Goal: Task Accomplishment & Management: Use online tool/utility

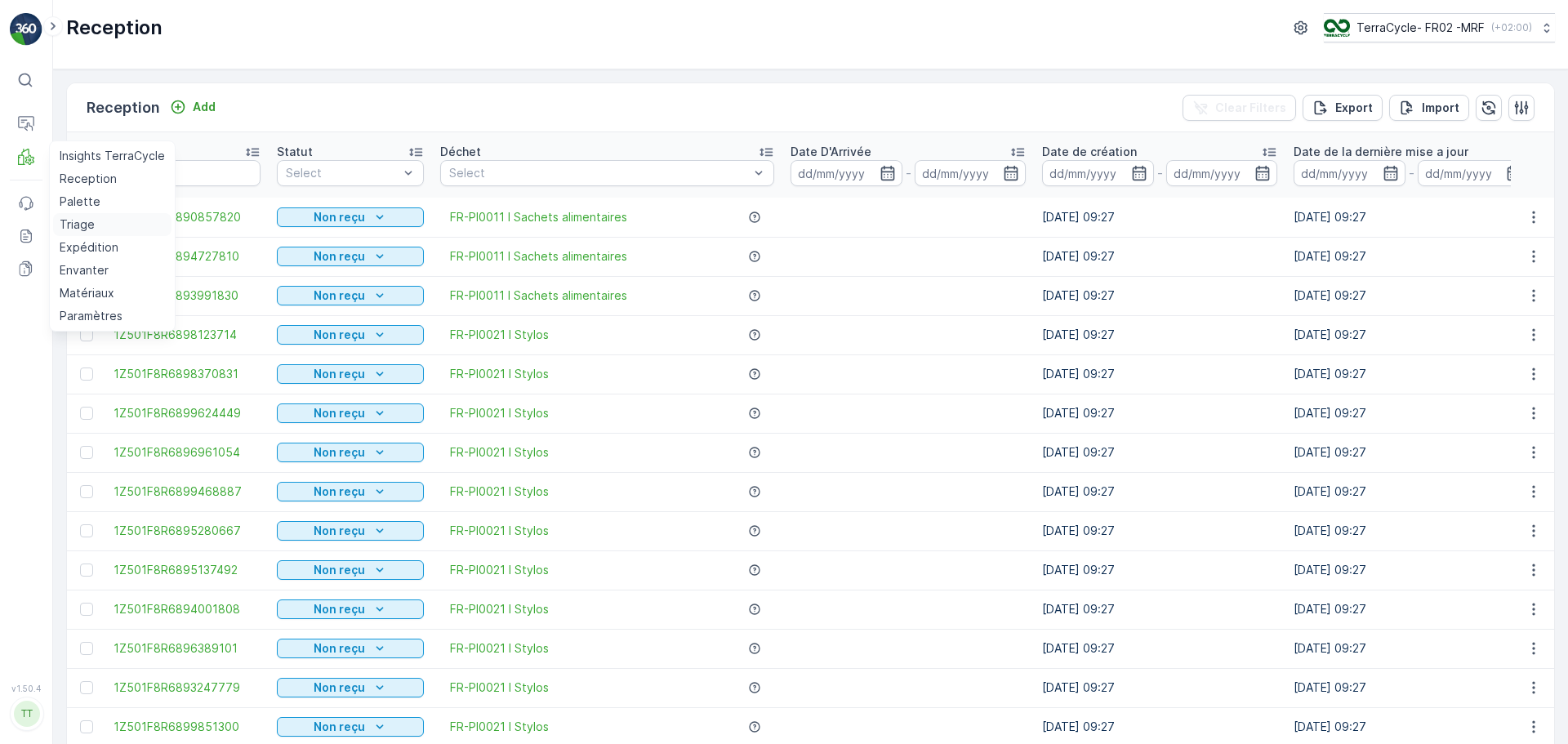
click at [76, 227] on p "Triage" at bounding box center [77, 225] width 35 height 17
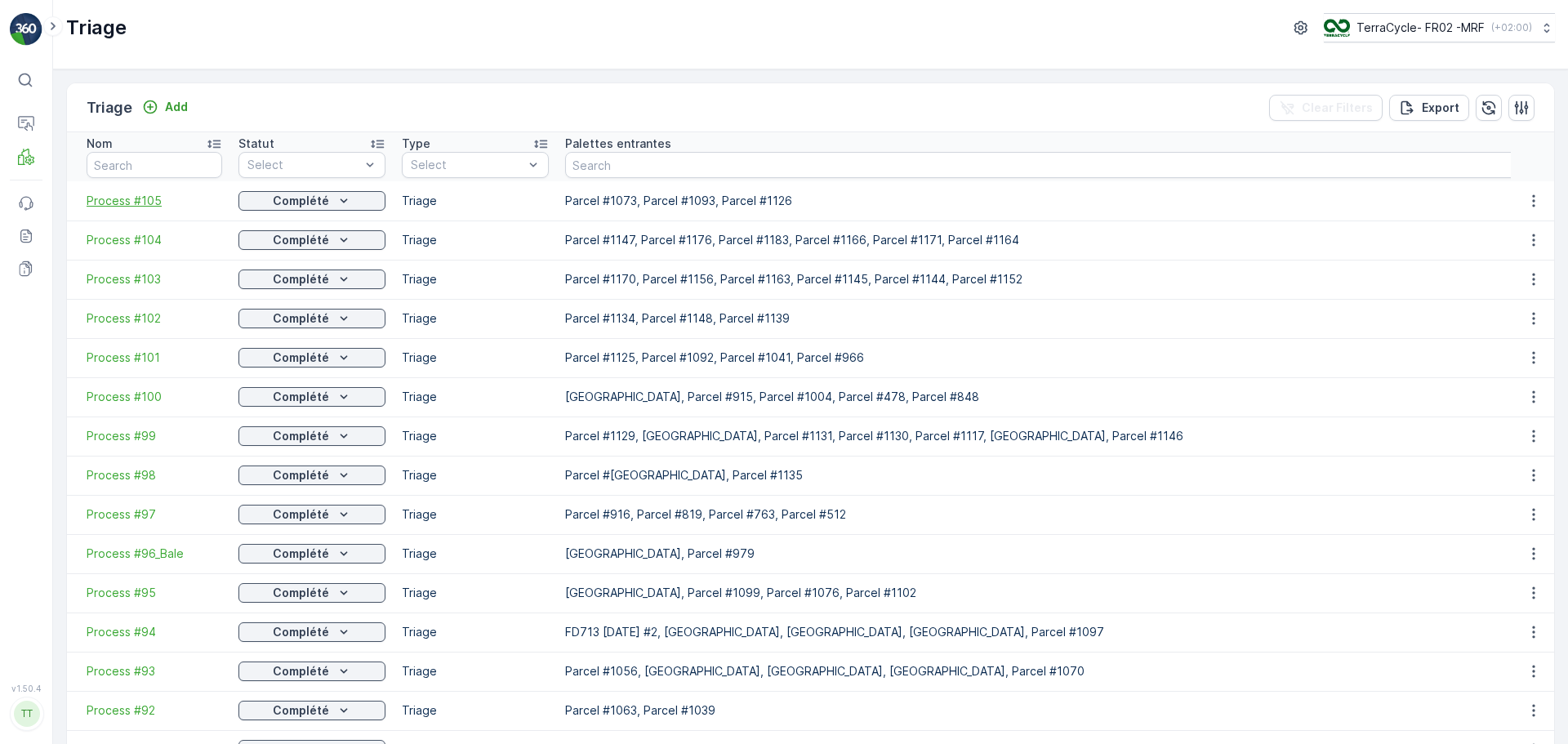
click at [143, 196] on span "Process #105" at bounding box center [155, 201] width 135 height 17
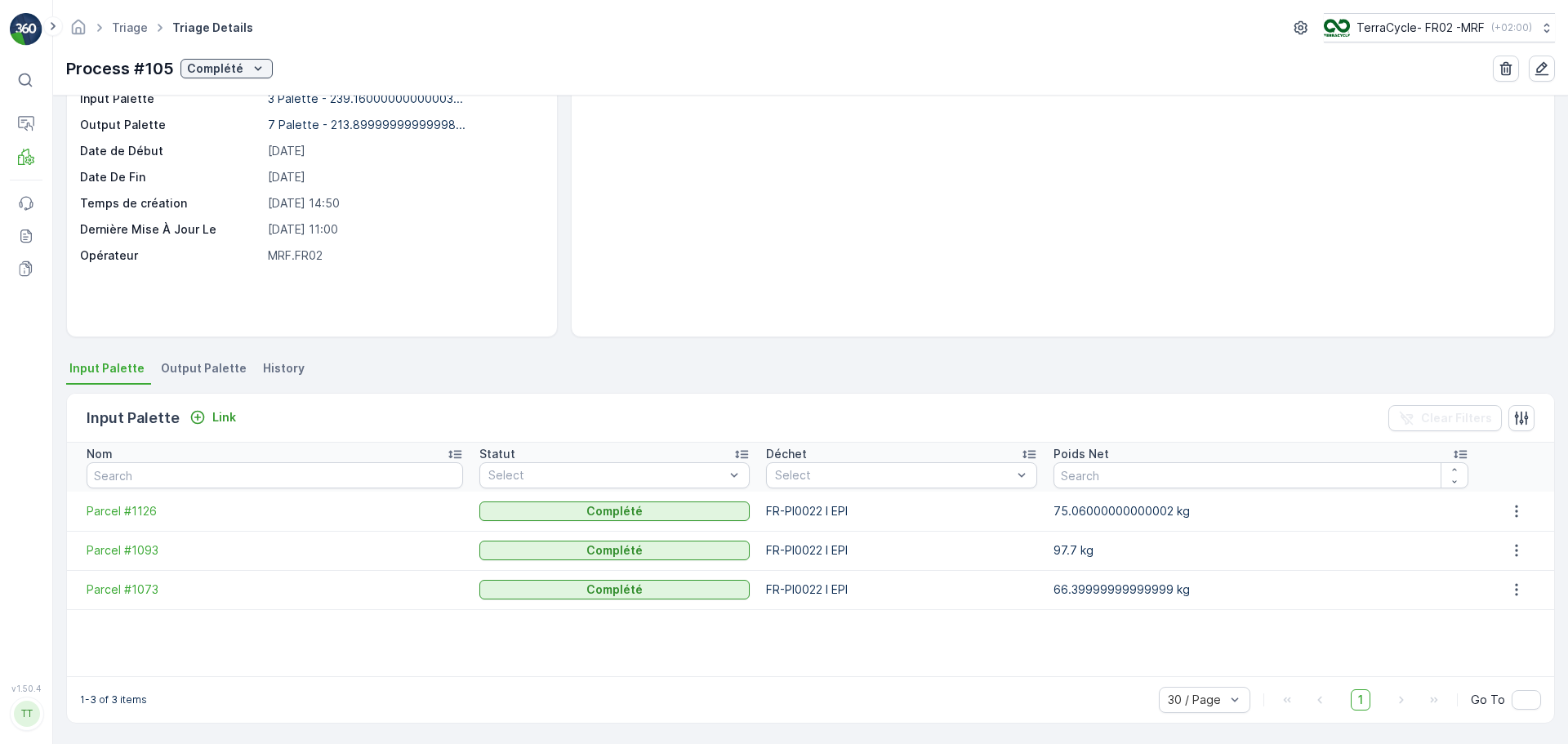
scroll to position [99, 0]
click at [216, 371] on span "Output Palette" at bounding box center [204, 367] width 86 height 17
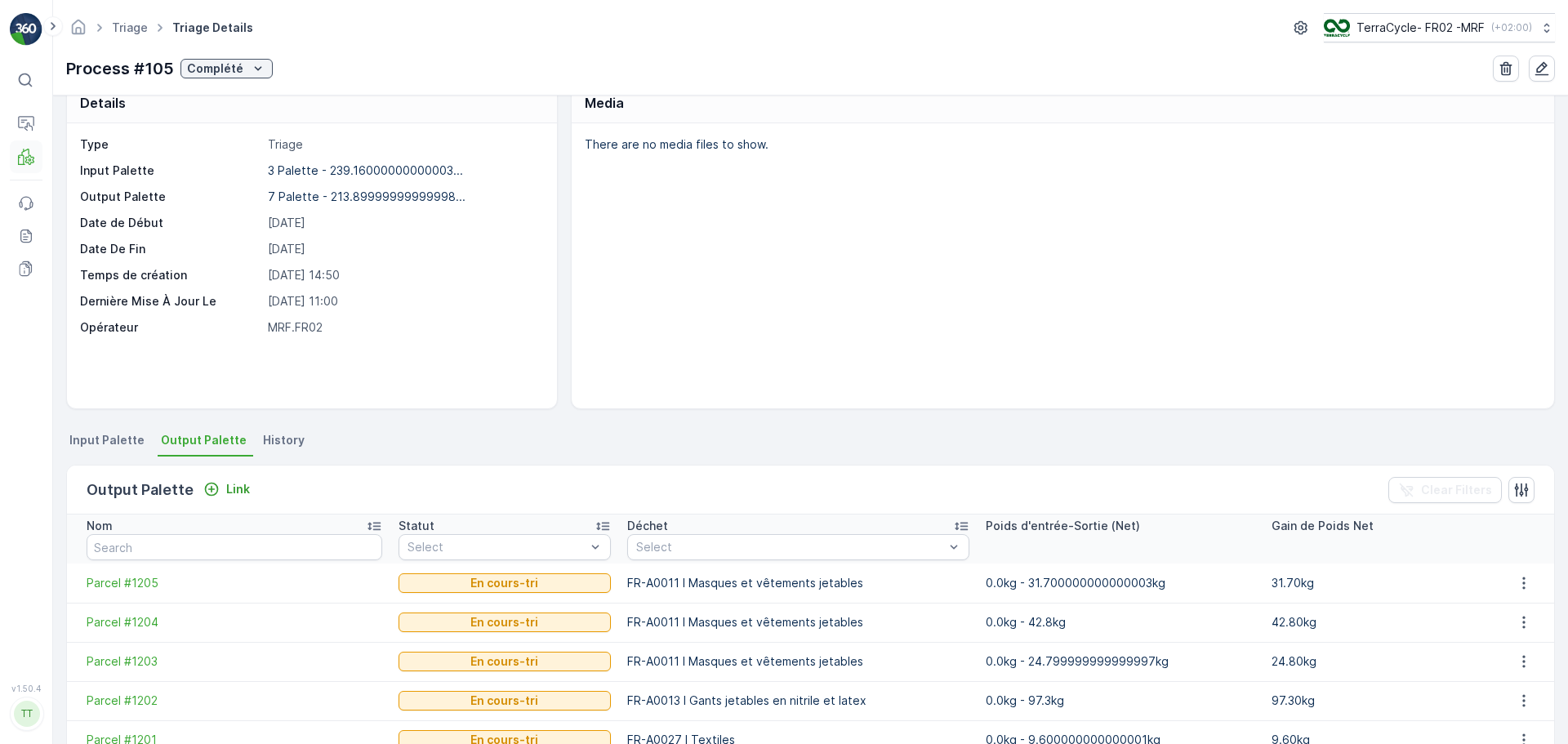
scroll to position [18, 0]
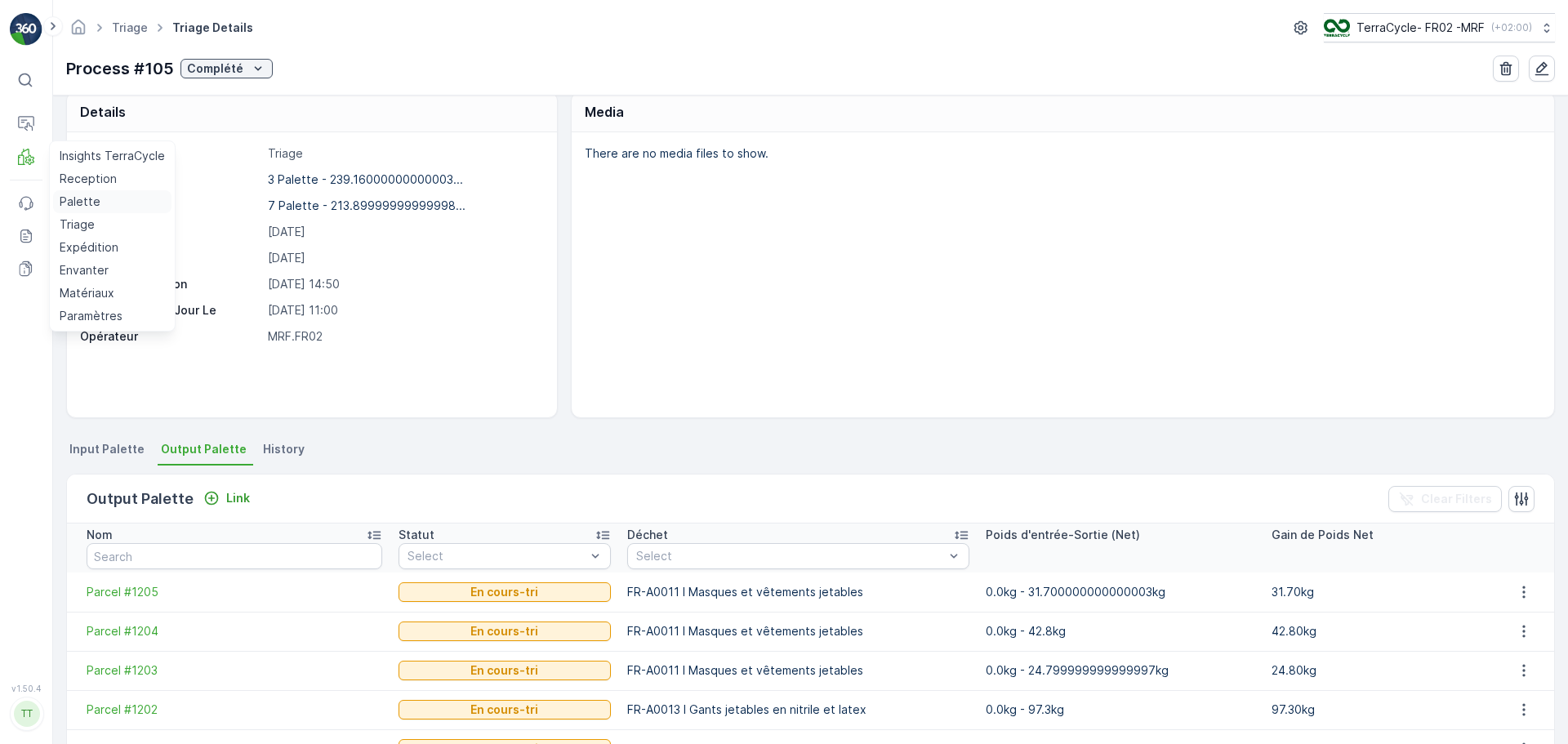
click at [87, 196] on p "Palette" at bounding box center [80, 202] width 41 height 17
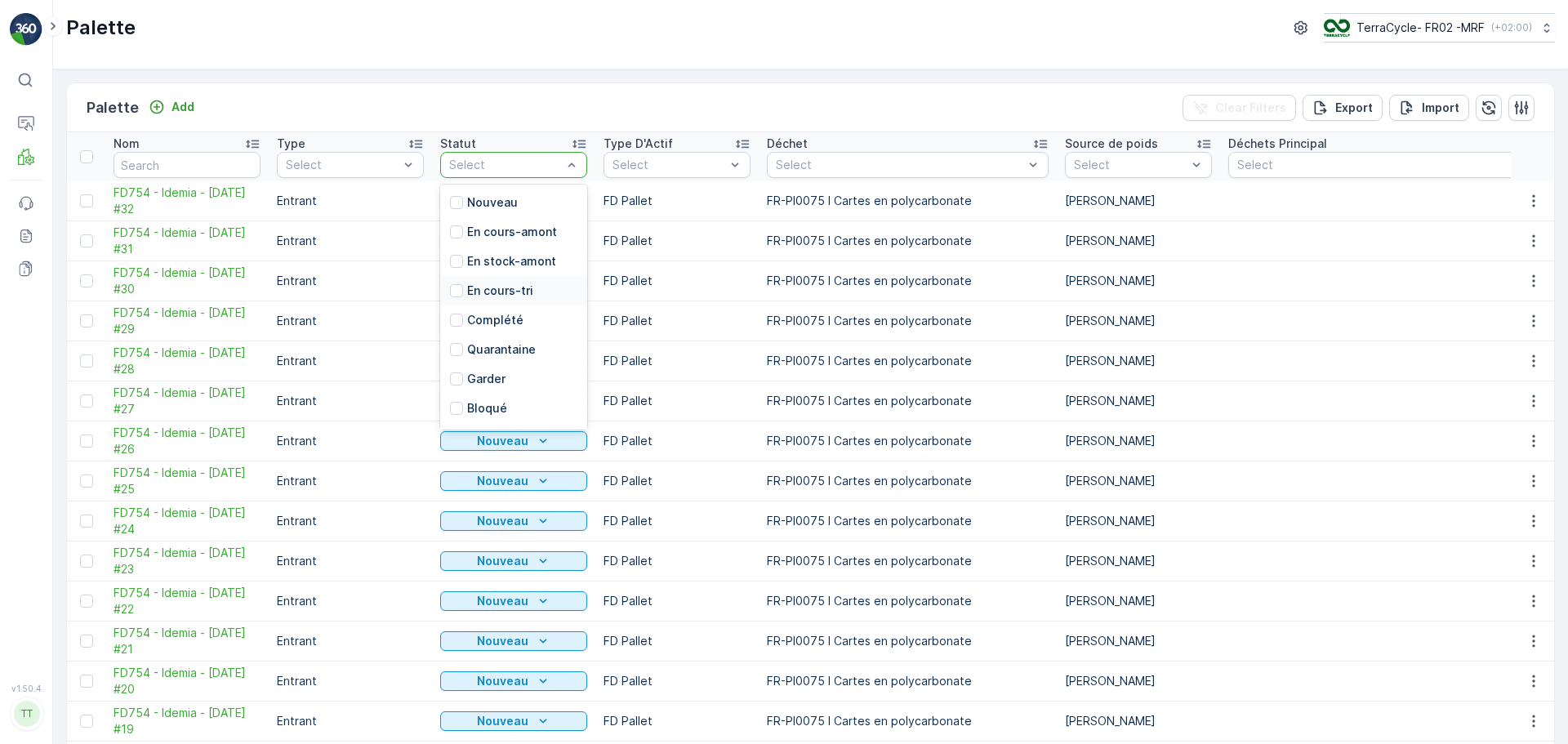
click at [480, 291] on p "En cours-tri" at bounding box center [500, 291] width 66 height 17
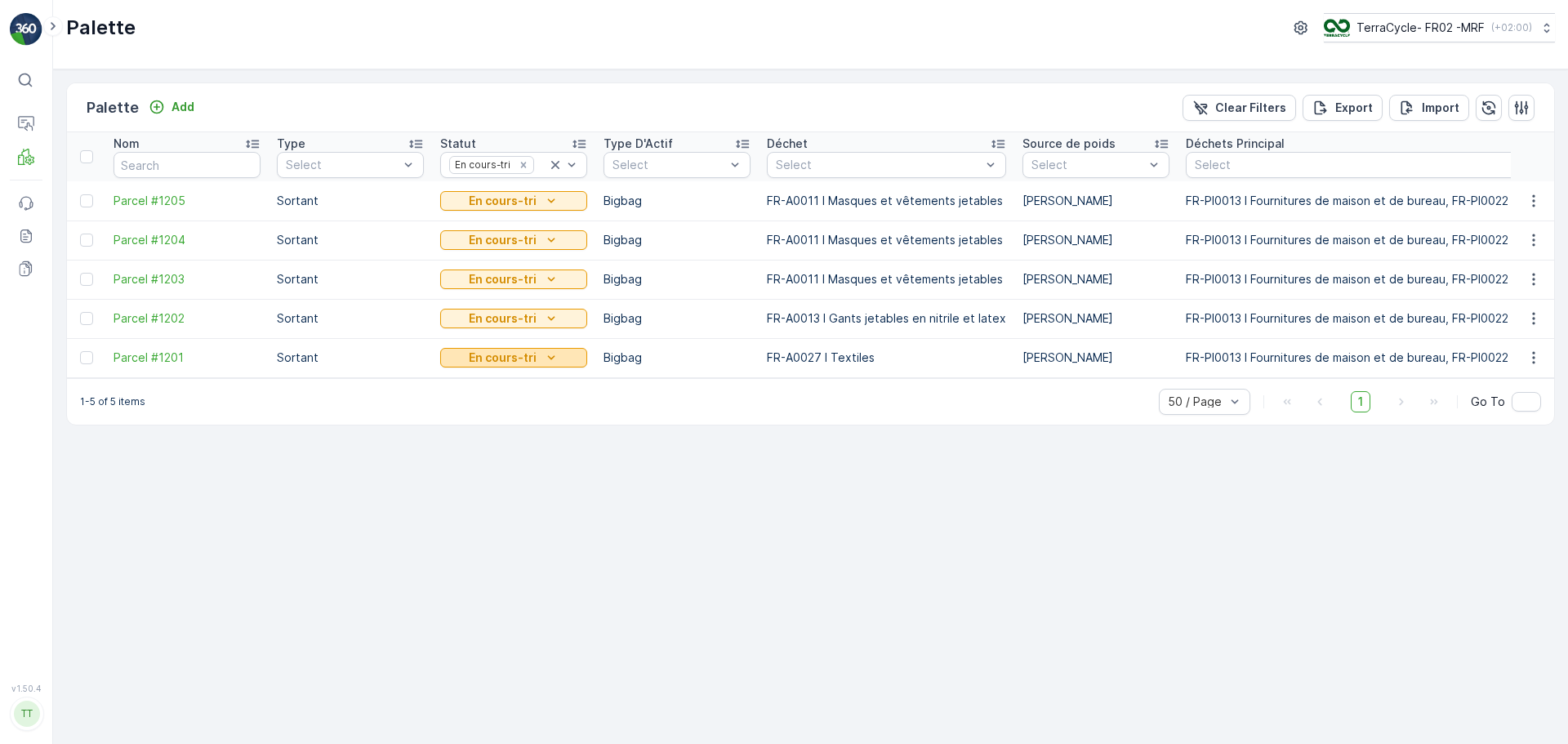
click at [513, 356] on p "En cours-tri" at bounding box center [503, 358] width 68 height 17
click at [670, 425] on div "1-5 of 5 items 50 / Page 1 Go To" at bounding box center [810, 402] width 1487 height 46
click at [544, 360] on icon "En cours-tri" at bounding box center [552, 358] width 17 height 17
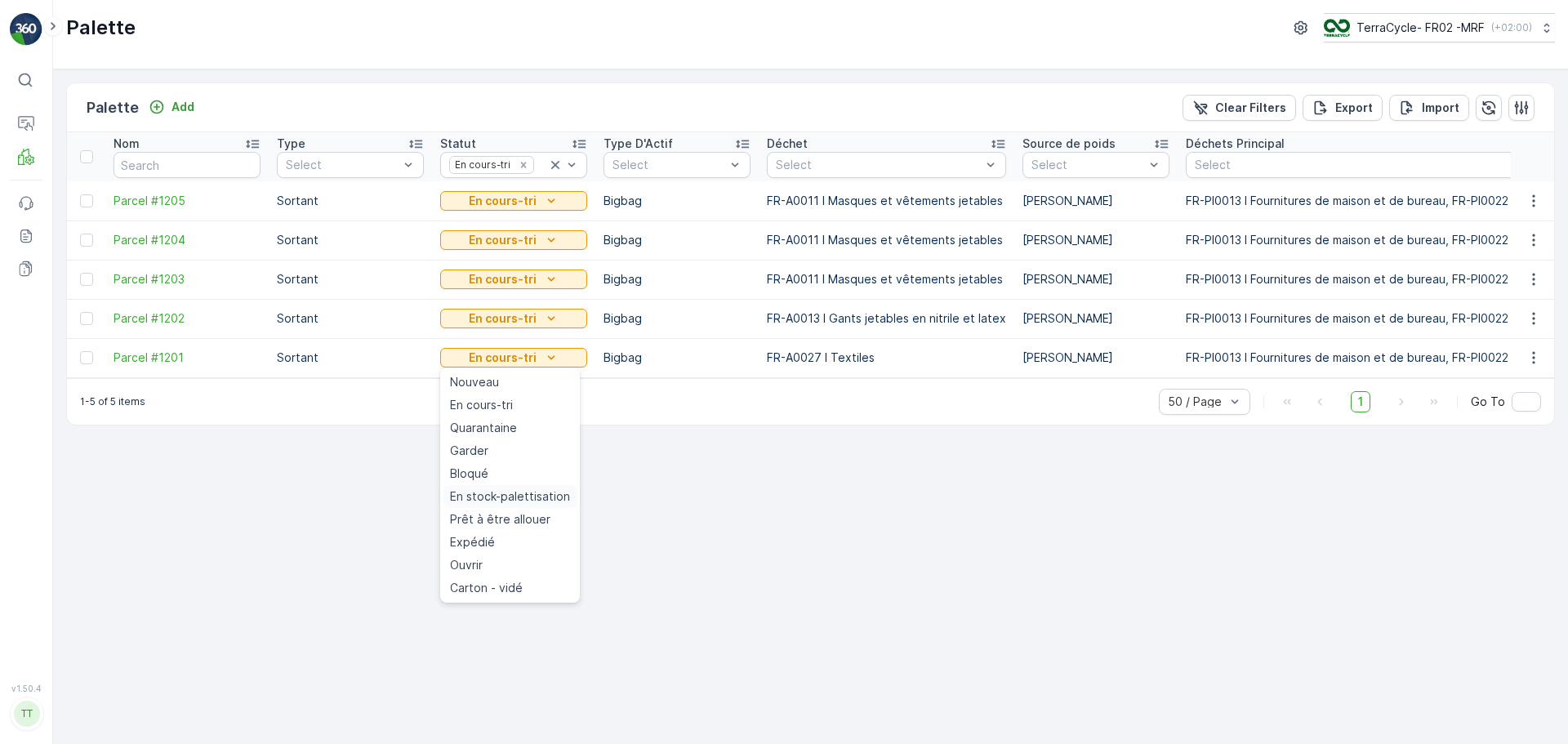
click at [520, 497] on span "En stock-palettisation" at bounding box center [510, 497] width 120 height 17
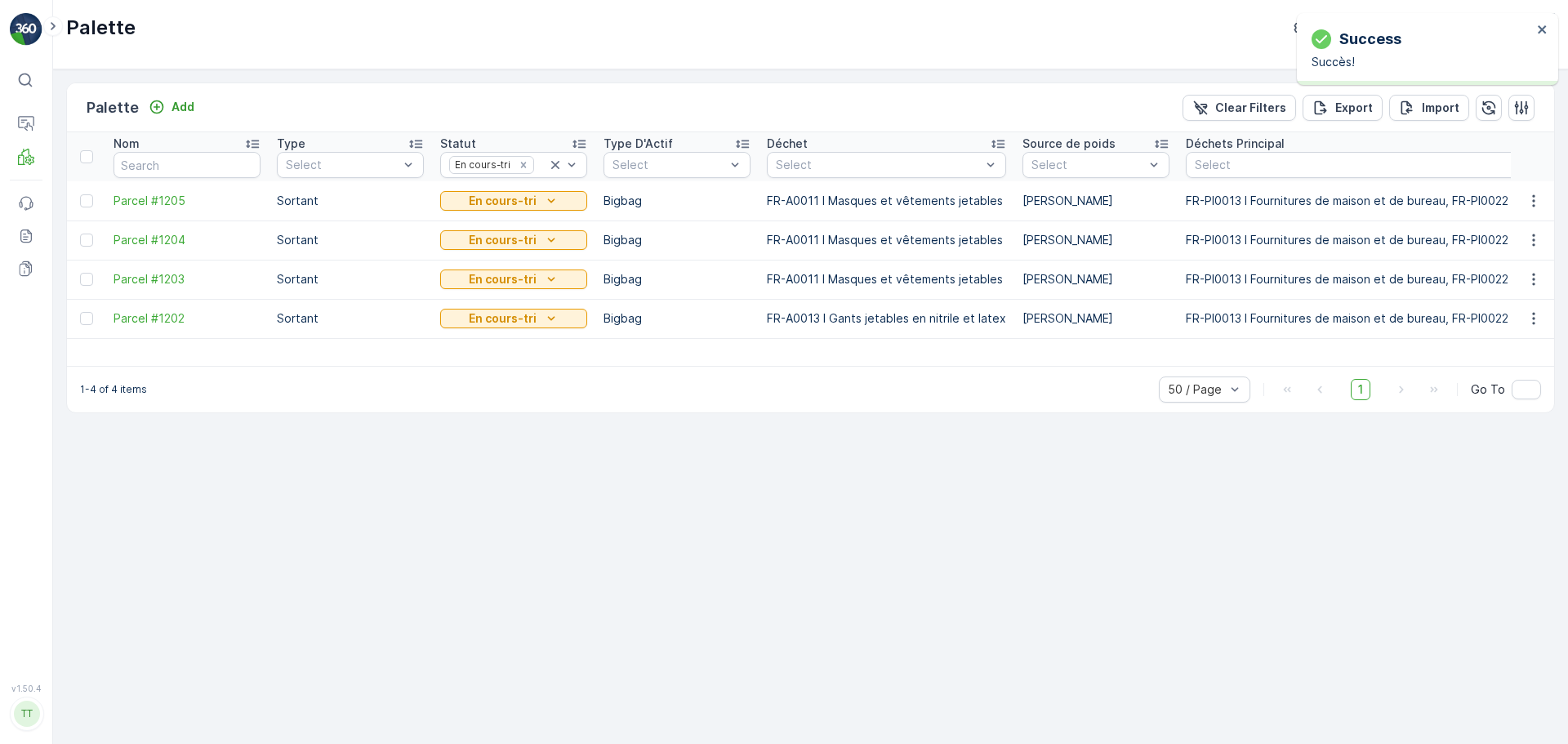
click at [524, 315] on p "En cours-tri" at bounding box center [503, 318] width 68 height 17
click at [529, 458] on span "En stock-palettisation" at bounding box center [510, 457] width 120 height 17
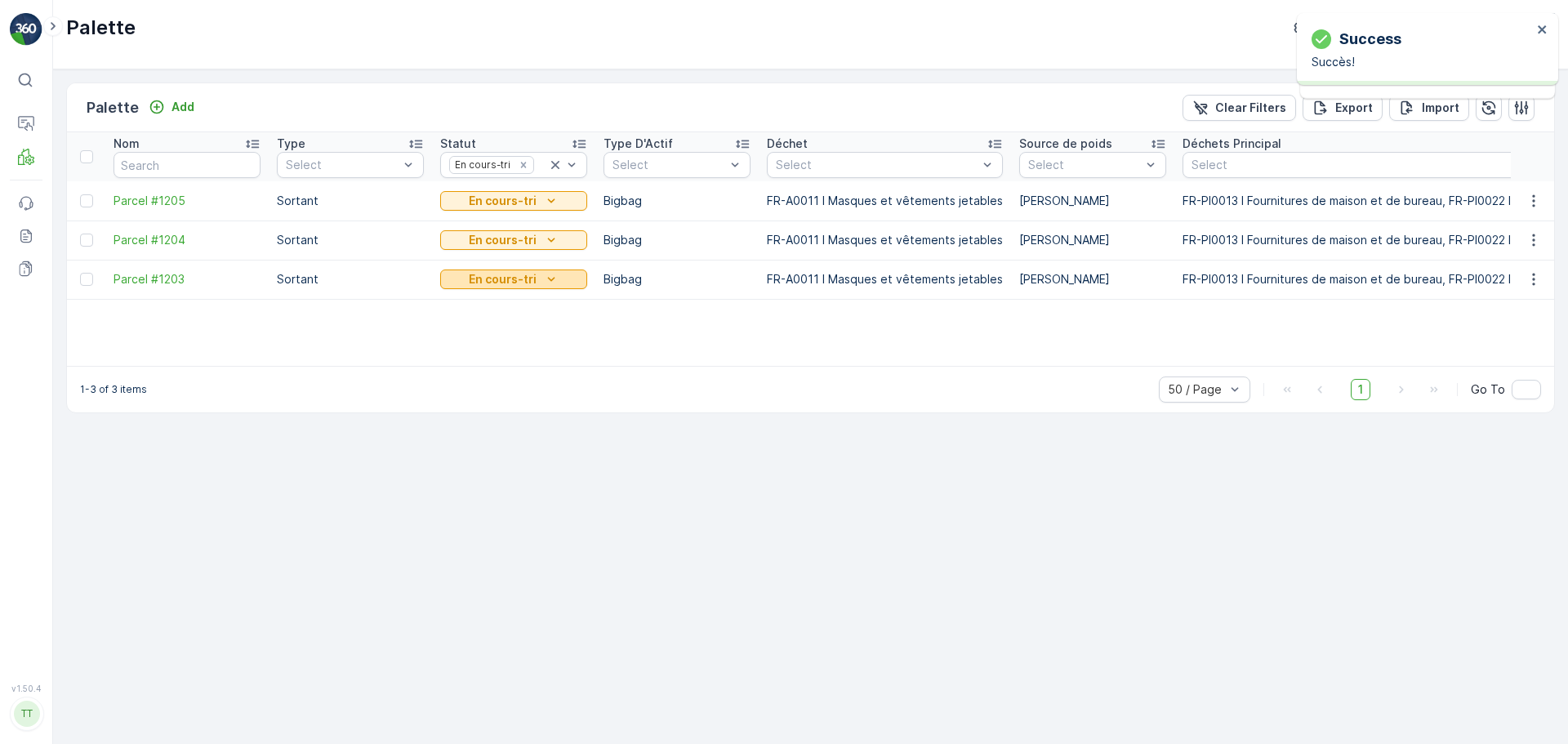
click at [543, 283] on icon "En cours-tri" at bounding box center [552, 279] width 17 height 17
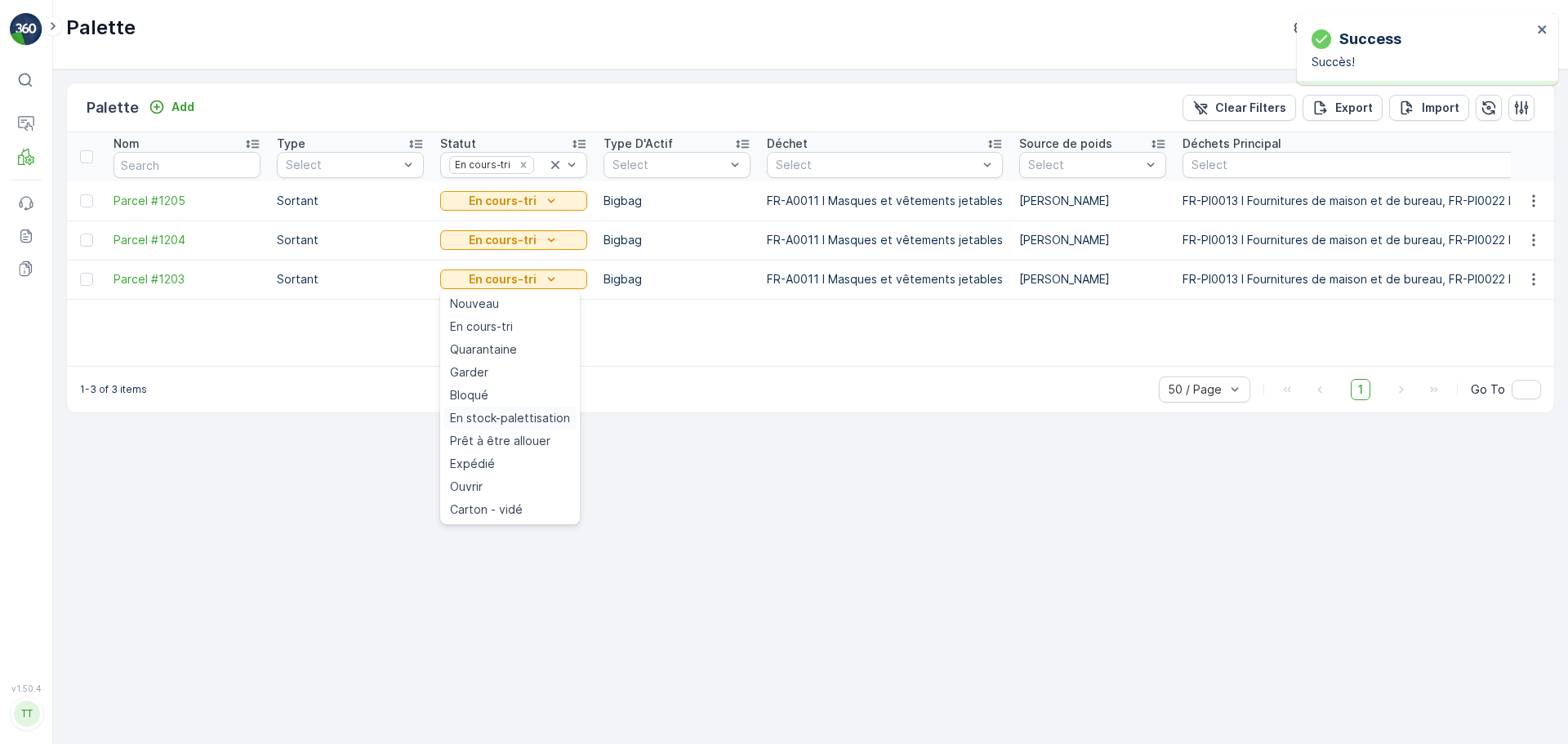
click at [545, 424] on span "En stock-palettisation" at bounding box center [510, 418] width 120 height 17
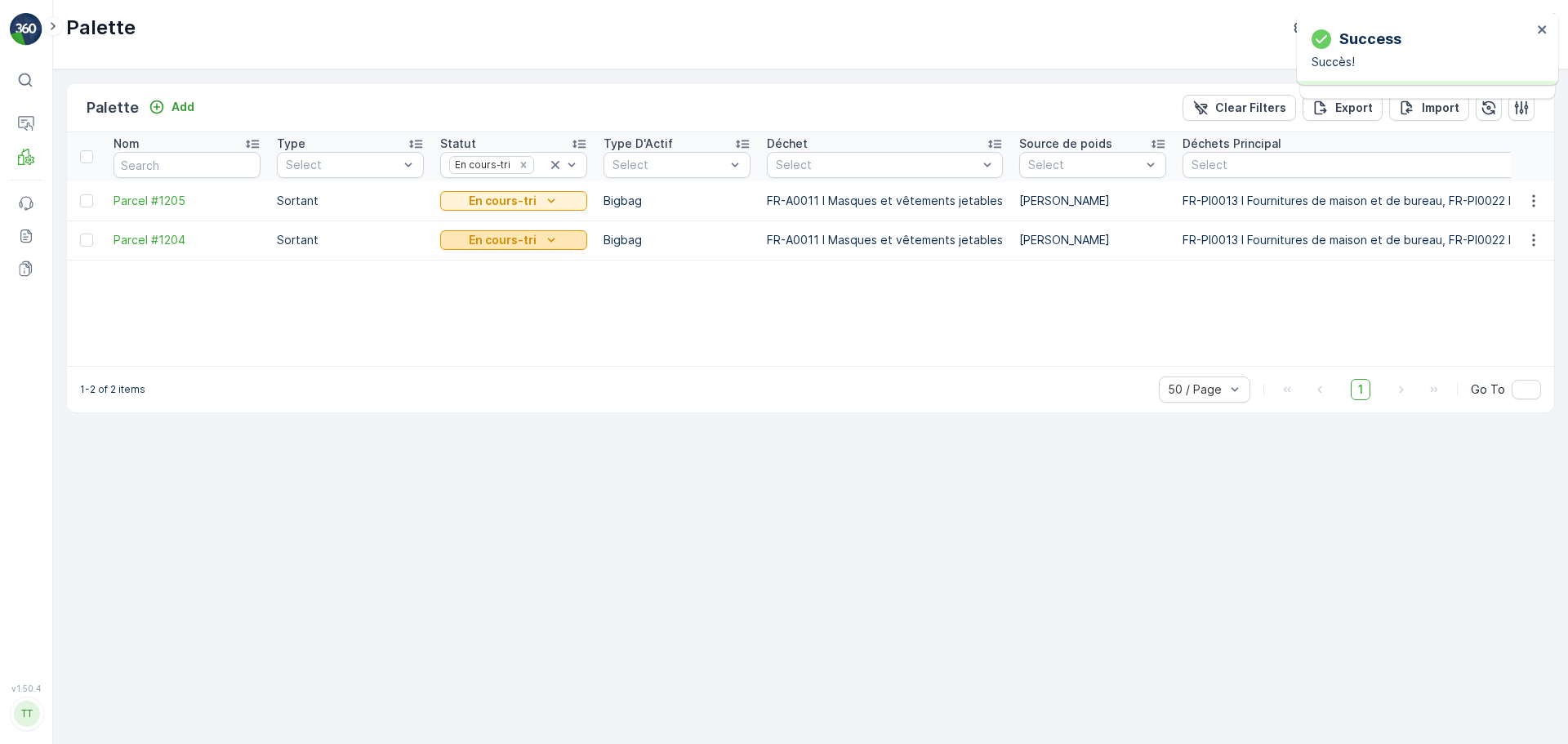
click at [539, 240] on div "En cours-tri" at bounding box center [514, 241] width 134 height 17
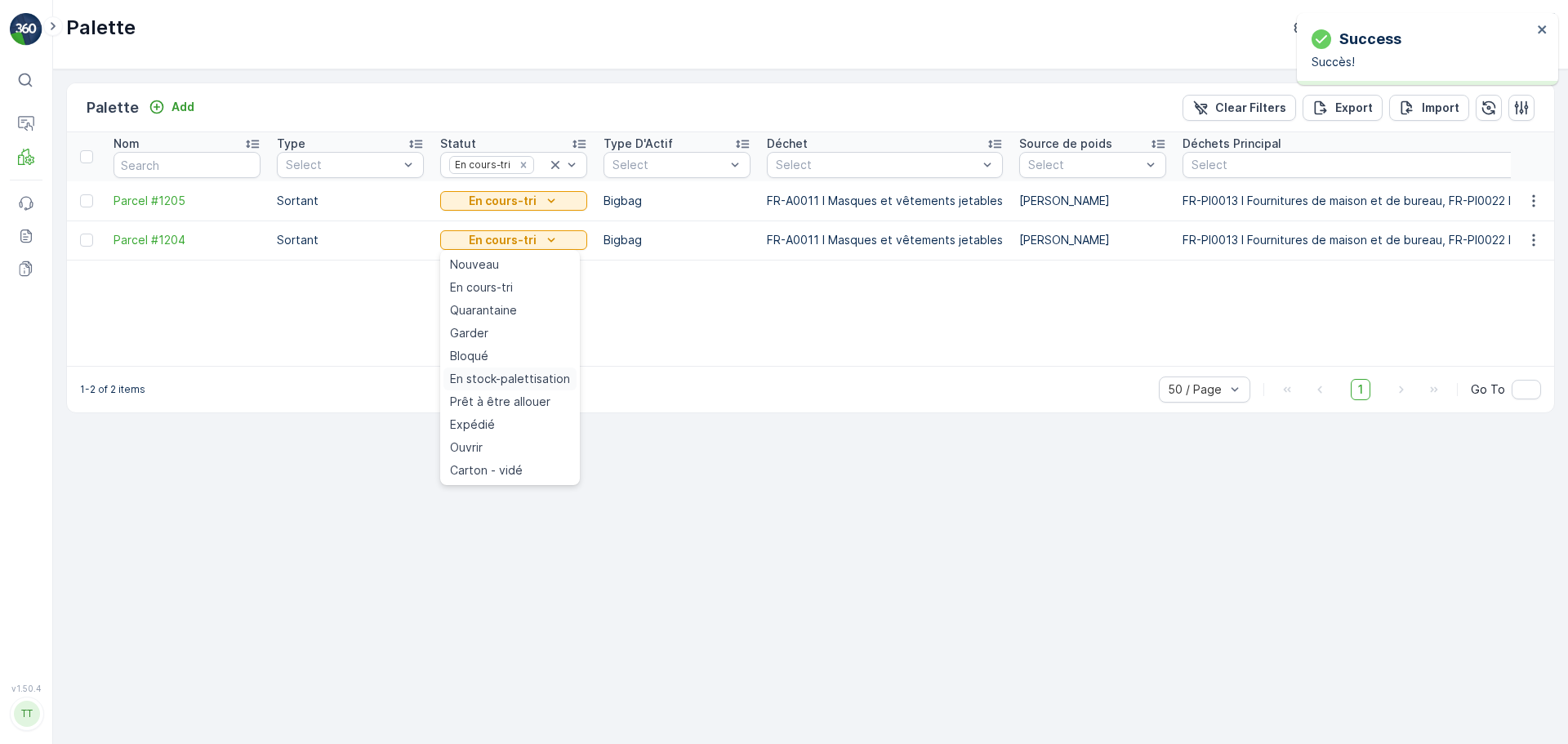
click at [539, 383] on span "En stock-palettisation" at bounding box center [510, 379] width 120 height 17
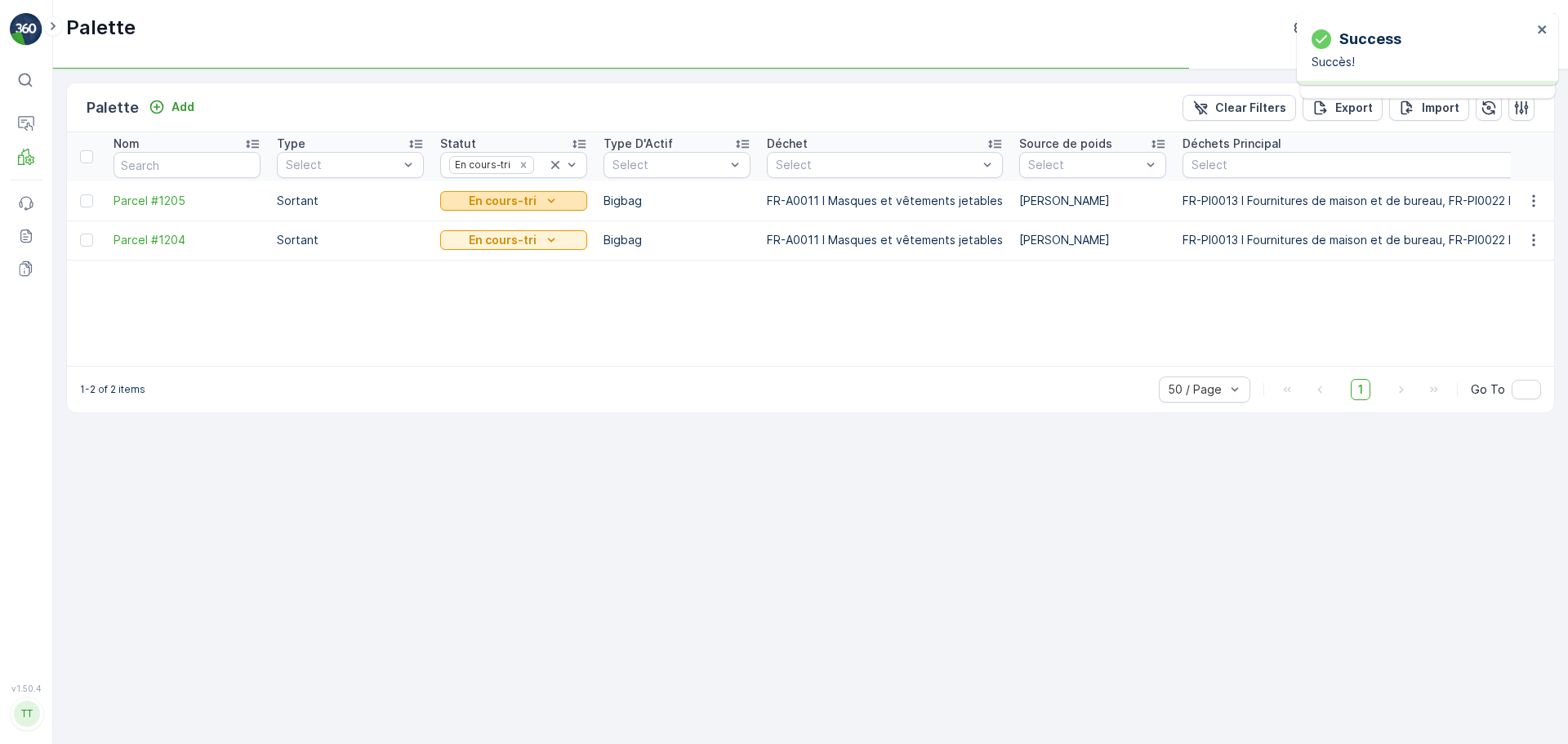
click at [527, 201] on p "En cours-tri" at bounding box center [503, 201] width 68 height 17
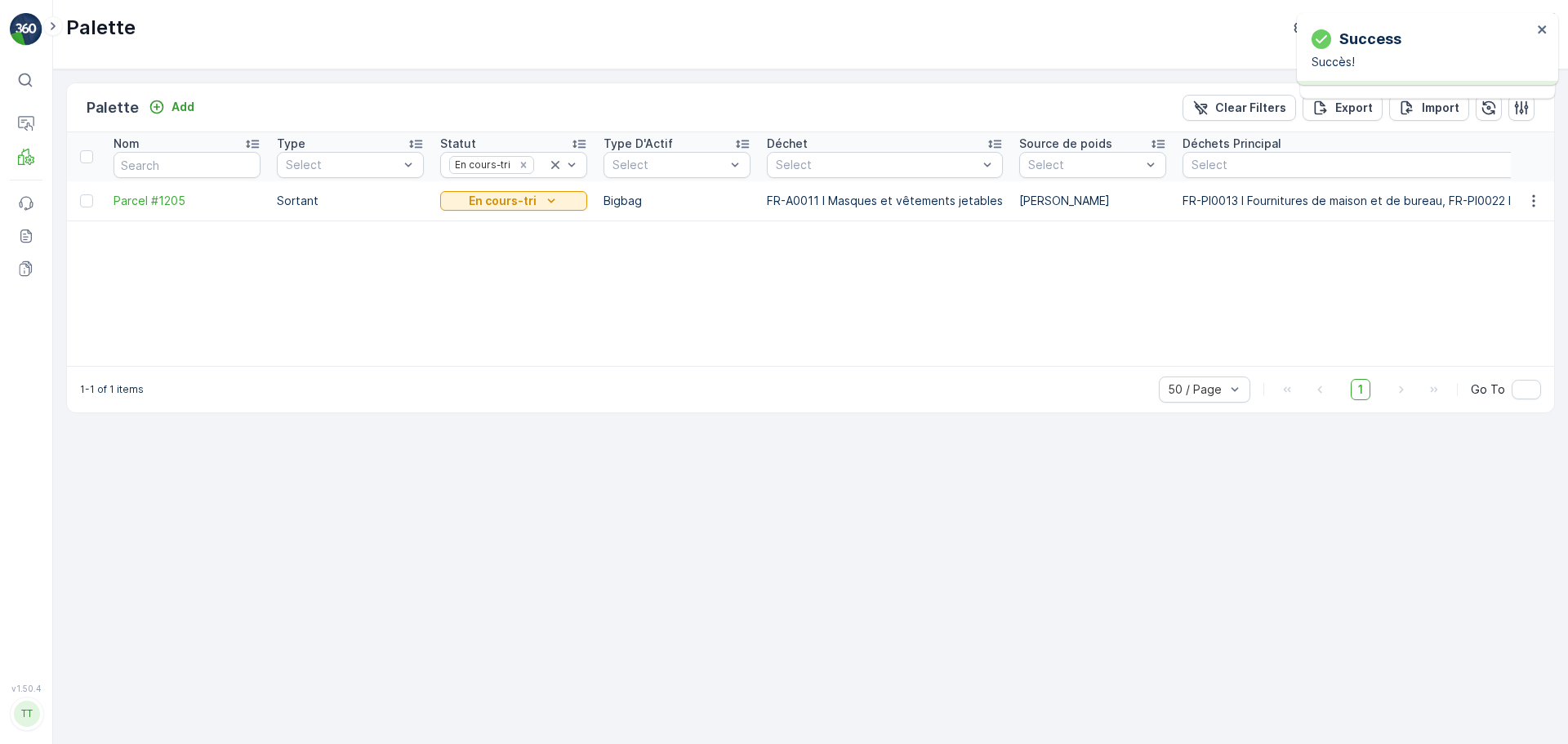
click at [527, 201] on p "En cours-tri" at bounding box center [503, 201] width 68 height 17
click at [531, 337] on span "En stock-palettisation" at bounding box center [510, 340] width 120 height 17
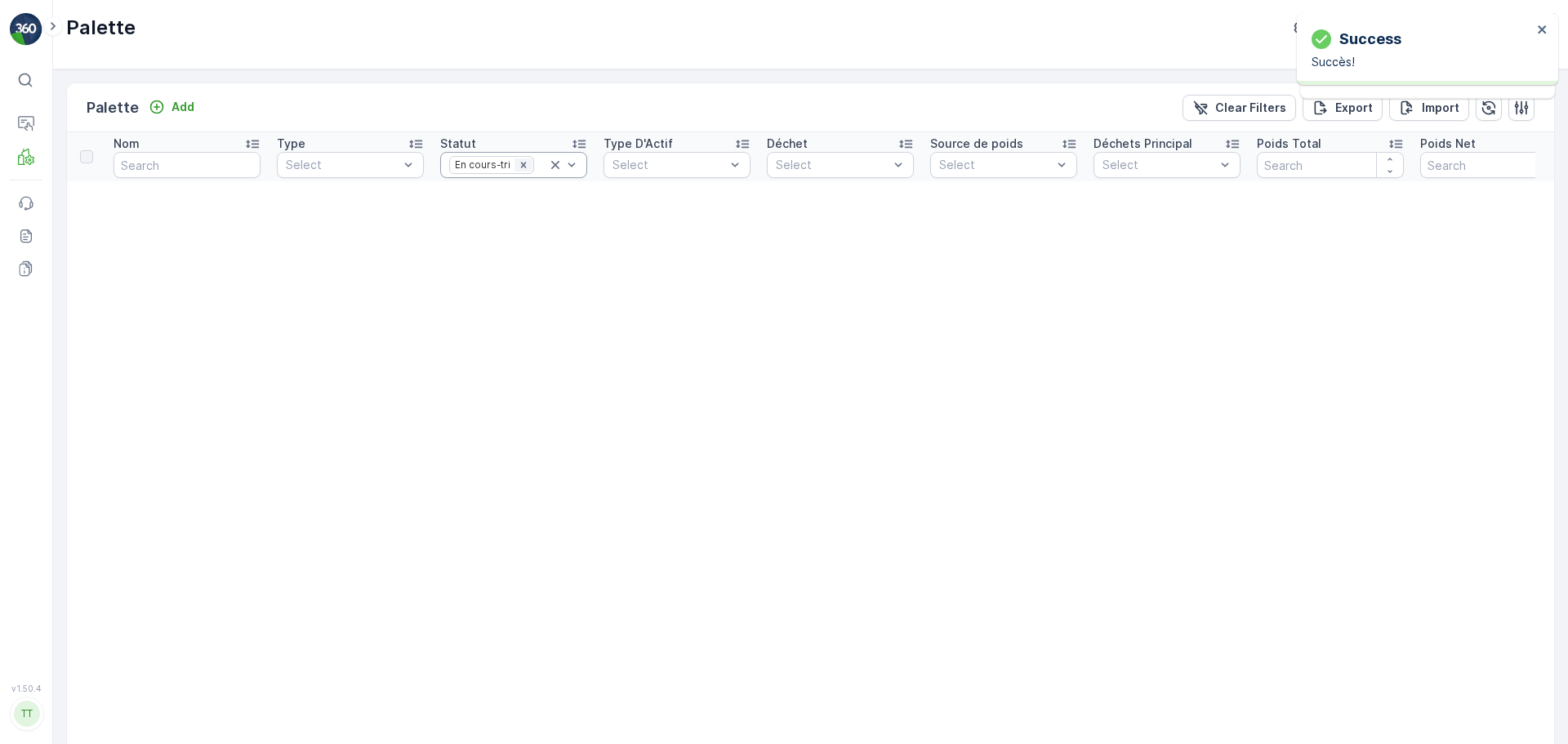
click at [525, 163] on icon "Remove En cours-tri" at bounding box center [523, 165] width 11 height 11
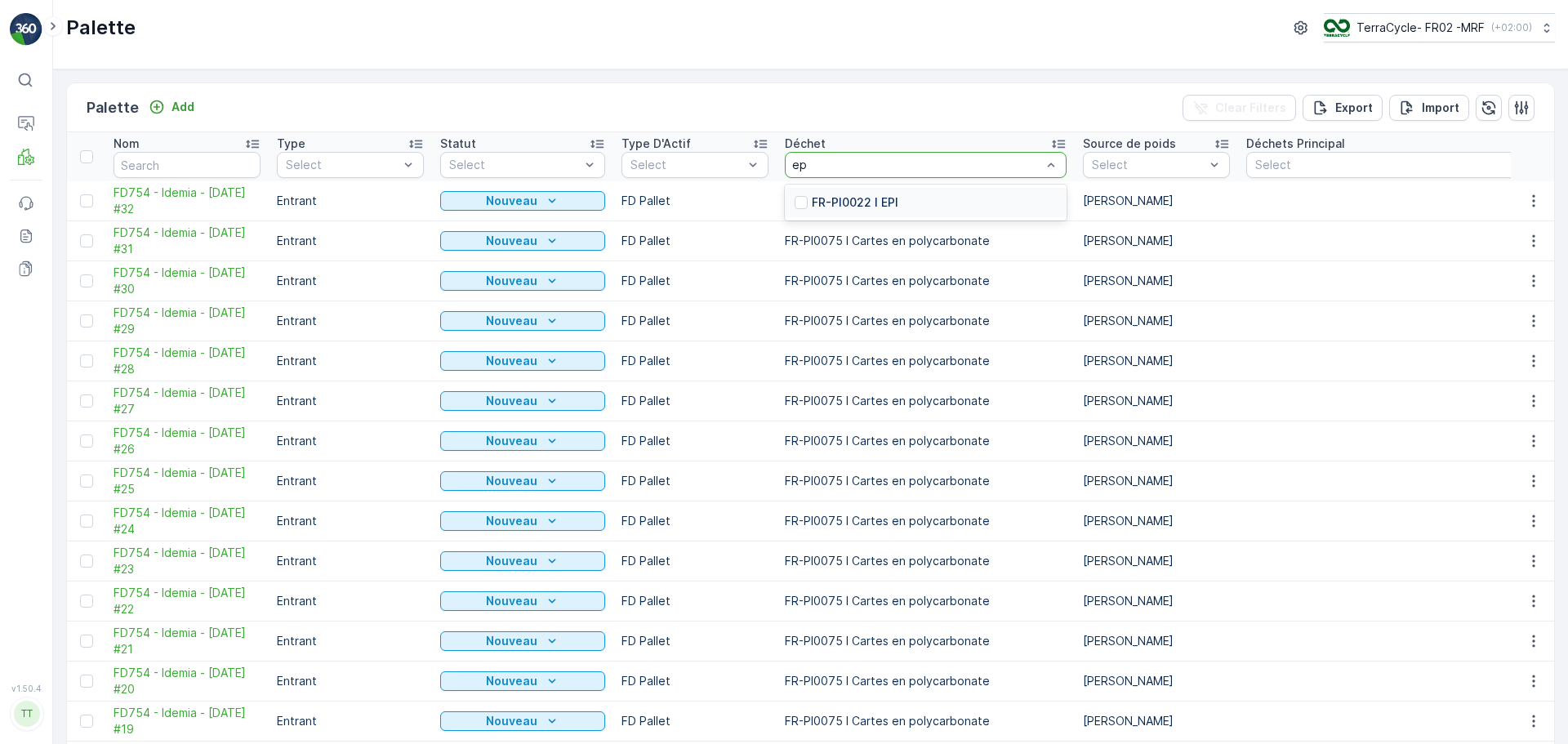
type input "epi"
click at [903, 198] on div "FR-PI0022 I EPI" at bounding box center [926, 203] width 281 height 30
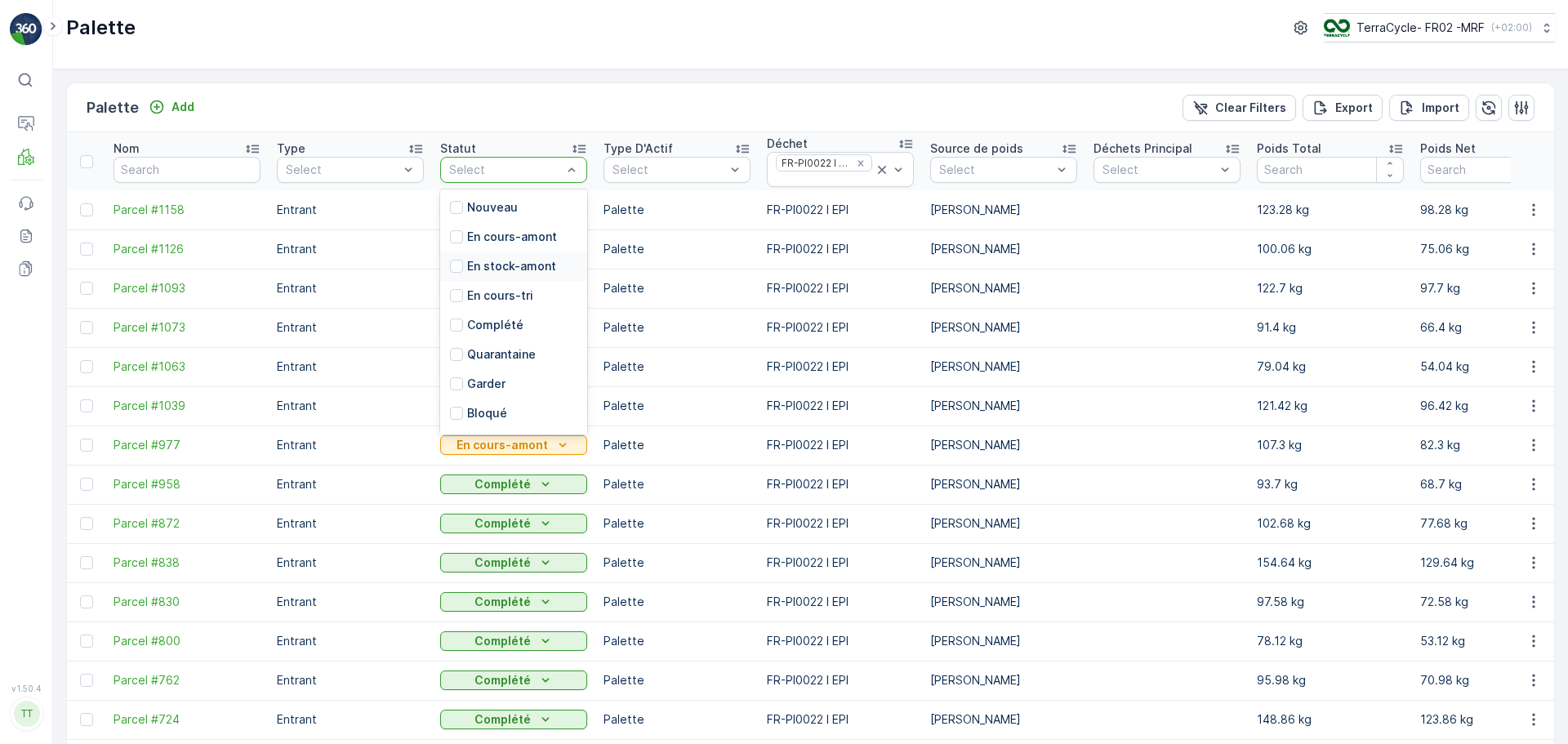
click at [537, 266] on p "En stock-amont" at bounding box center [512, 267] width 89 height 17
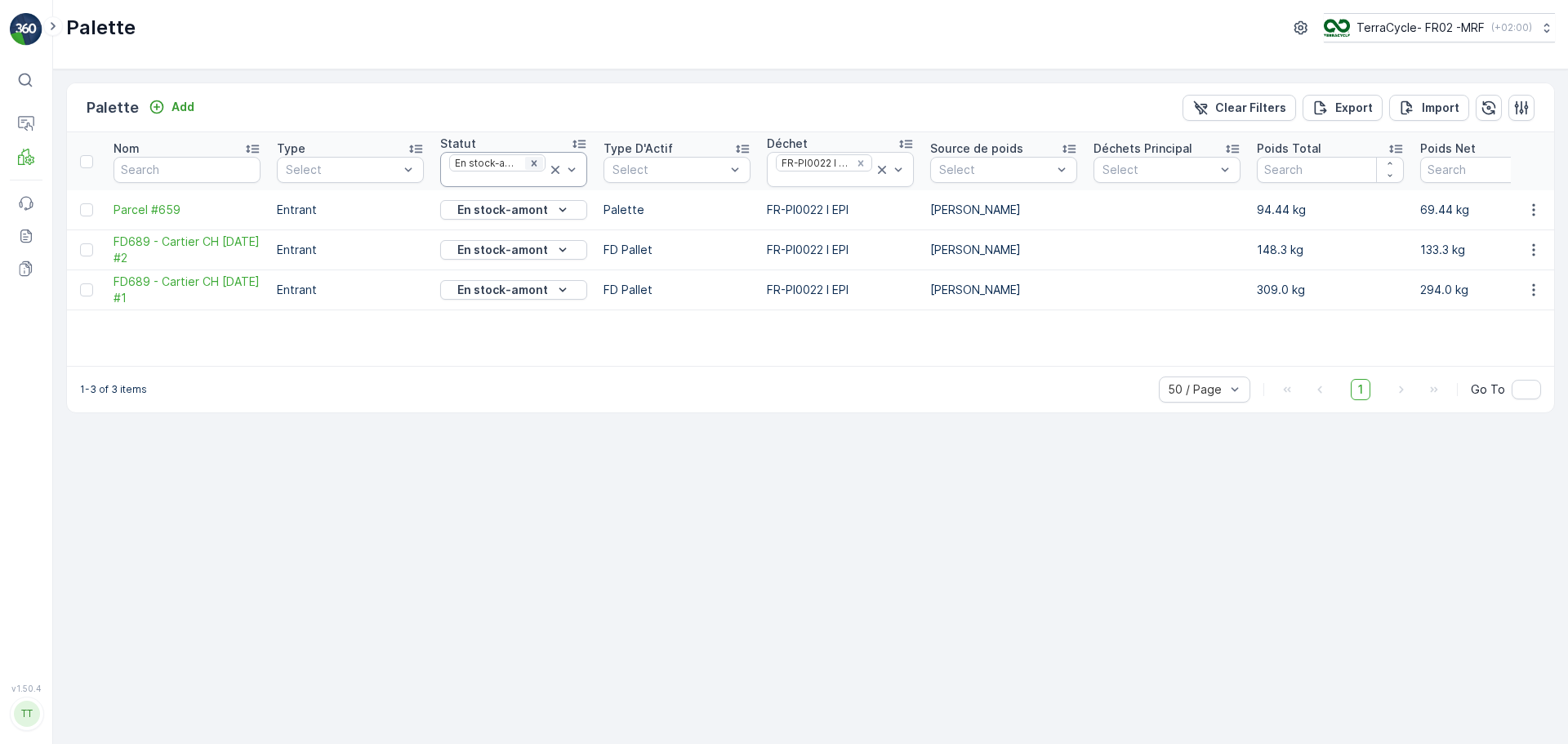
click at [531, 161] on icon "Remove En stock-amont" at bounding box center [534, 163] width 11 height 11
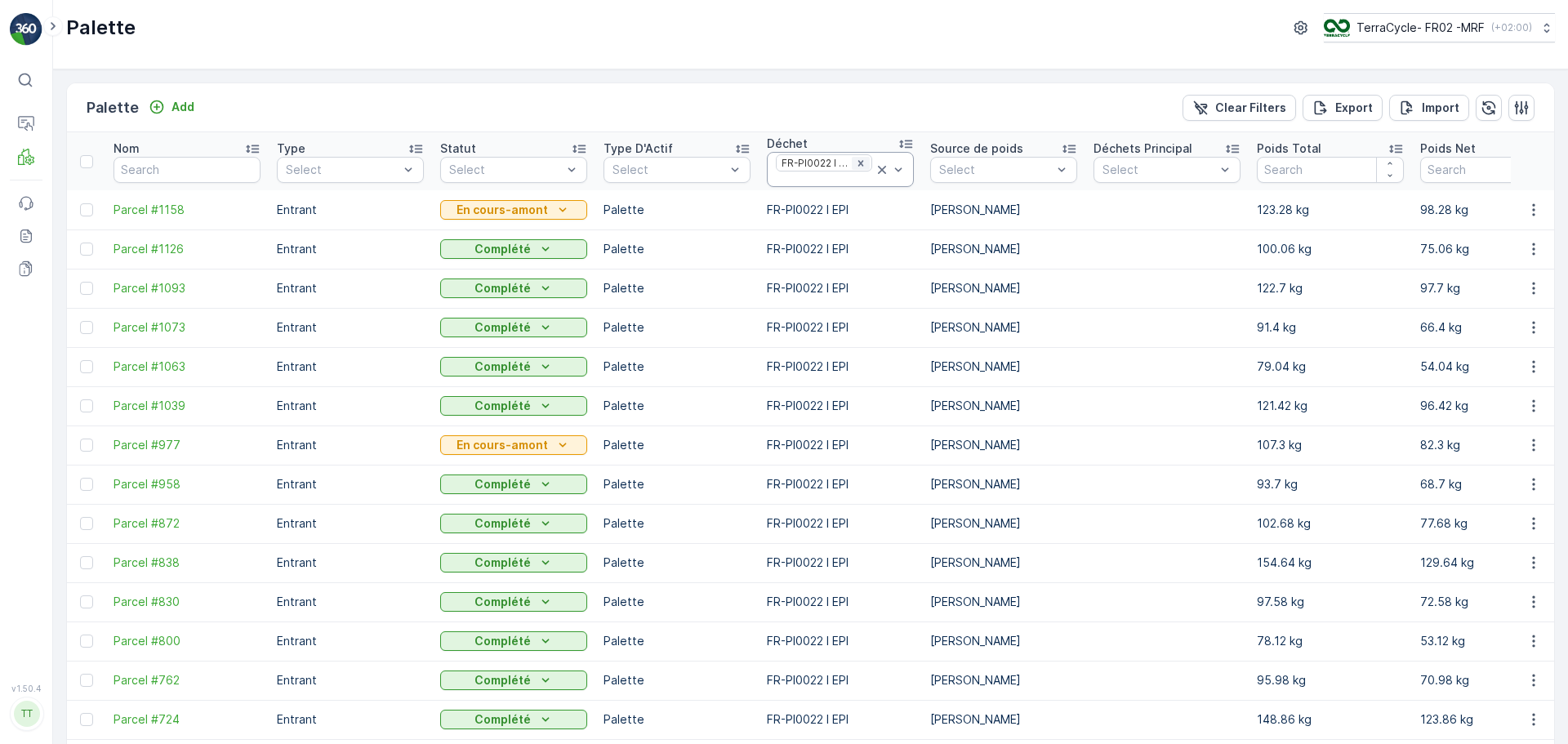
click at [866, 165] on icon "Remove FR-PI0022 I EPI" at bounding box center [861, 163] width 11 height 11
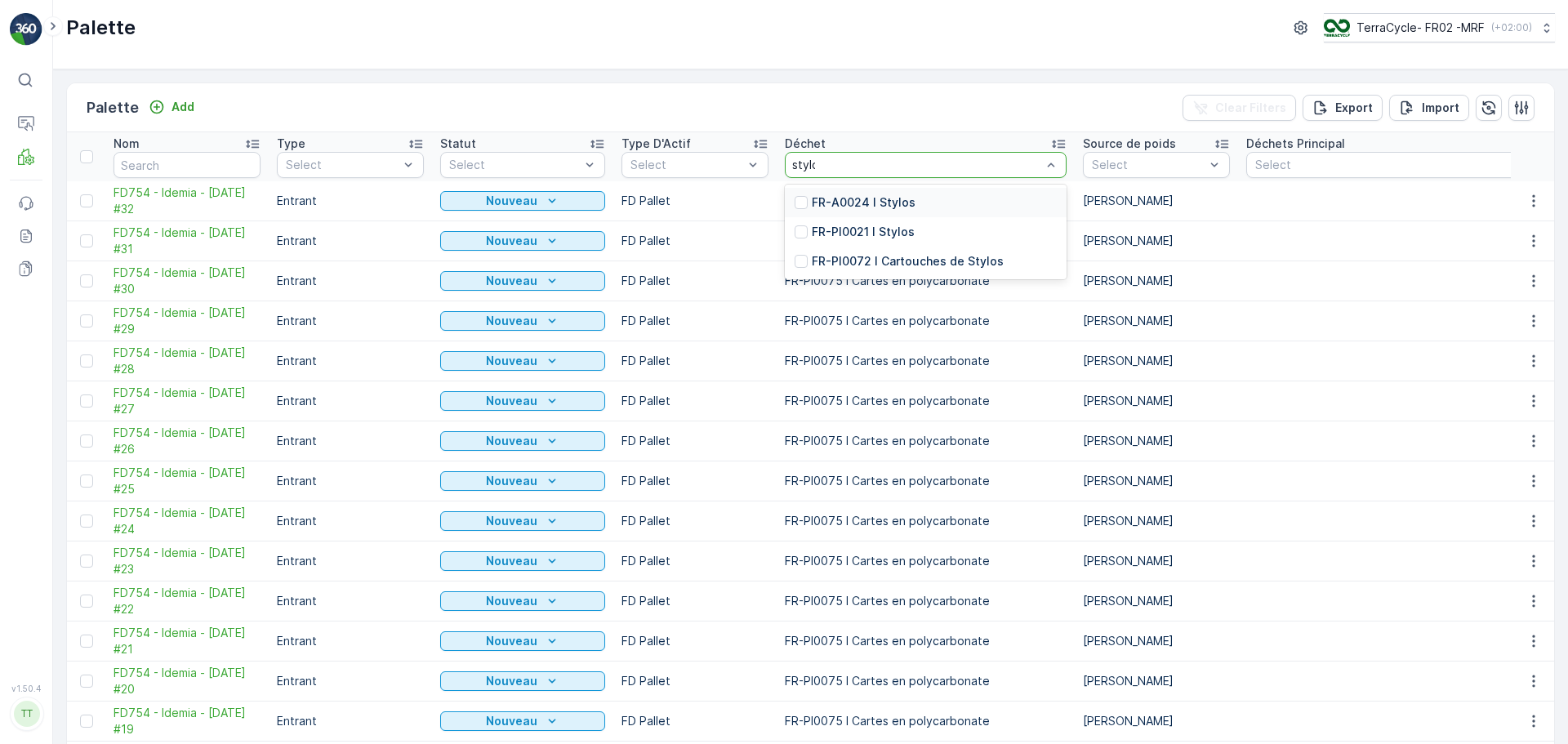
type input "stylos"
click at [893, 205] on p "FR-A0024 I Stylos" at bounding box center [864, 203] width 104 height 17
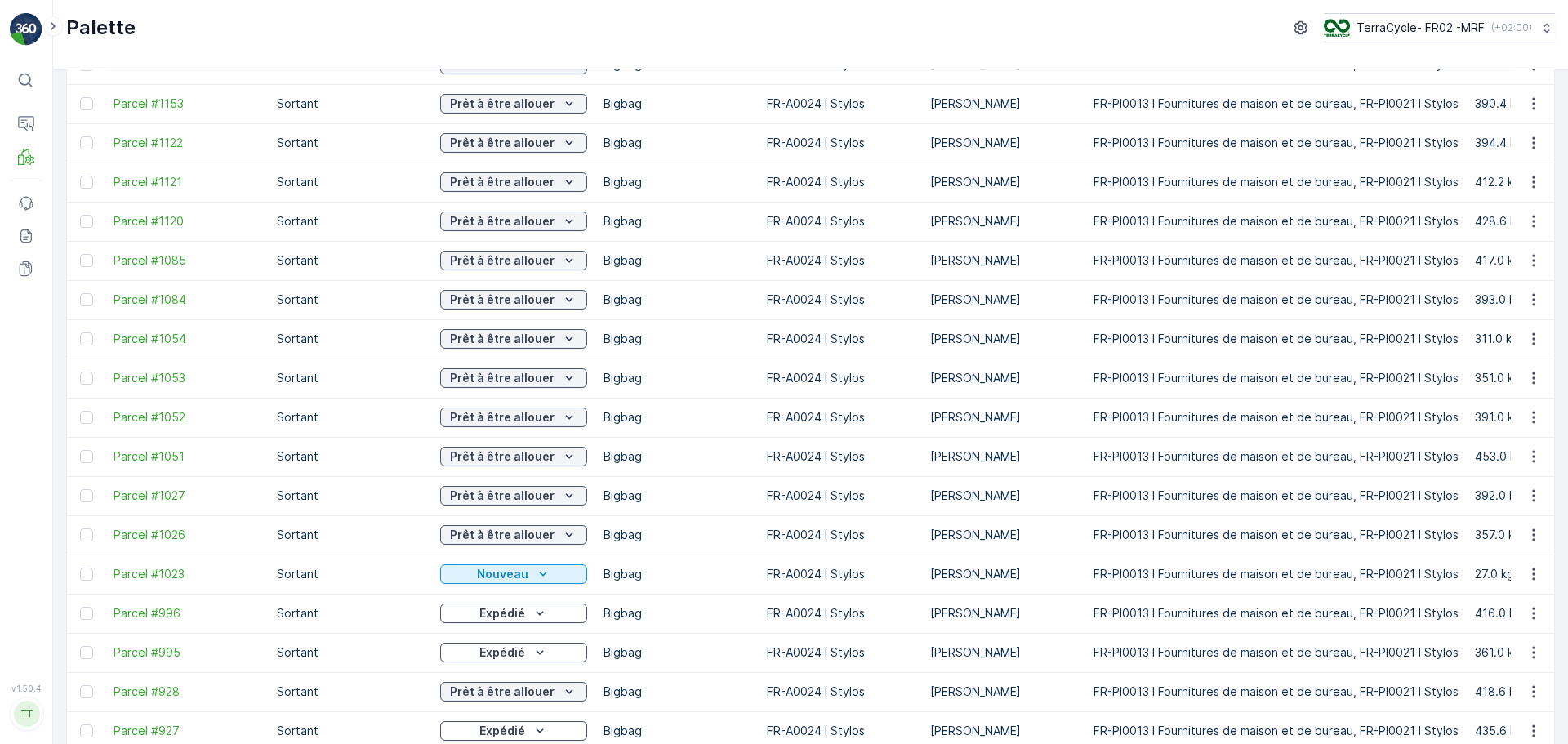
scroll to position [490, 0]
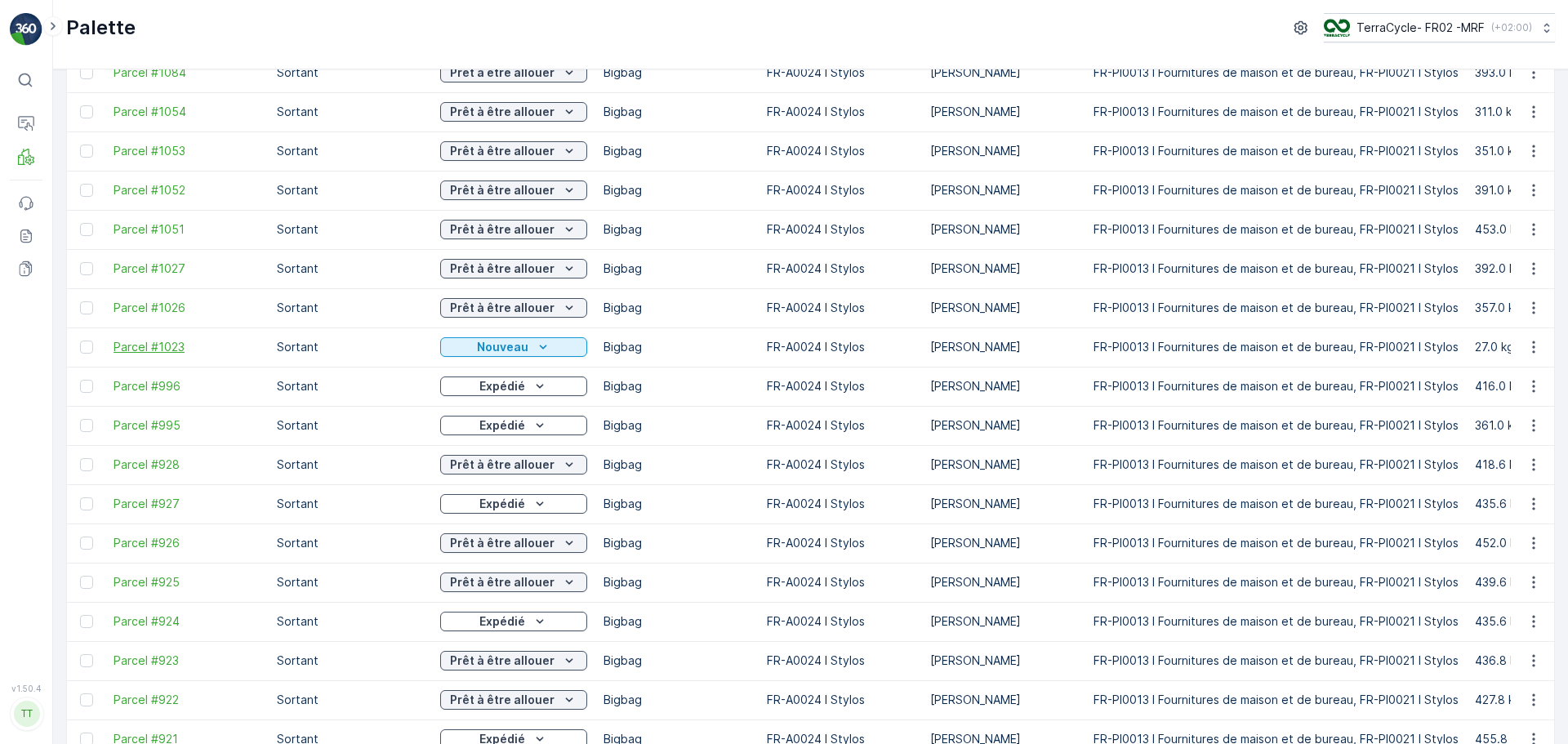
click at [149, 352] on span "Parcel #1023" at bounding box center [187, 347] width 147 height 17
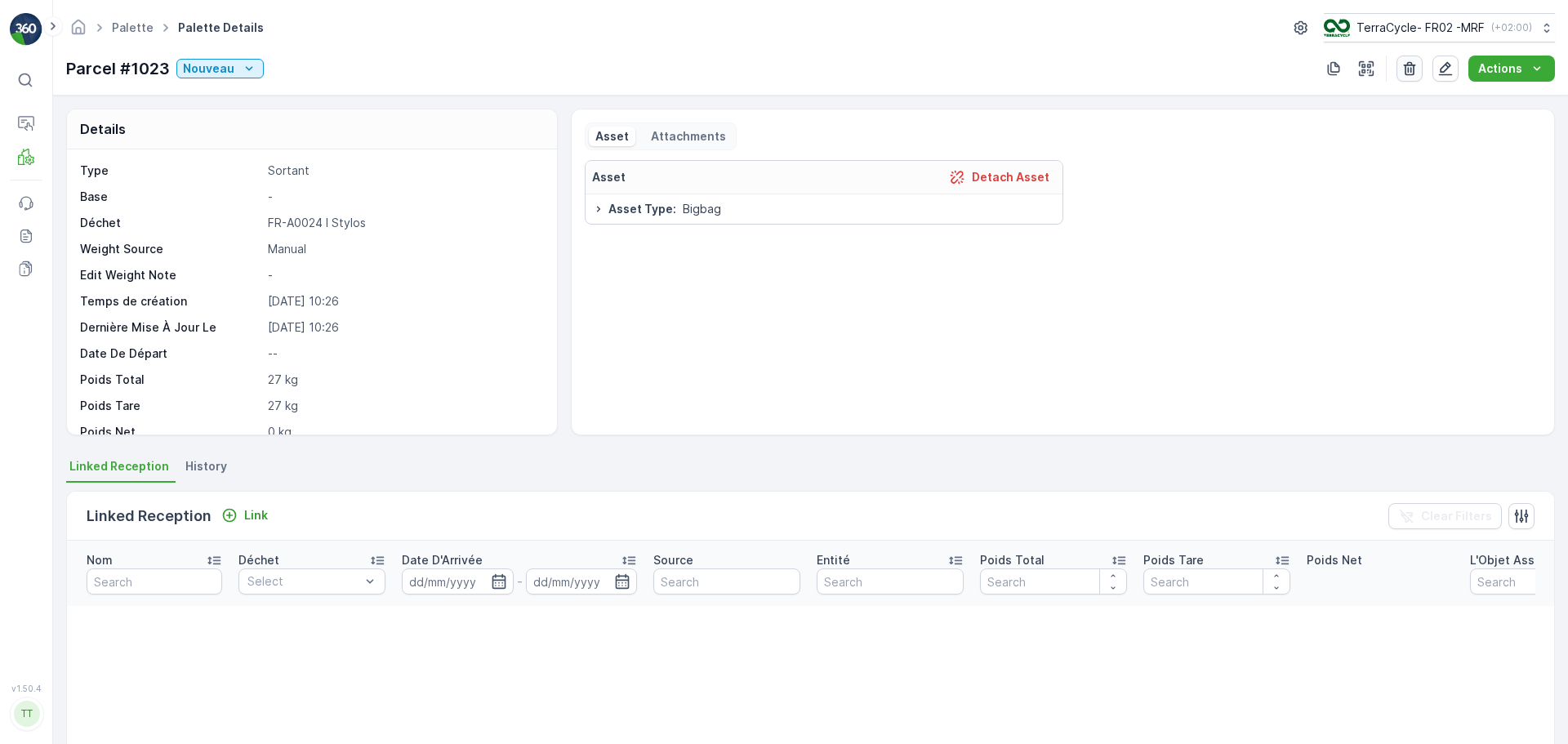
click at [1407, 77] on button "button" at bounding box center [1410, 68] width 26 height 26
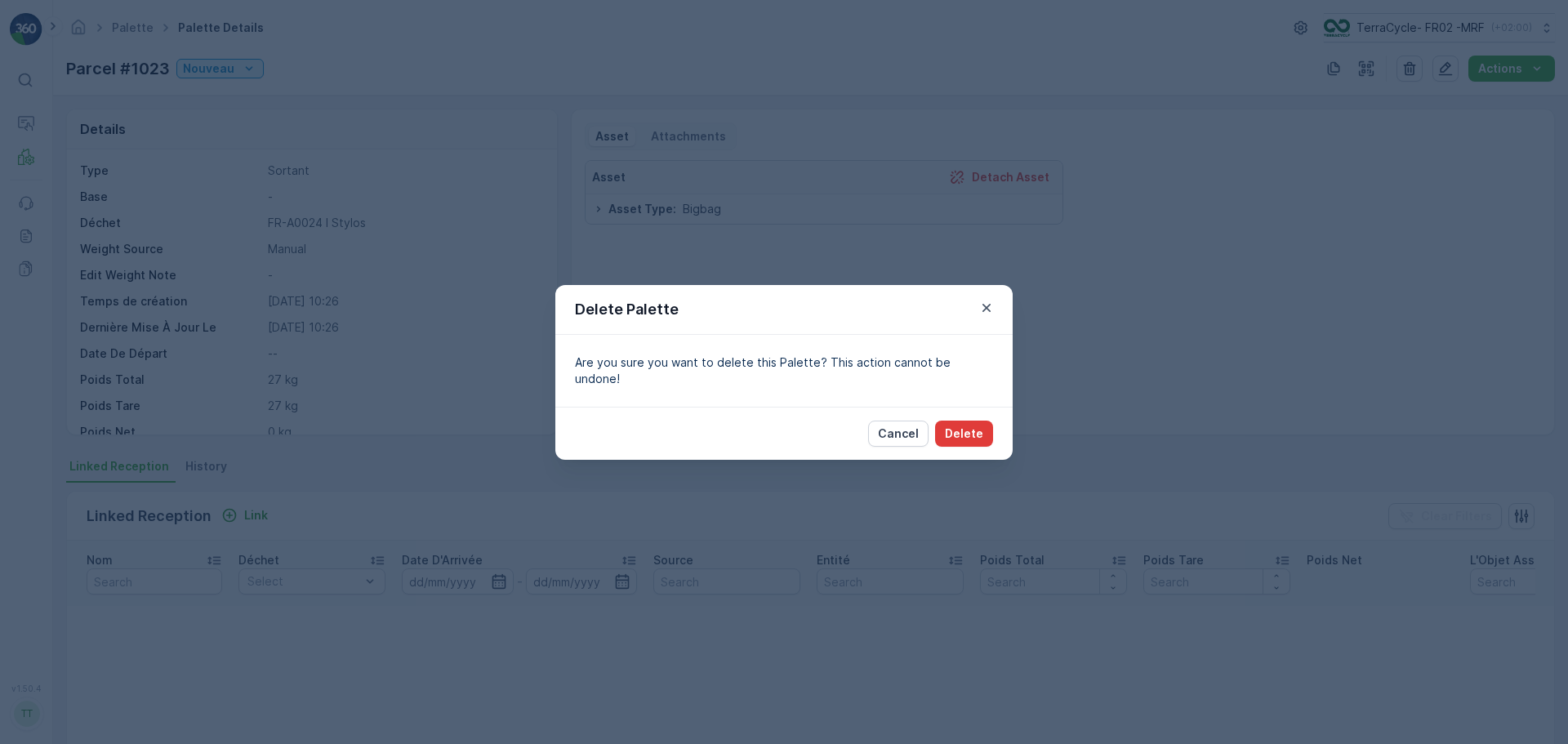
click at [952, 428] on p "Delete" at bounding box center [964, 434] width 38 height 17
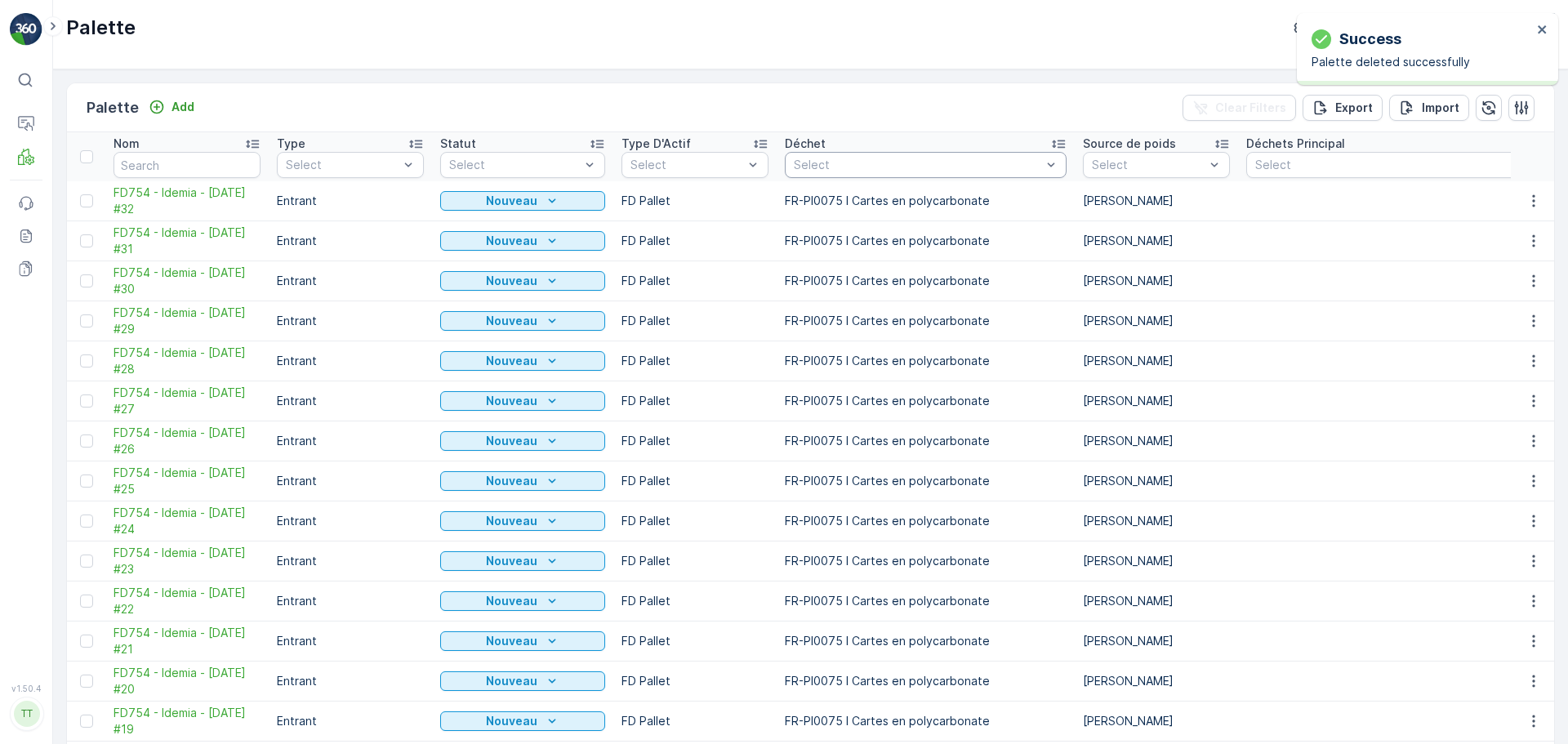
click at [878, 175] on div "Select" at bounding box center [926, 165] width 281 height 26
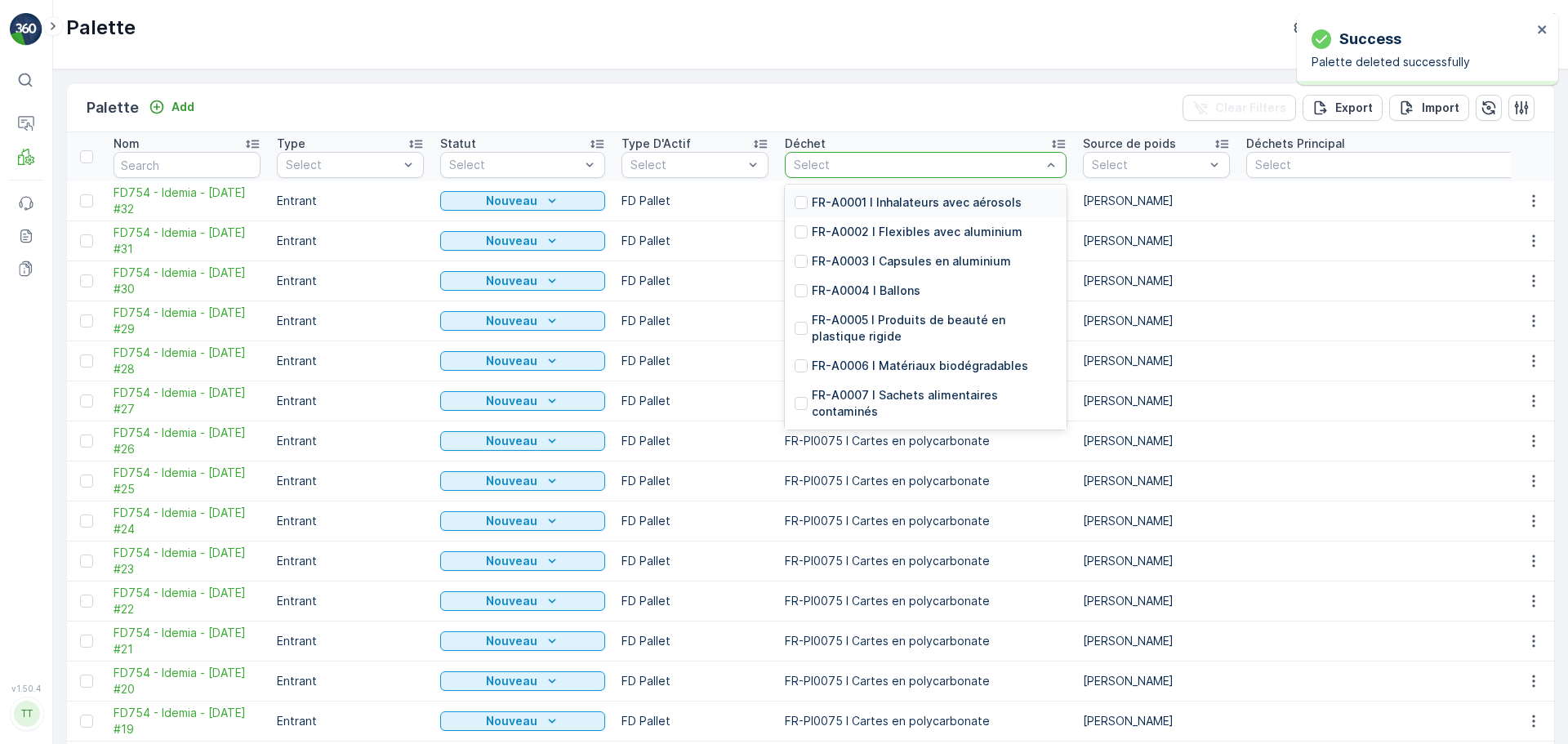
click at [822, 161] on div at bounding box center [917, 165] width 251 height 13
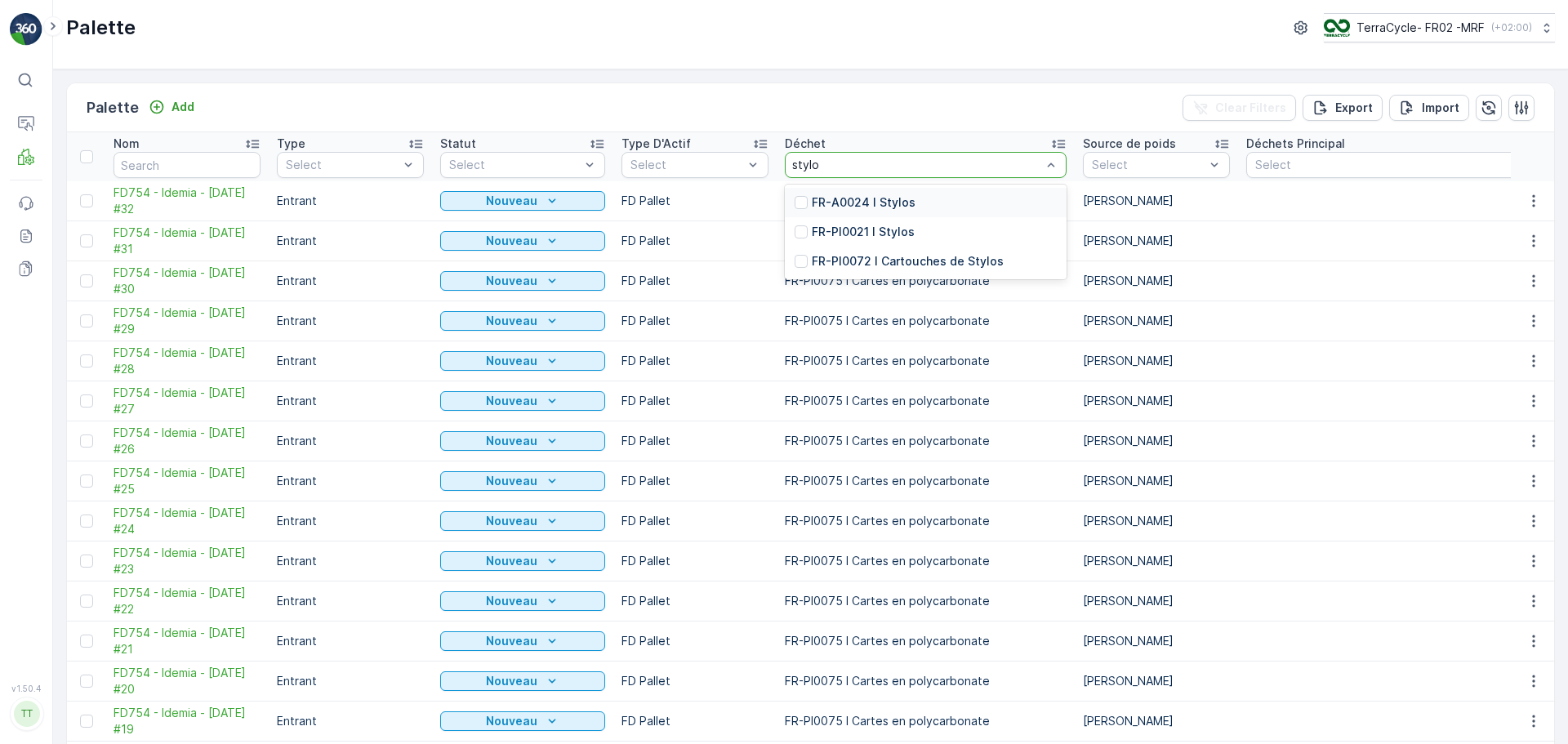
type input "stylos"
click at [857, 230] on p "FR-PI0021 I Stylos" at bounding box center [863, 232] width 103 height 17
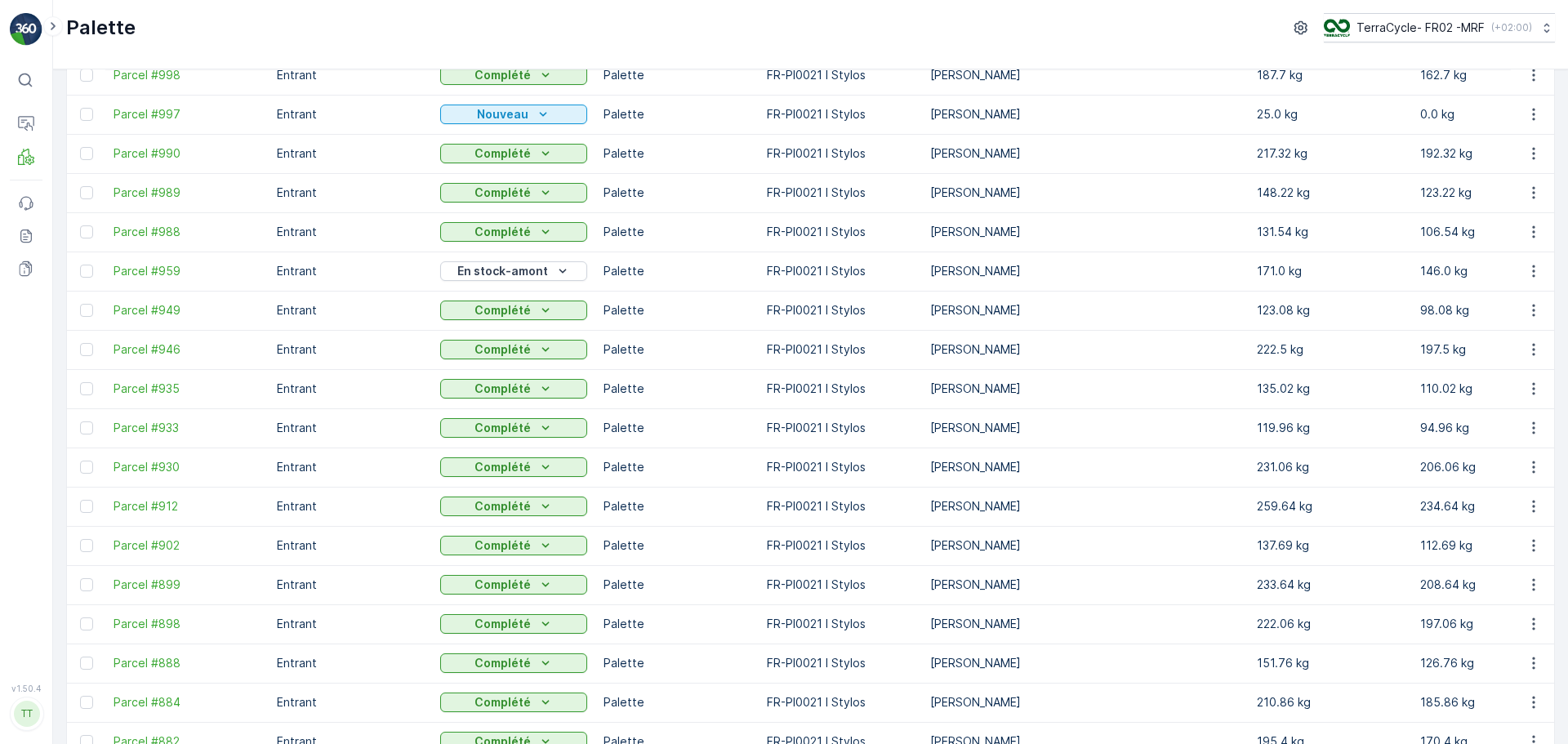
scroll to position [1312, 0]
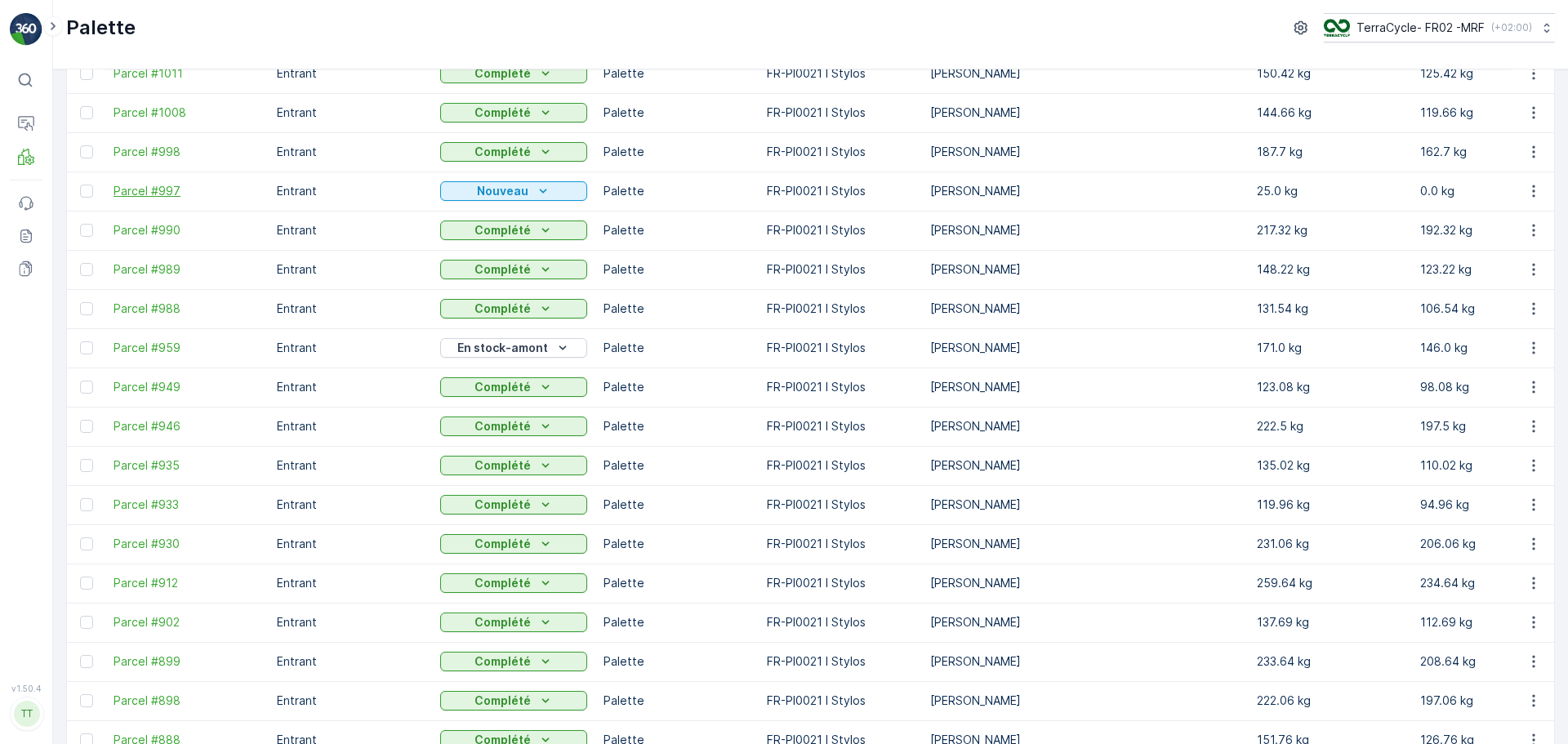
click at [145, 186] on span "Parcel #997" at bounding box center [187, 192] width 147 height 17
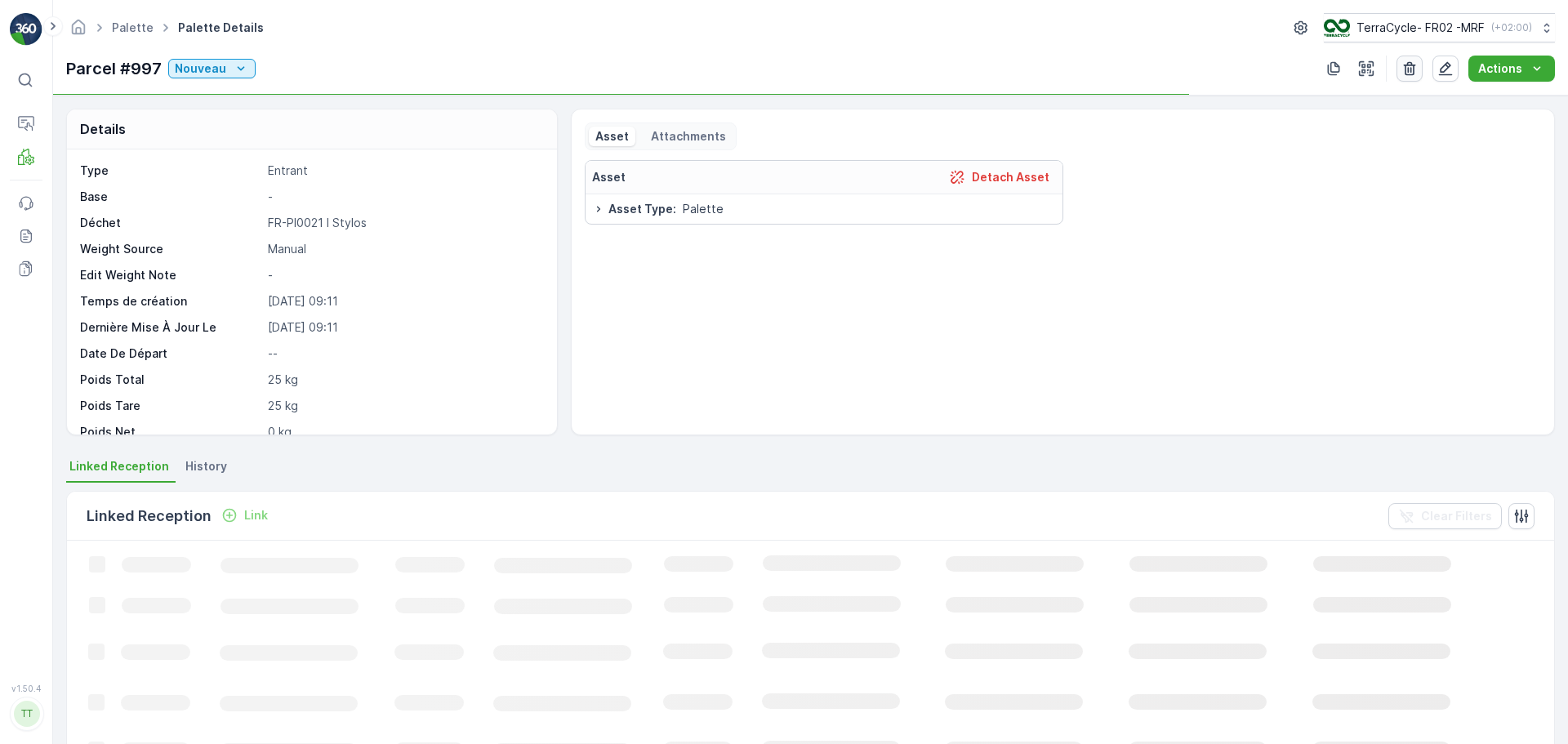
click at [1407, 69] on icon "button" at bounding box center [1410, 68] width 17 height 17
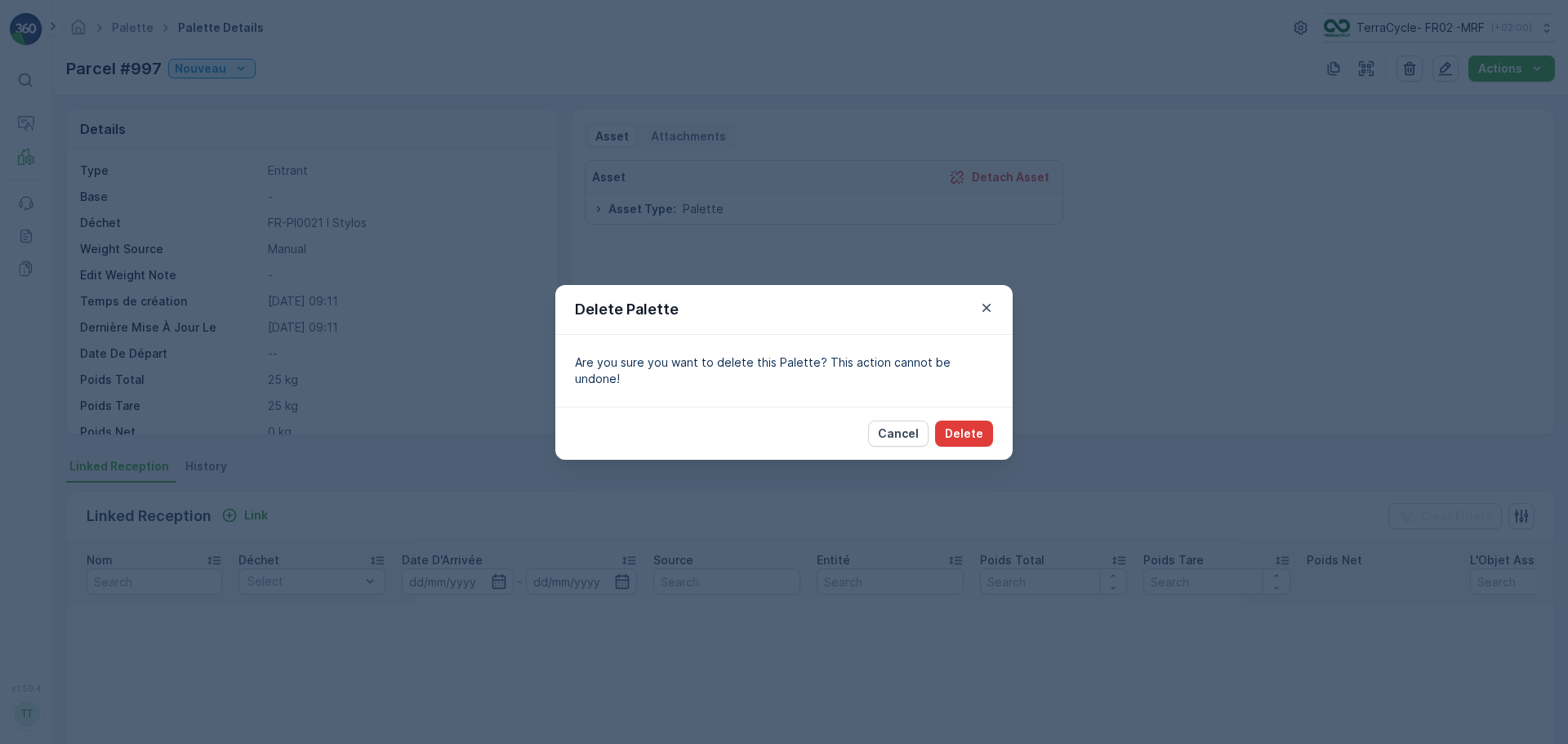
click at [942, 427] on button "Delete" at bounding box center [964, 433] width 58 height 26
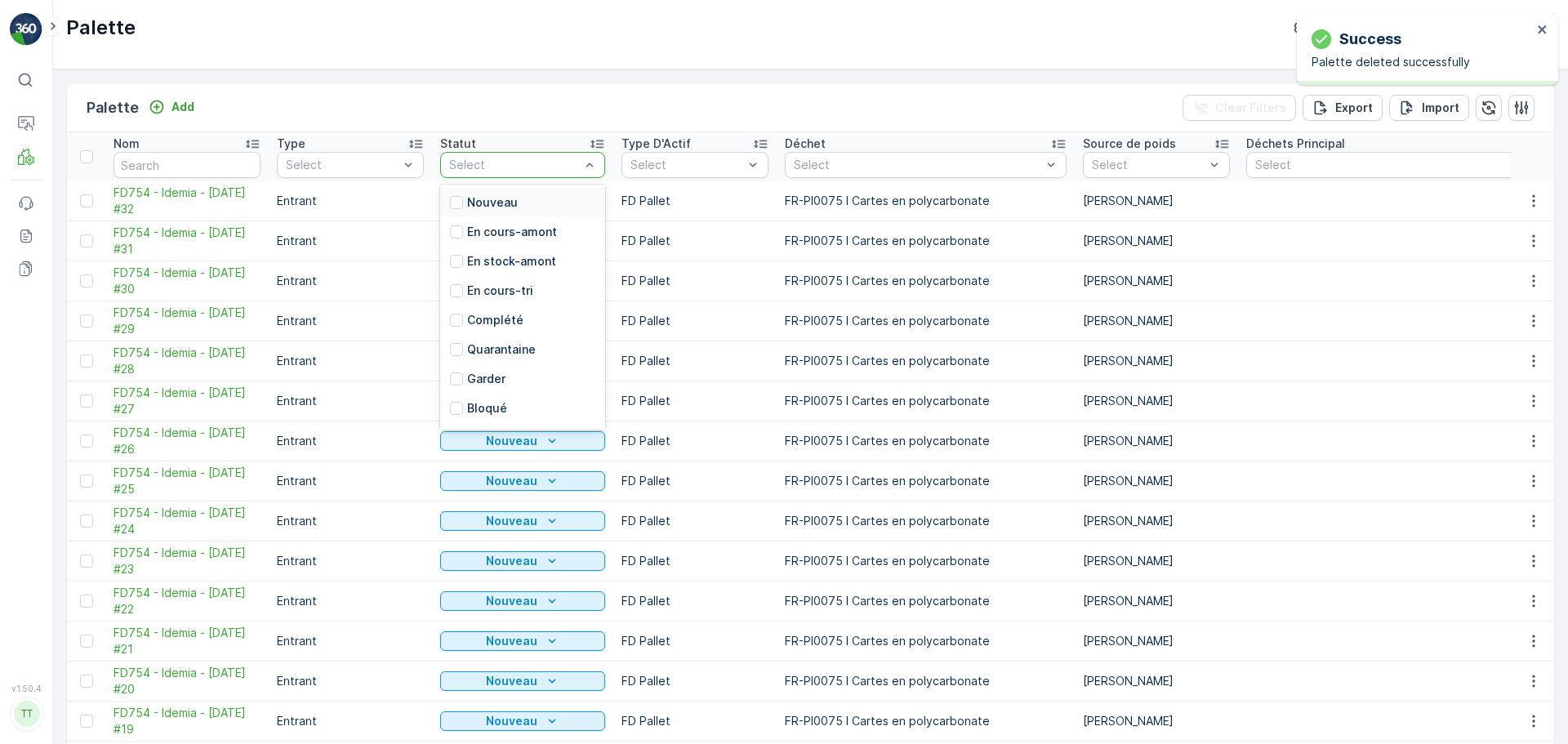
click at [487, 198] on p "Nouveau" at bounding box center [492, 203] width 51 height 17
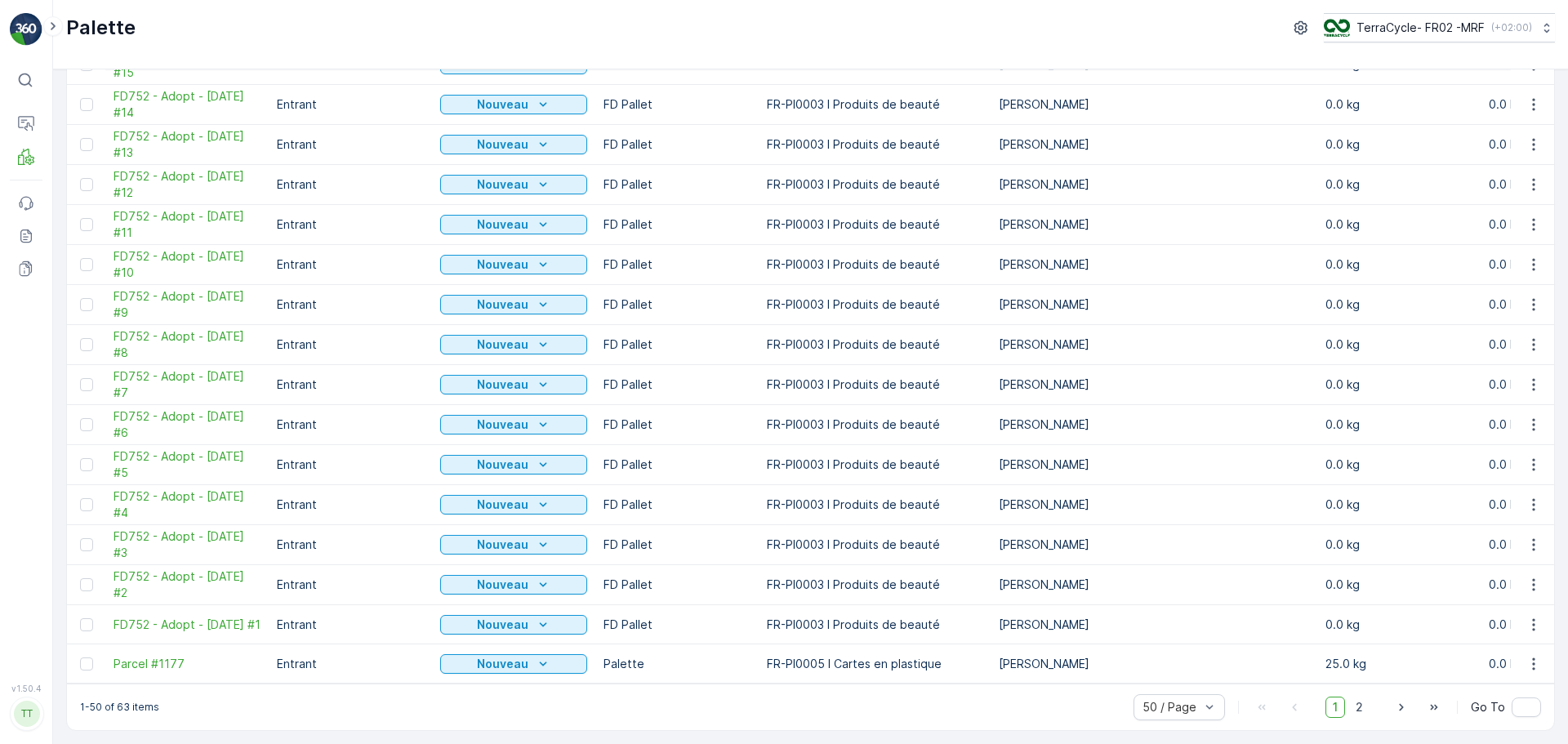
scroll to position [1504, 0]
click at [1350, 705] on span "2" at bounding box center [1360, 707] width 22 height 21
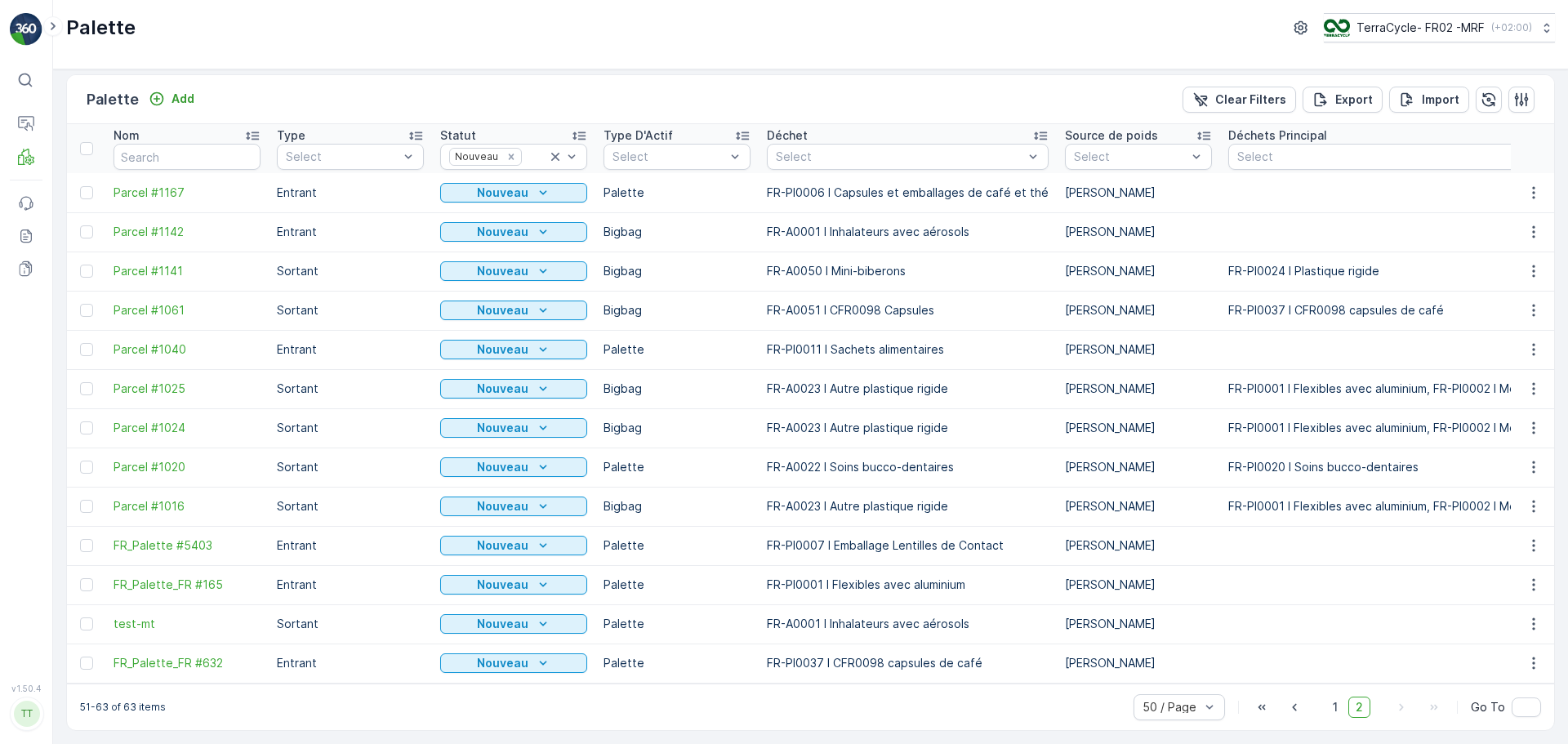
scroll to position [17, 0]
click at [88, 500] on div at bounding box center [86, 506] width 13 height 13
click at [80, 500] on input "checkbox" at bounding box center [80, 500] width 0 height 0
click at [82, 476] on td at bounding box center [85, 467] width 38 height 39
click at [88, 461] on div at bounding box center [86, 467] width 13 height 13
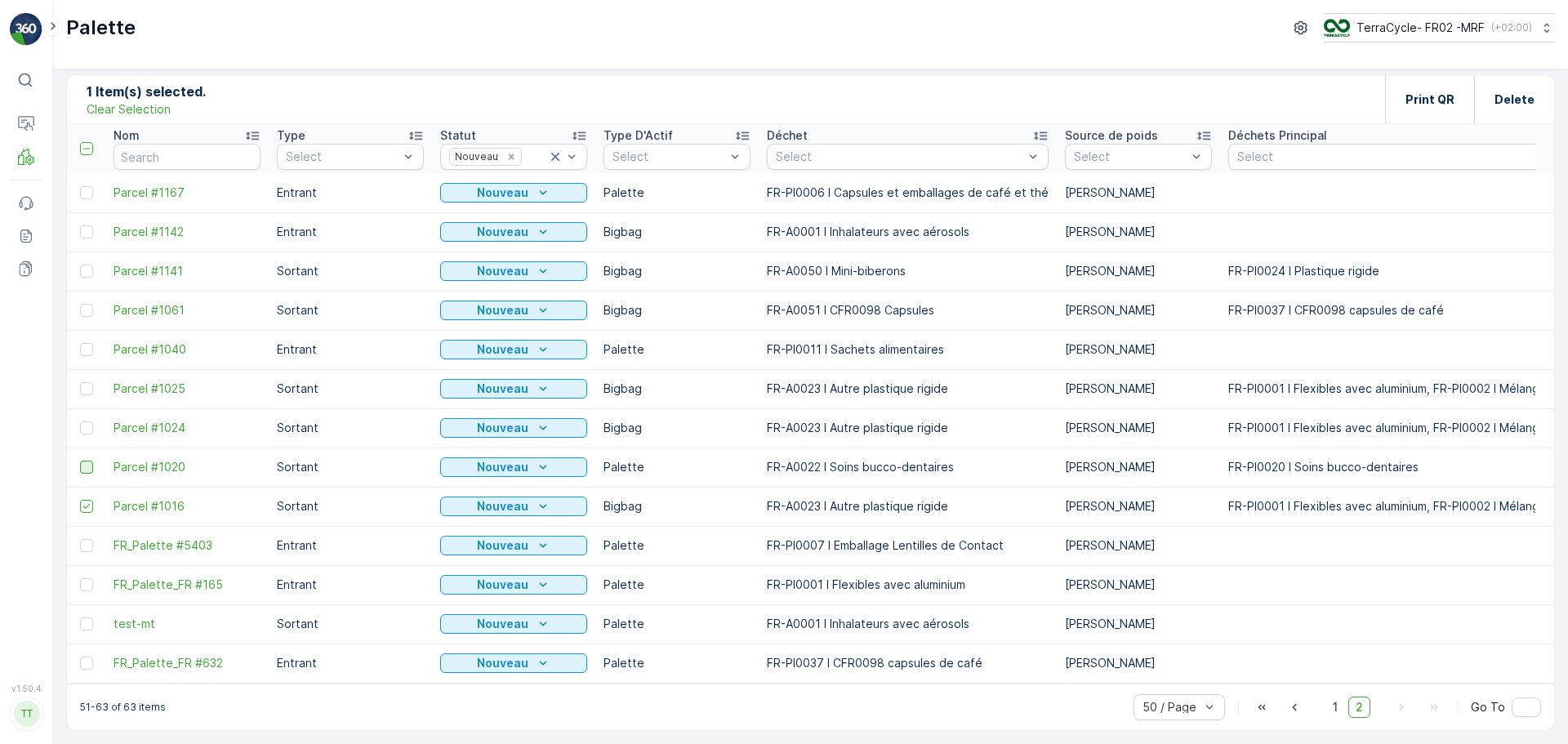
click at [80, 461] on input "checkbox" at bounding box center [80, 461] width 0 height 0
click at [83, 421] on div at bounding box center [86, 428] width 13 height 13
click at [80, 421] on input "checkbox" at bounding box center [80, 421] width 0 height 0
click at [87, 383] on div at bounding box center [86, 389] width 13 height 13
click at [80, 382] on input "checkbox" at bounding box center [80, 382] width 0 height 0
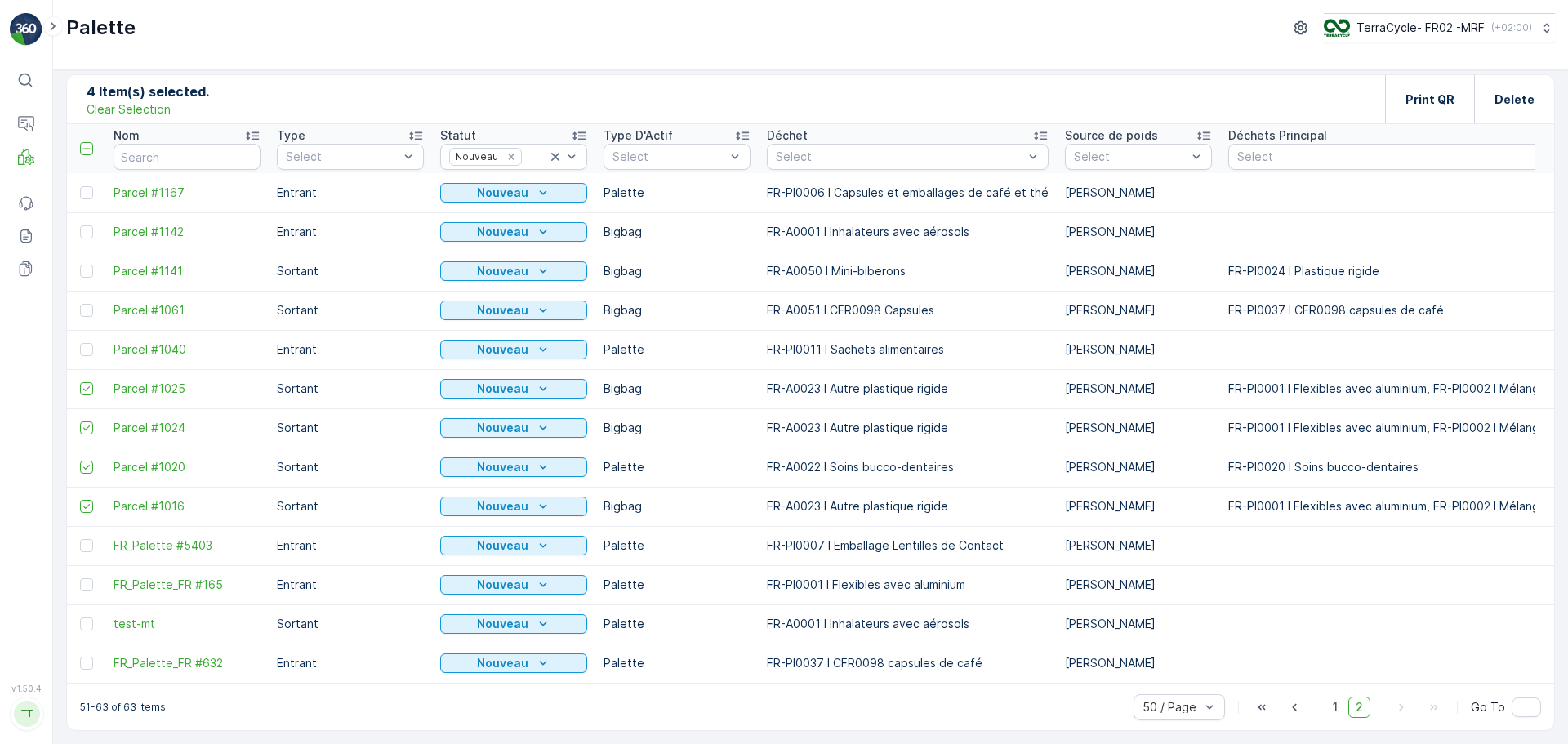
click at [92, 350] on td at bounding box center [85, 349] width 38 height 39
click at [81, 304] on div at bounding box center [86, 310] width 13 height 13
click at [80, 304] on input "checkbox" at bounding box center [80, 304] width 0 height 0
click at [79, 335] on td at bounding box center [85, 349] width 38 height 39
click at [85, 268] on div at bounding box center [86, 271] width 13 height 13
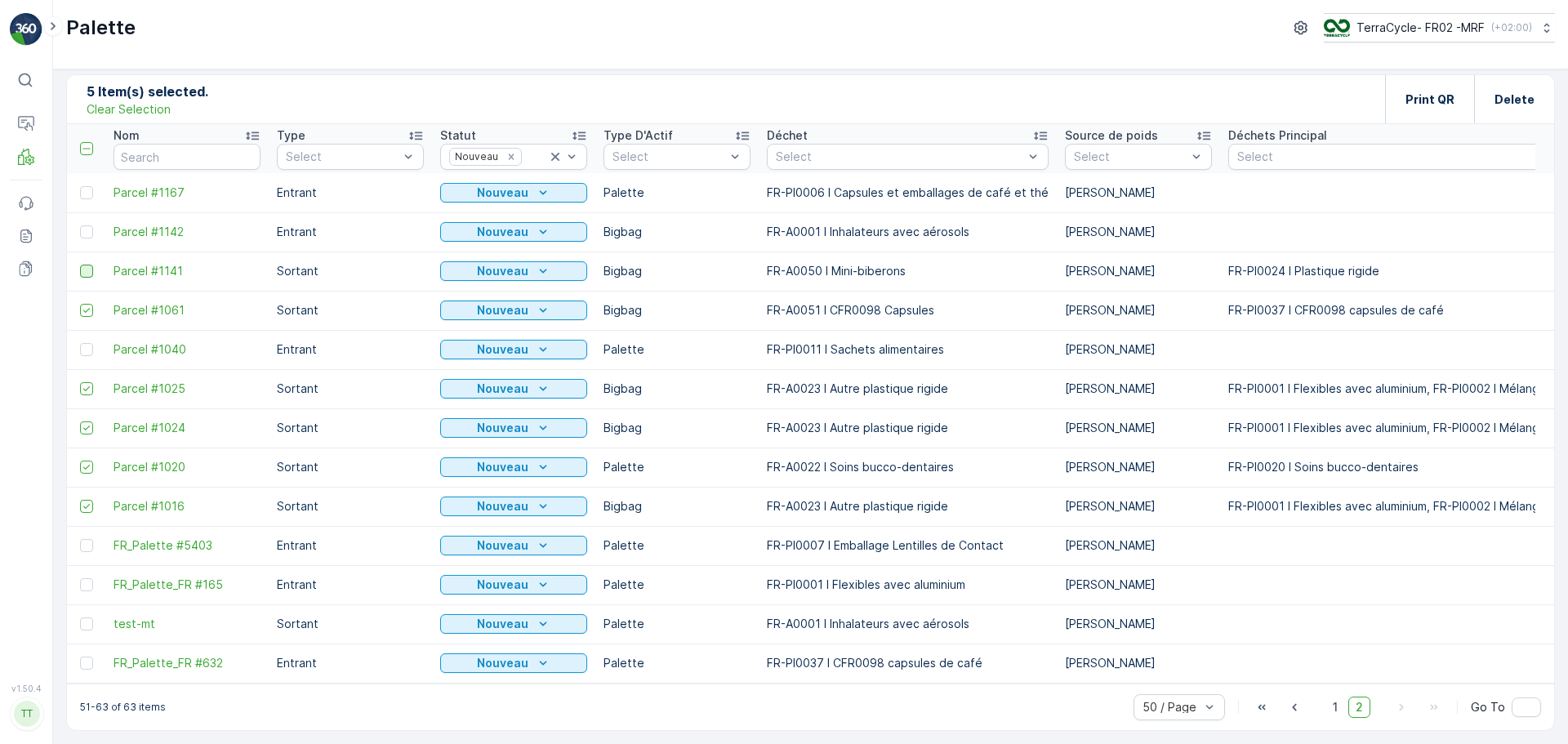
click at [80, 265] on input "checkbox" at bounding box center [80, 265] width 0 height 0
click at [83, 343] on div at bounding box center [86, 350] width 13 height 13
click at [80, 343] on input "checkbox" at bounding box center [80, 343] width 0 height 0
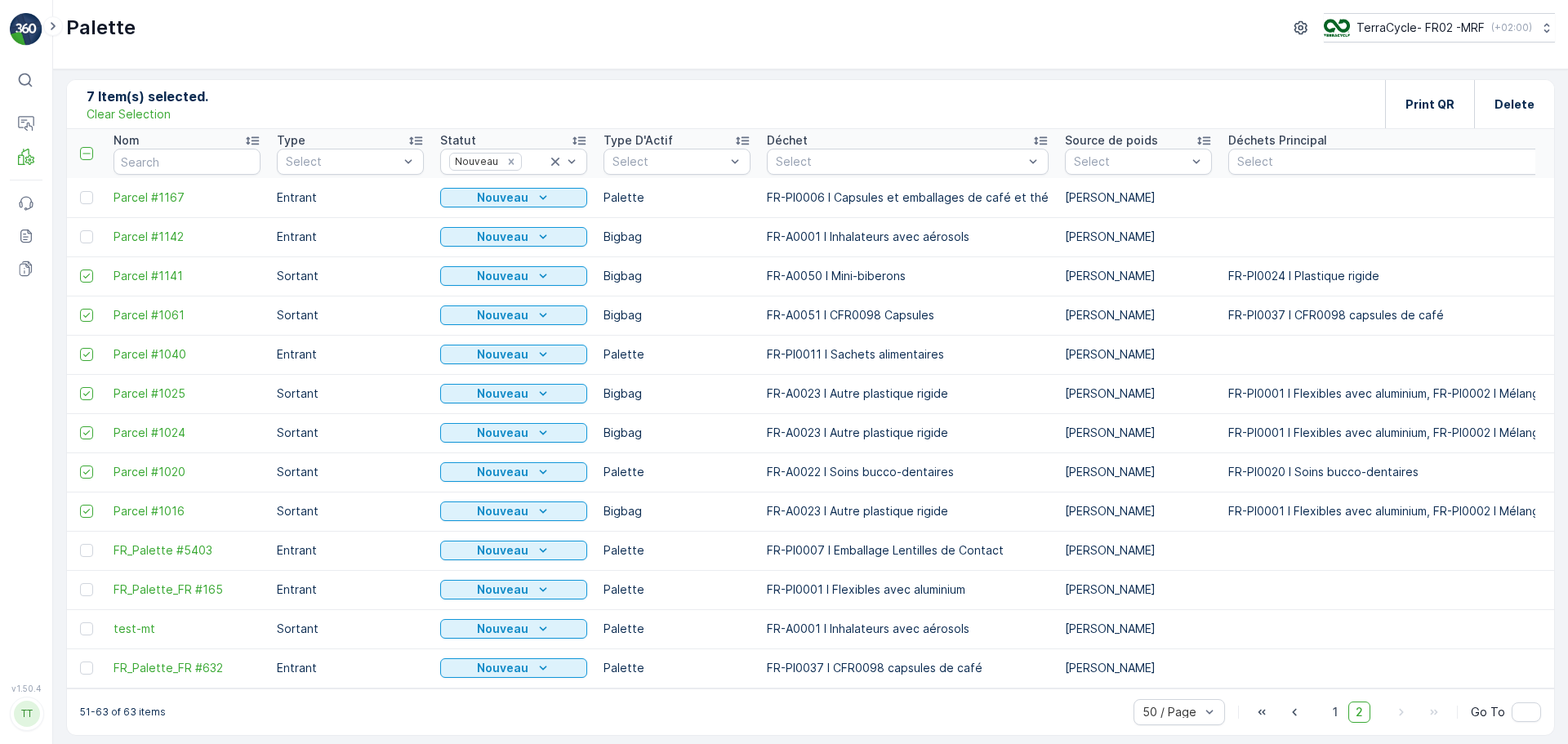
scroll to position [0, 0]
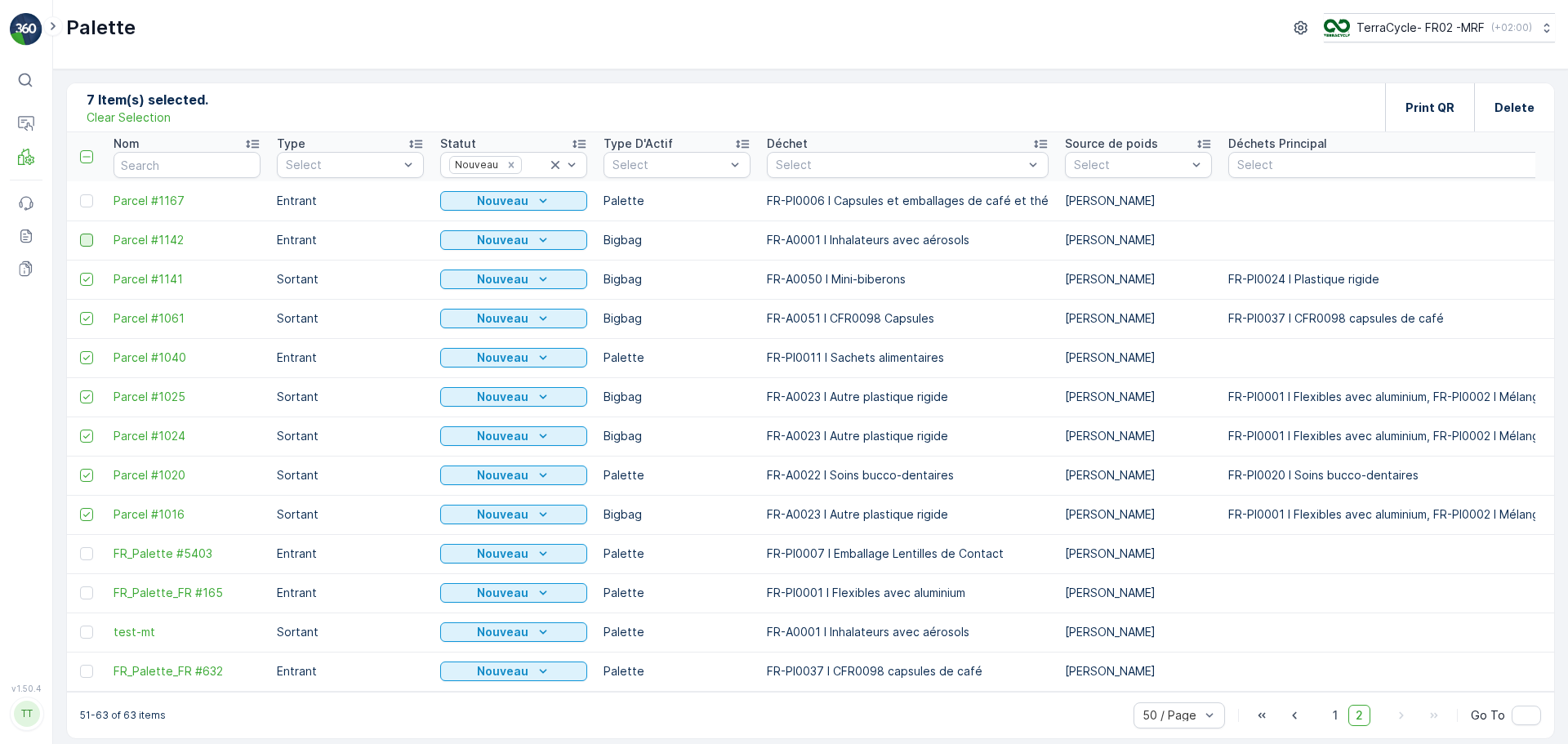
click at [85, 246] on div at bounding box center [86, 240] width 13 height 13
click at [80, 233] on input "checkbox" at bounding box center [80, 233] width 0 height 0
click at [87, 208] on td at bounding box center [85, 201] width 38 height 39
click at [1327, 722] on span "1" at bounding box center [1335, 715] width 19 height 21
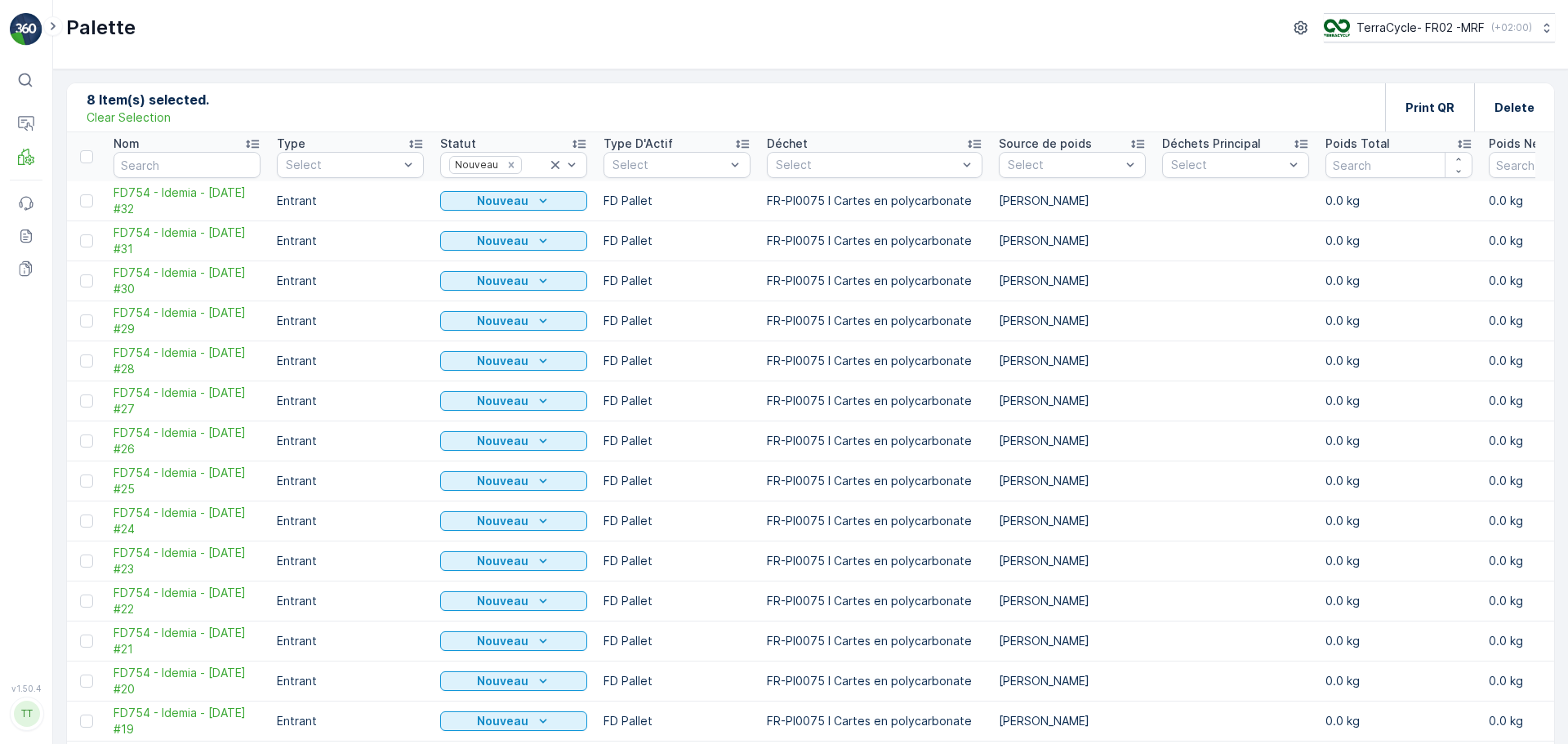
drag, startPoint x: 514, startPoint y: 164, endPoint x: 525, endPoint y: 181, distance: 20.2
click at [513, 164] on icon "Remove Nouveau" at bounding box center [511, 165] width 11 height 11
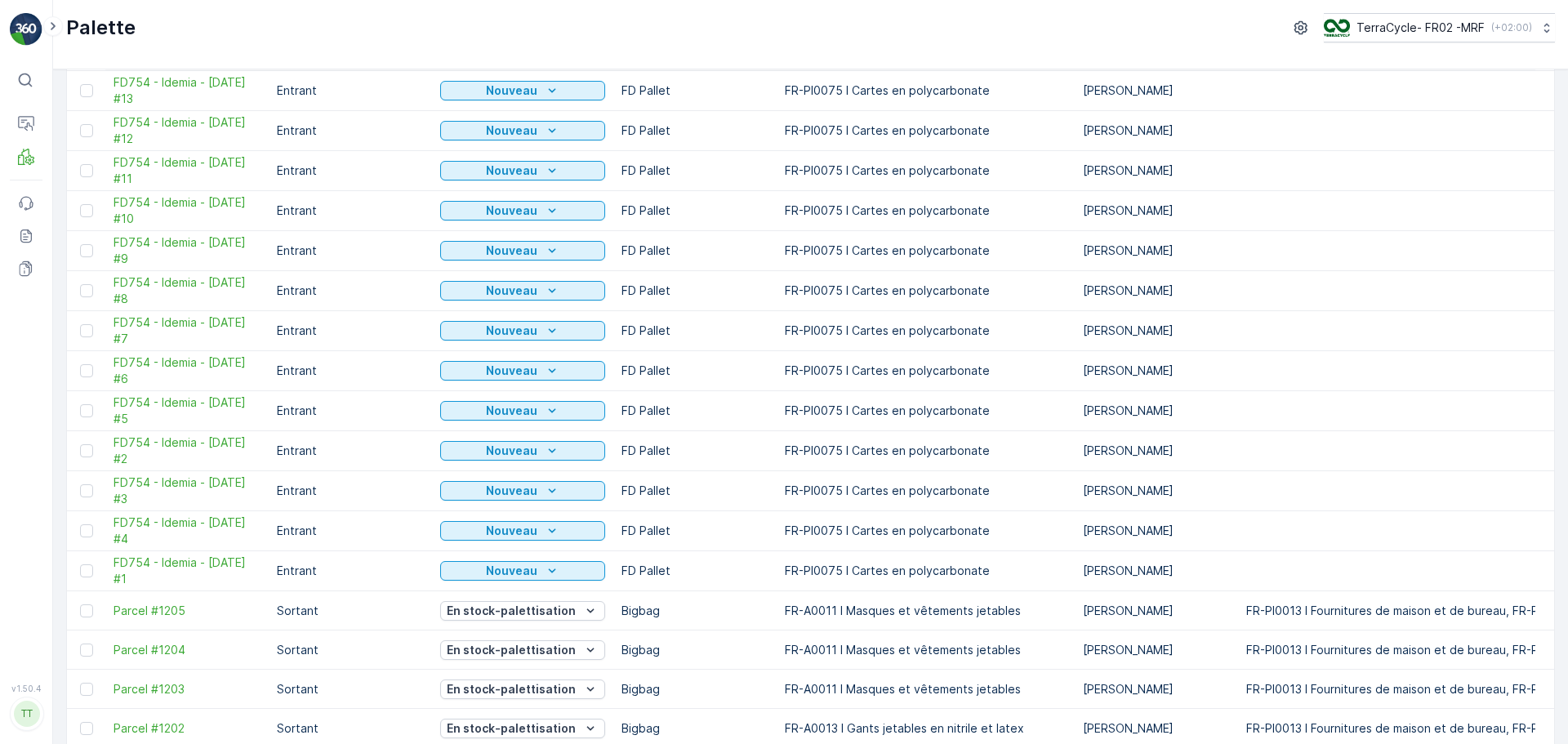
scroll to position [594, 0]
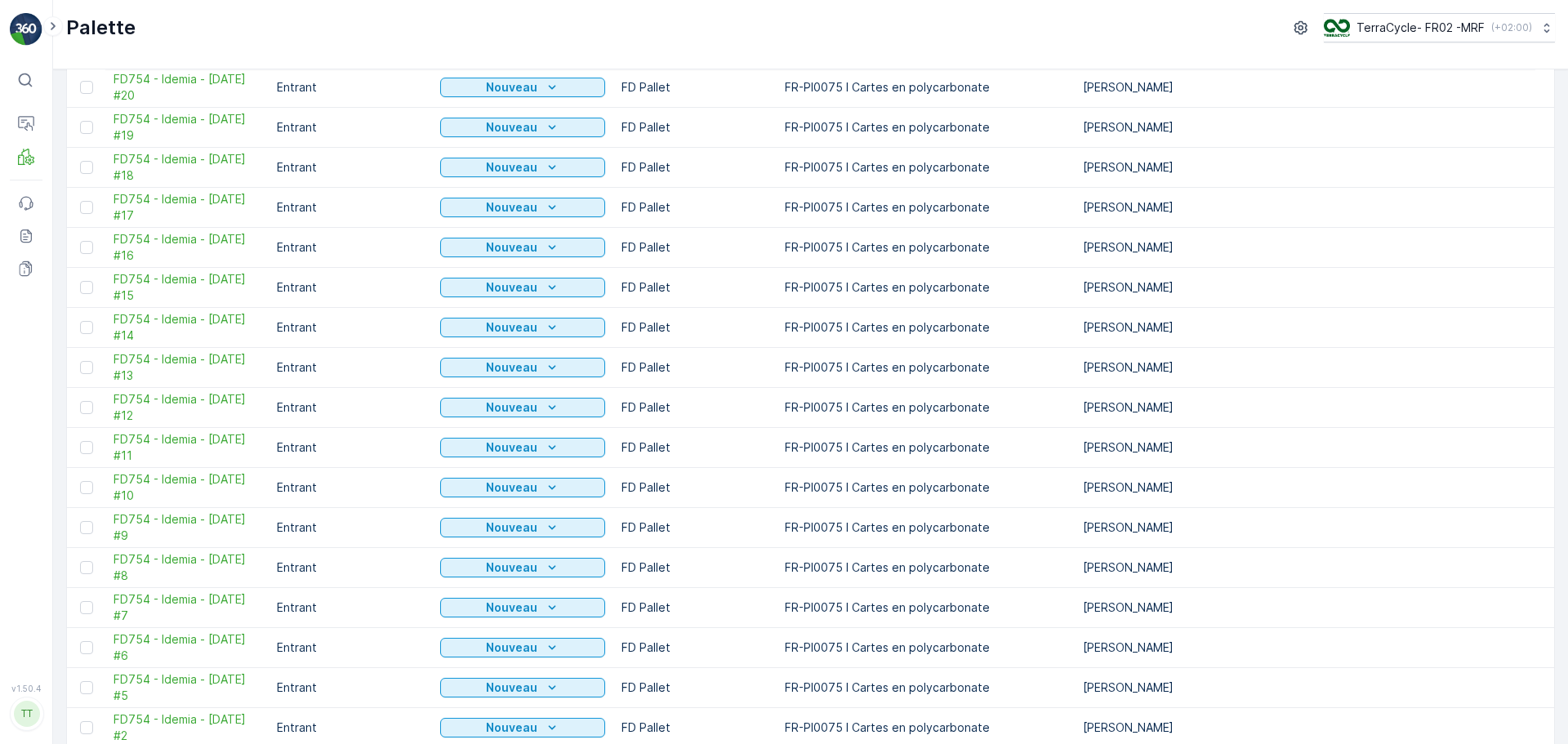
drag, startPoint x: 677, startPoint y: 370, endPoint x: 237, endPoint y: 23, distance: 560.4
click at [237, 23] on div "Palette TerraCycle- FR02 -MRF ( +02:00 )" at bounding box center [810, 28] width 1489 height 30
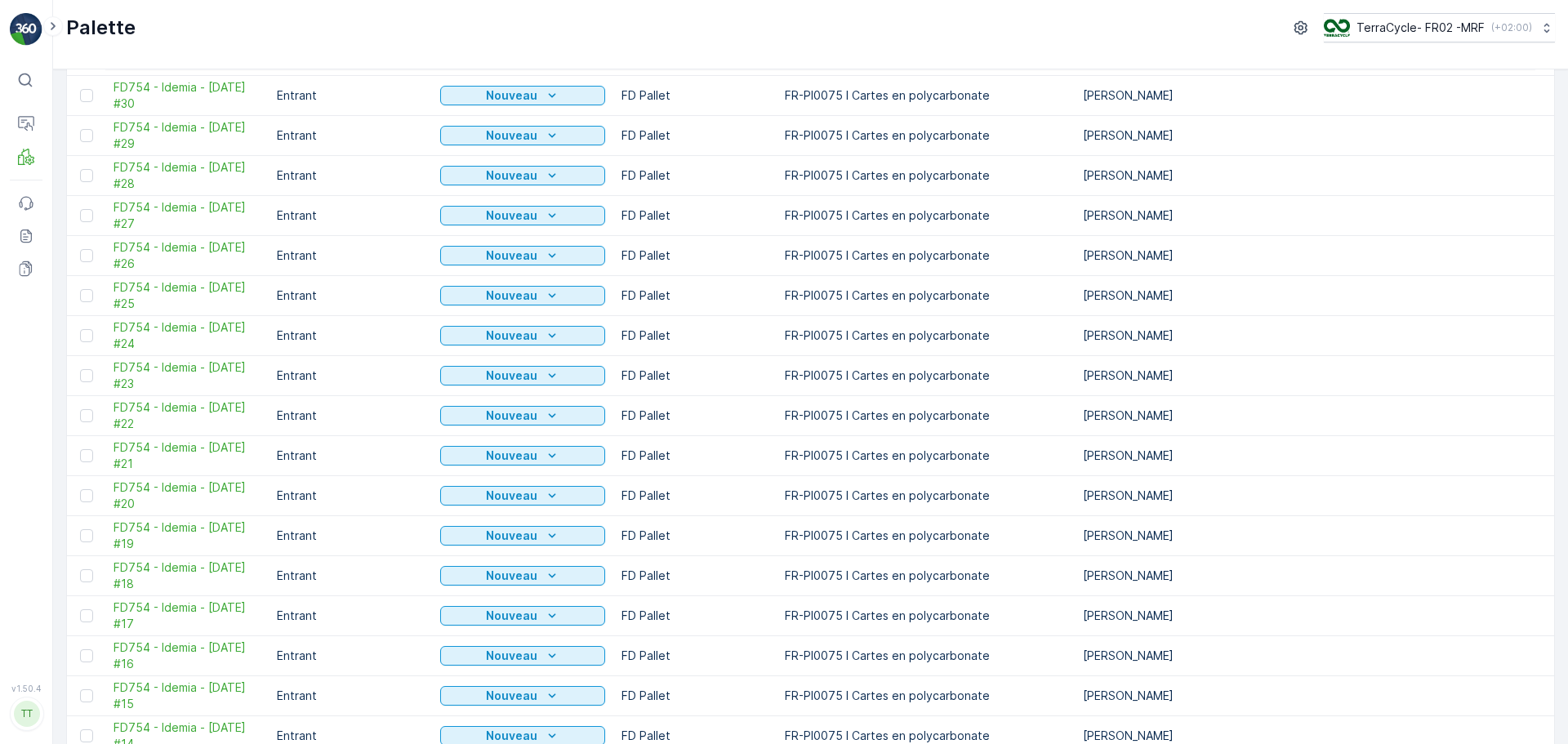
scroll to position [0, 0]
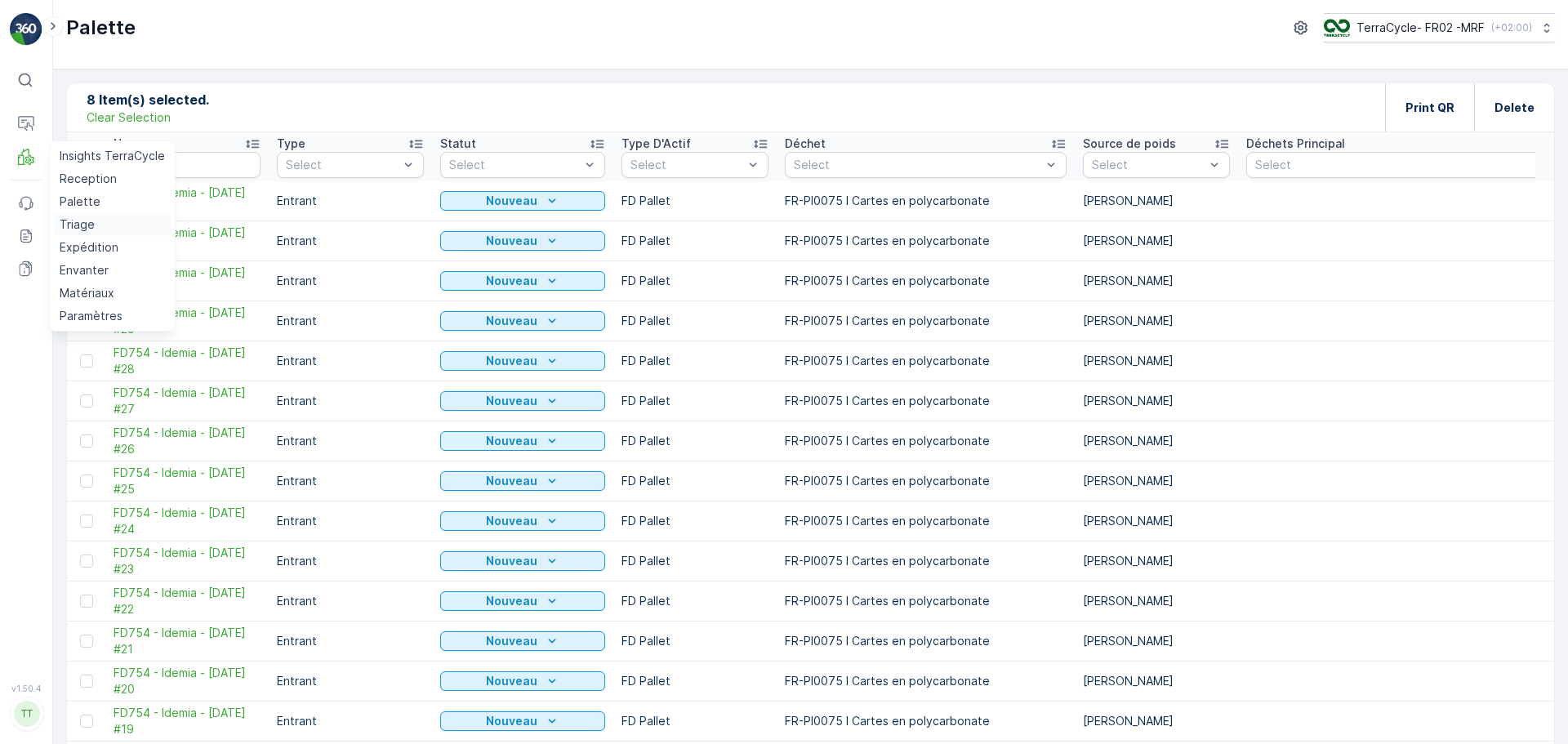
click at [85, 223] on p "Triage" at bounding box center [77, 225] width 35 height 17
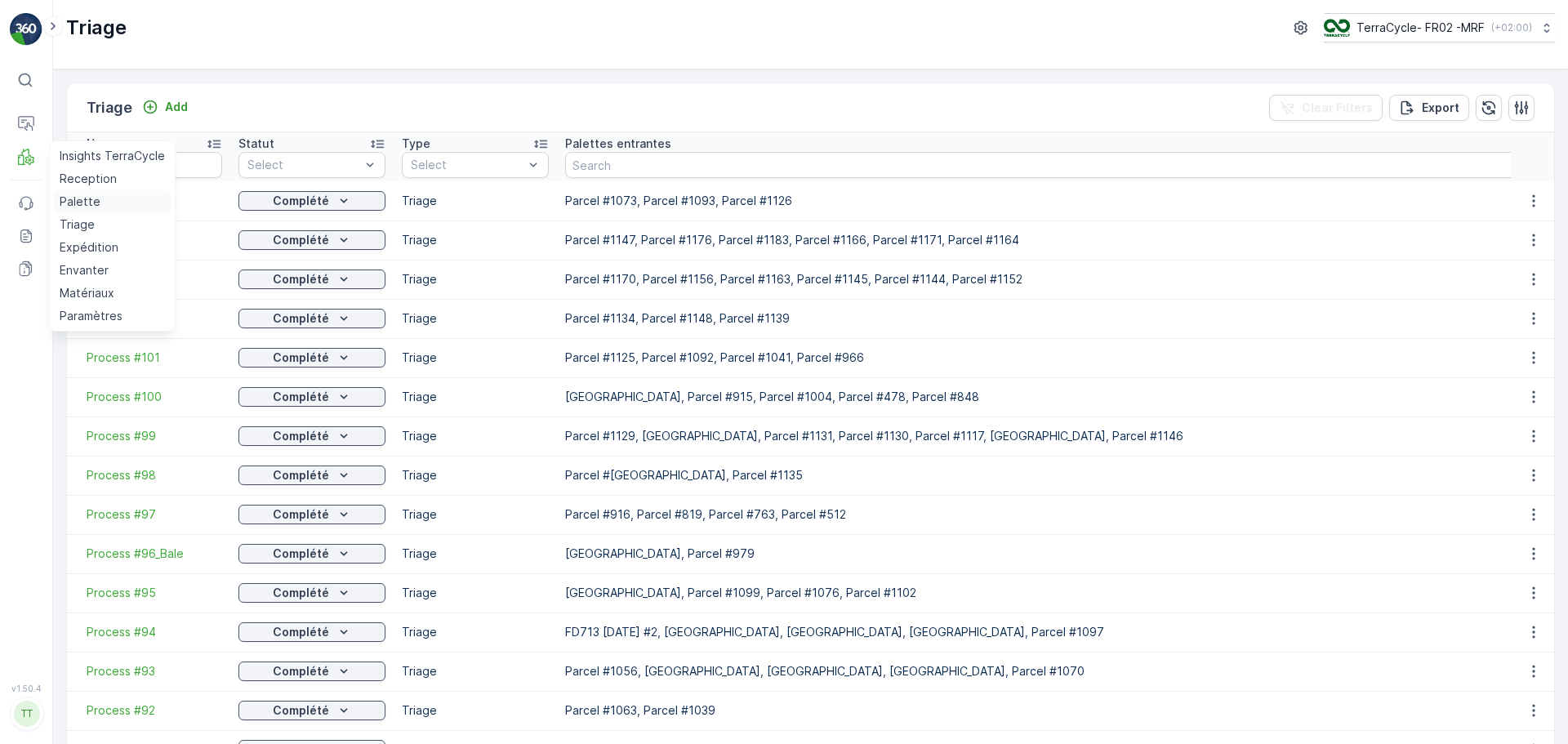
click at [93, 196] on p "Palette" at bounding box center [80, 202] width 41 height 17
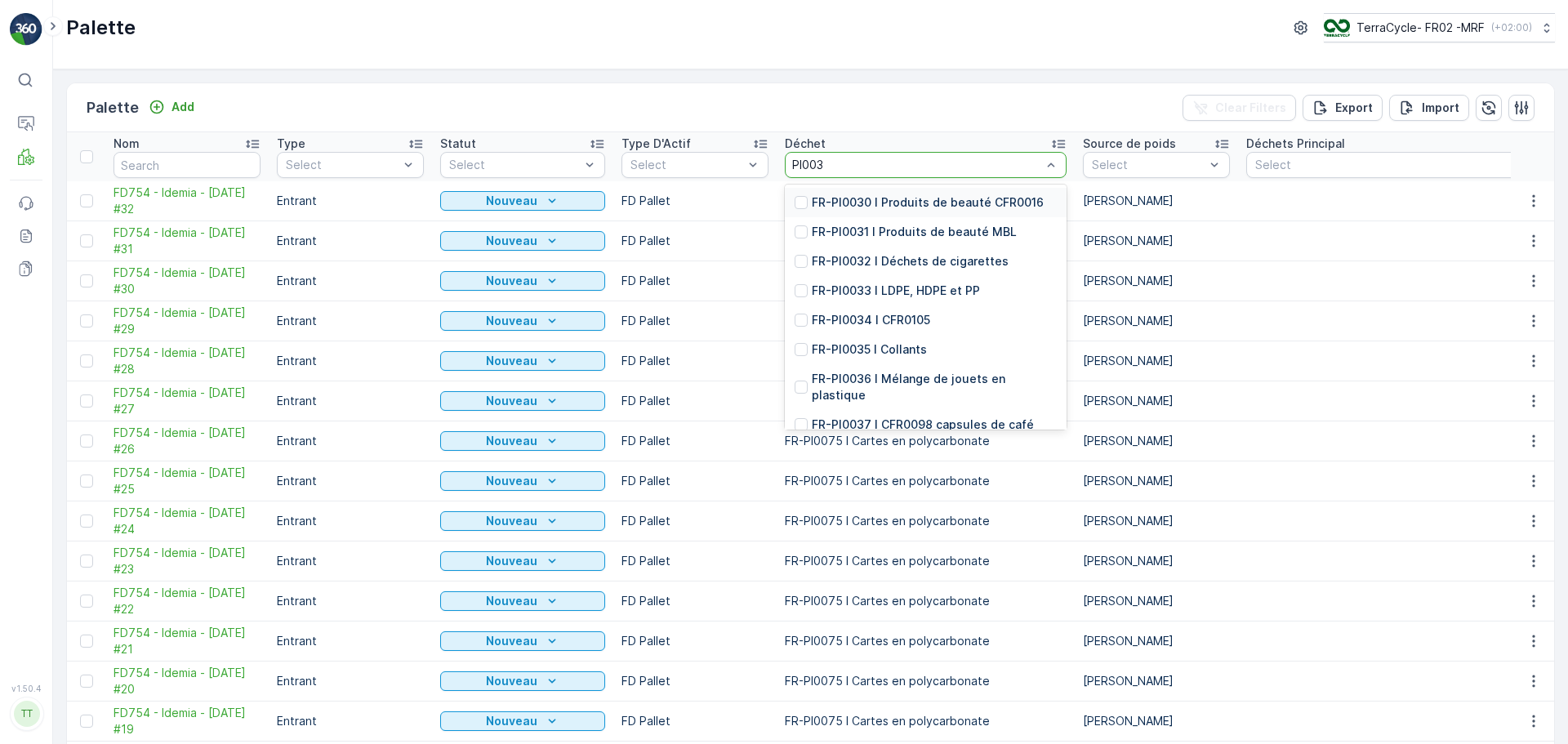
type input "PI0037"
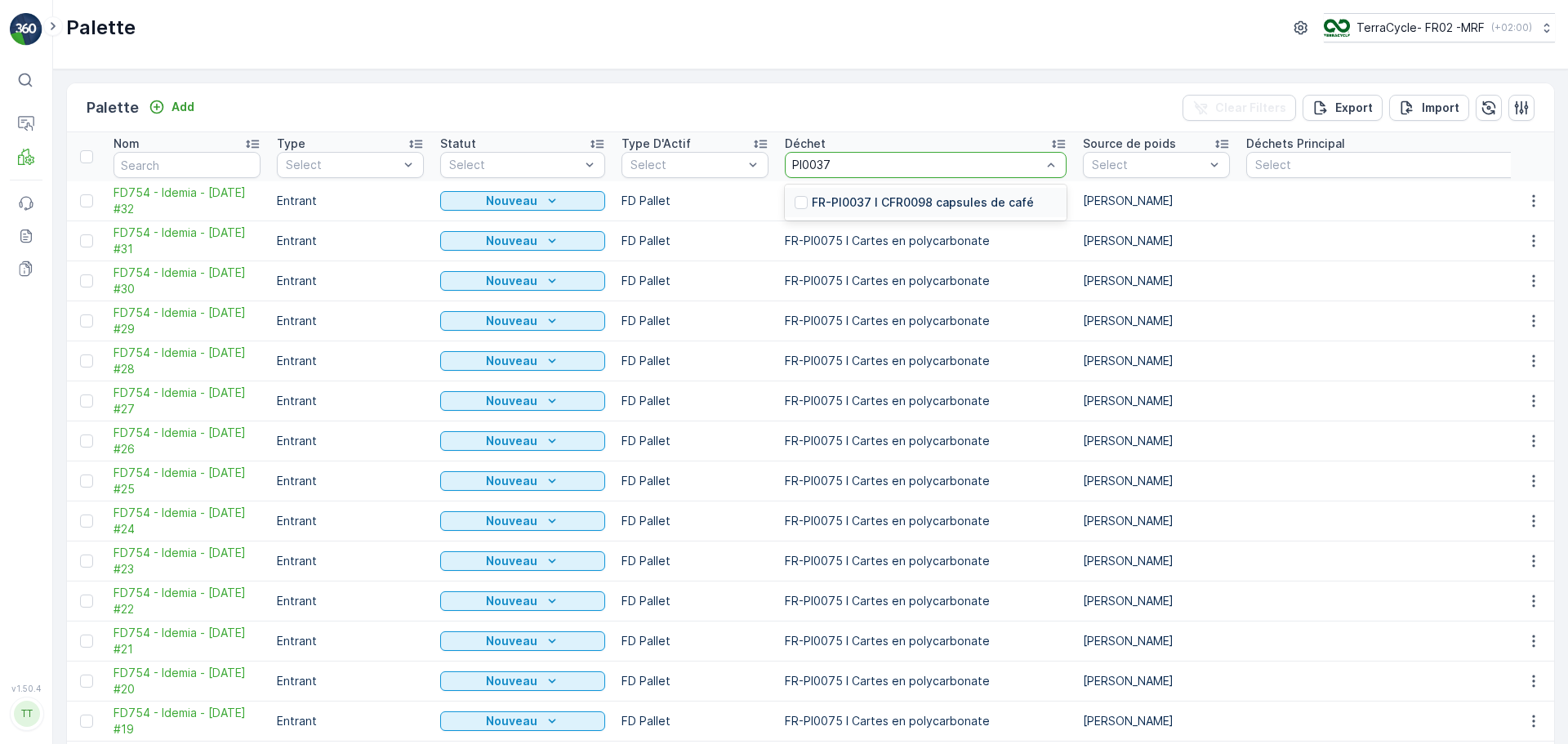
click at [941, 207] on p "FR-PI0037 I CFR0098 capsules de café" at bounding box center [923, 203] width 222 height 17
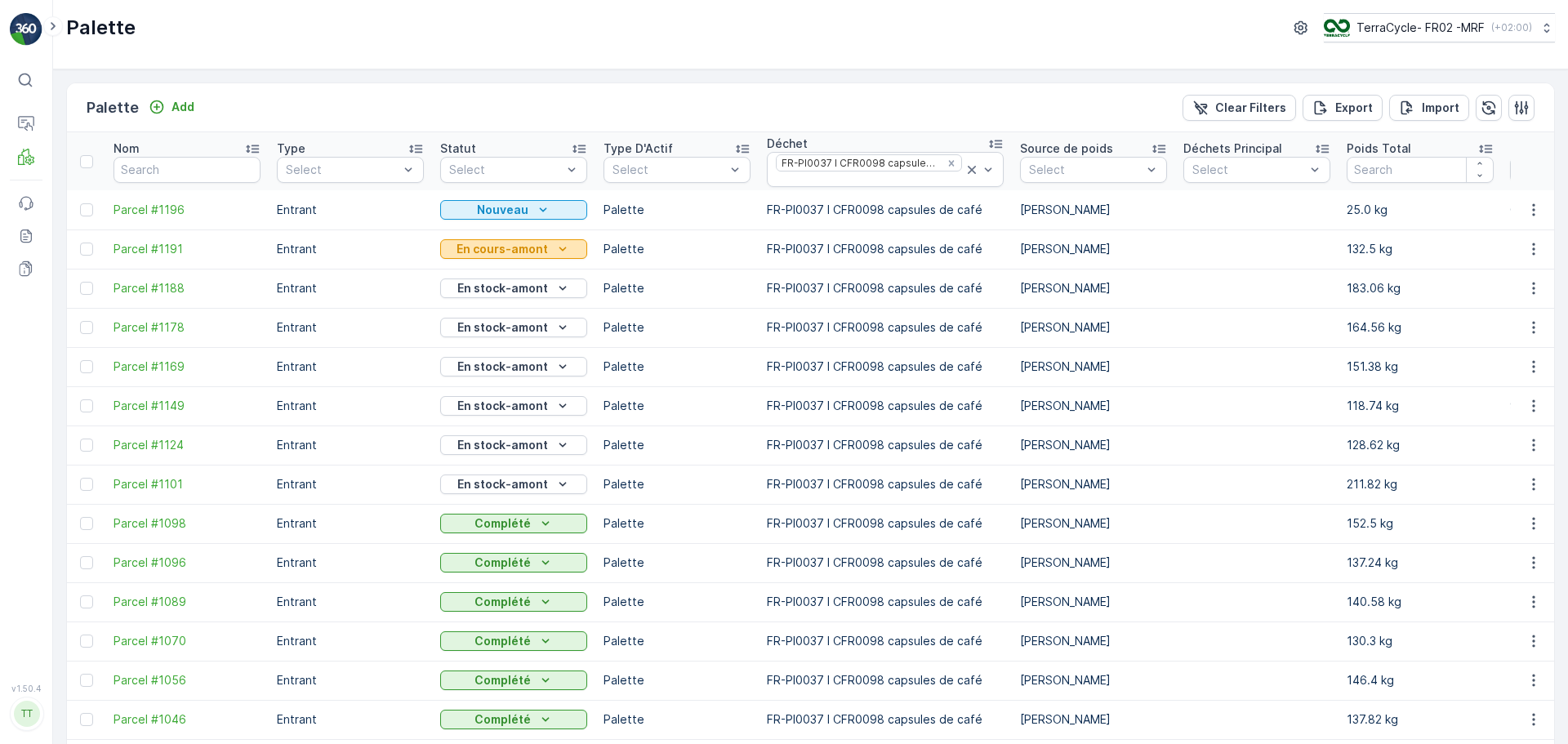
click at [569, 248] on icon "En cours-amont" at bounding box center [563, 249] width 17 height 17
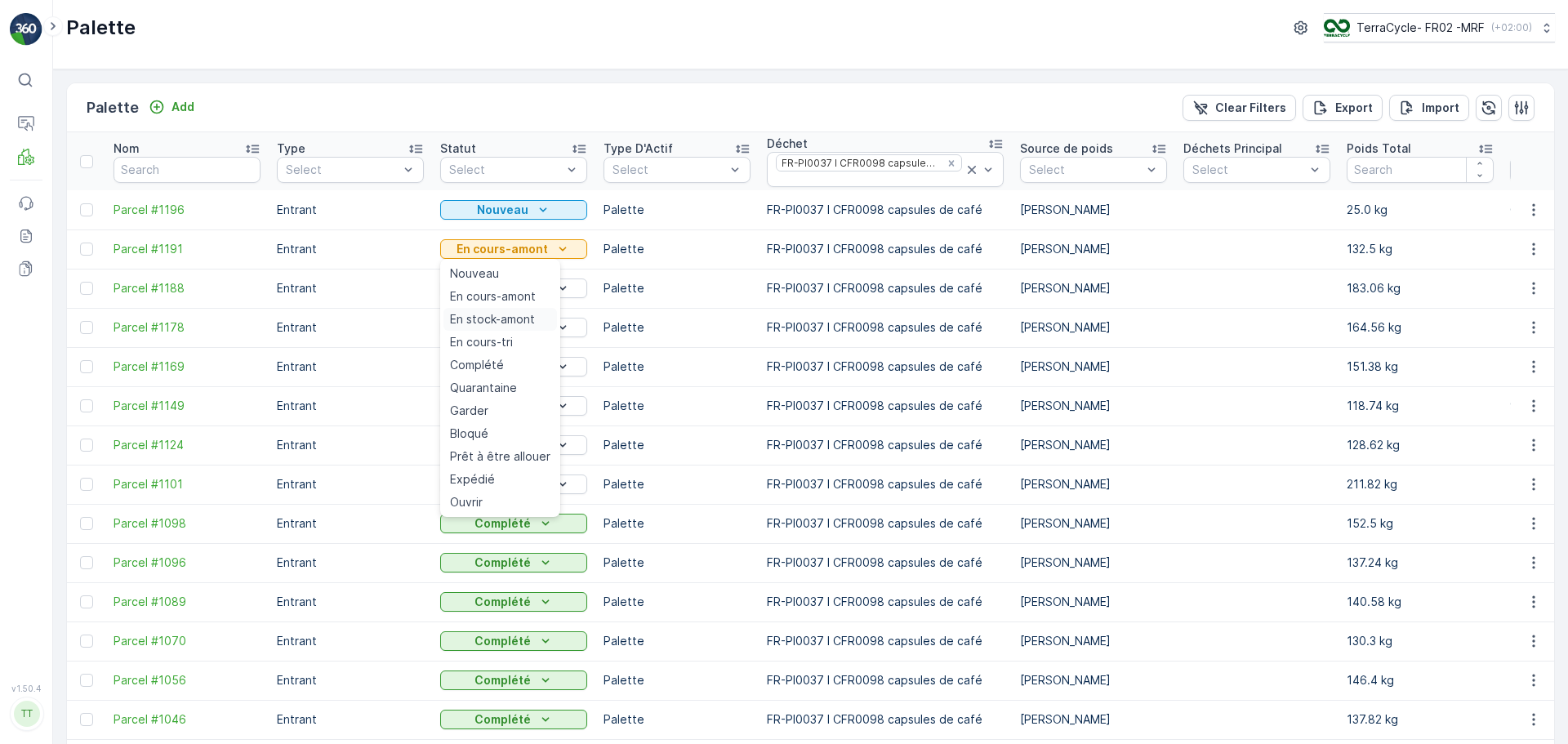
click at [510, 316] on span "En stock-amont" at bounding box center [492, 319] width 85 height 17
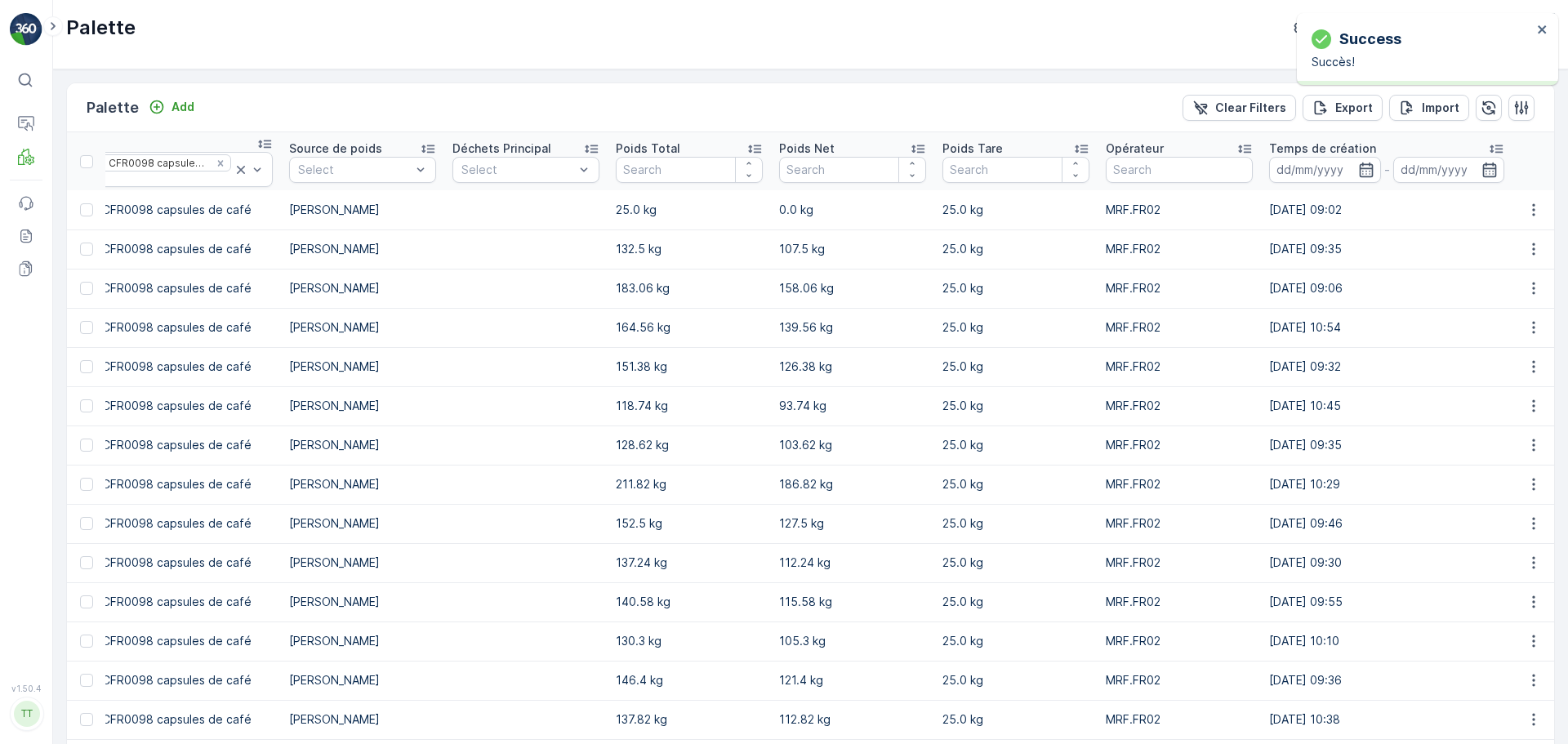
scroll to position [0, 737]
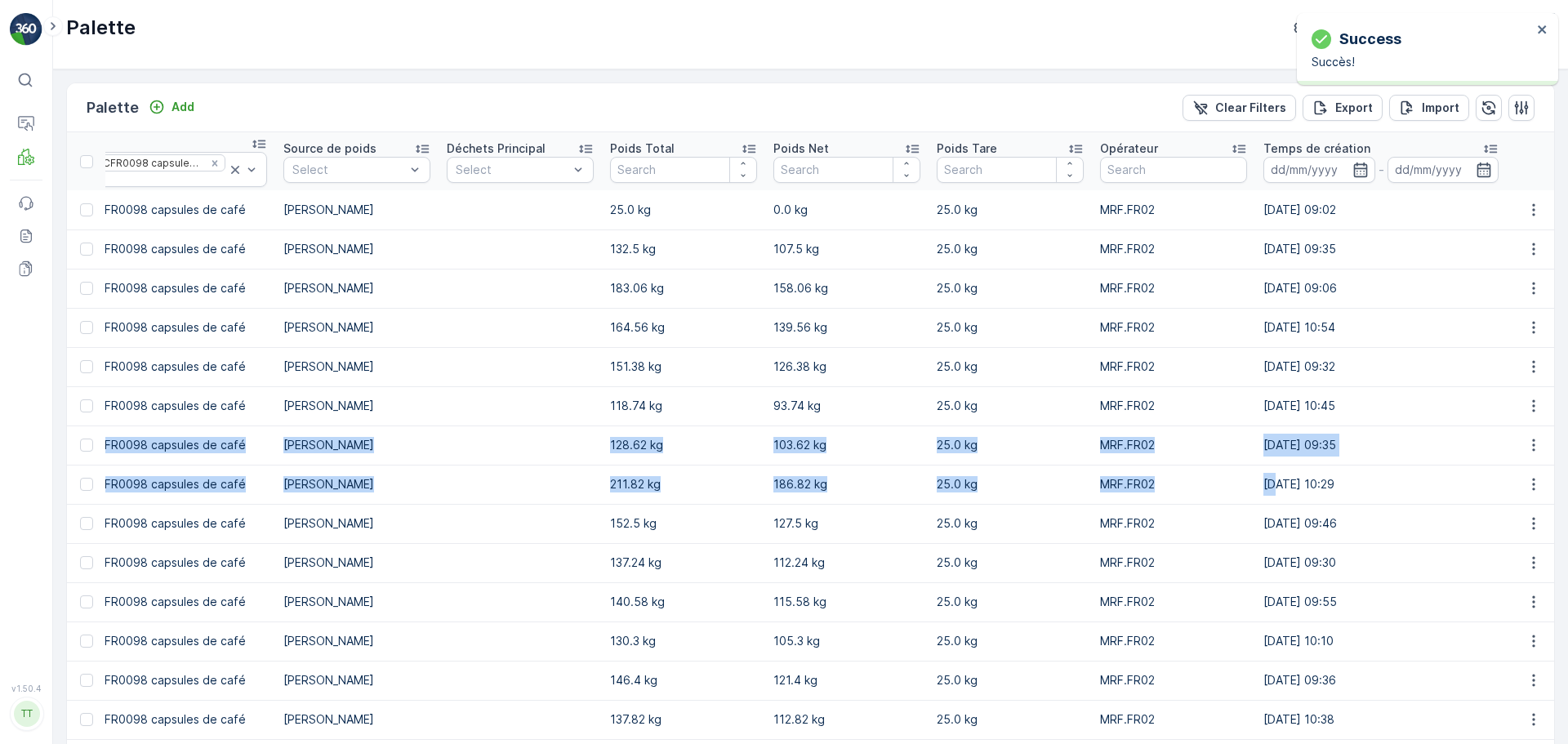
drag, startPoint x: 851, startPoint y: 458, endPoint x: 1266, endPoint y: 481, distance: 415.6
click at [710, 449] on p "128.62 kg" at bounding box center [683, 445] width 147 height 17
click at [656, 455] on td "128.62 kg" at bounding box center [683, 445] width 163 height 39
click at [628, 453] on p "128.62 kg" at bounding box center [683, 445] width 147 height 17
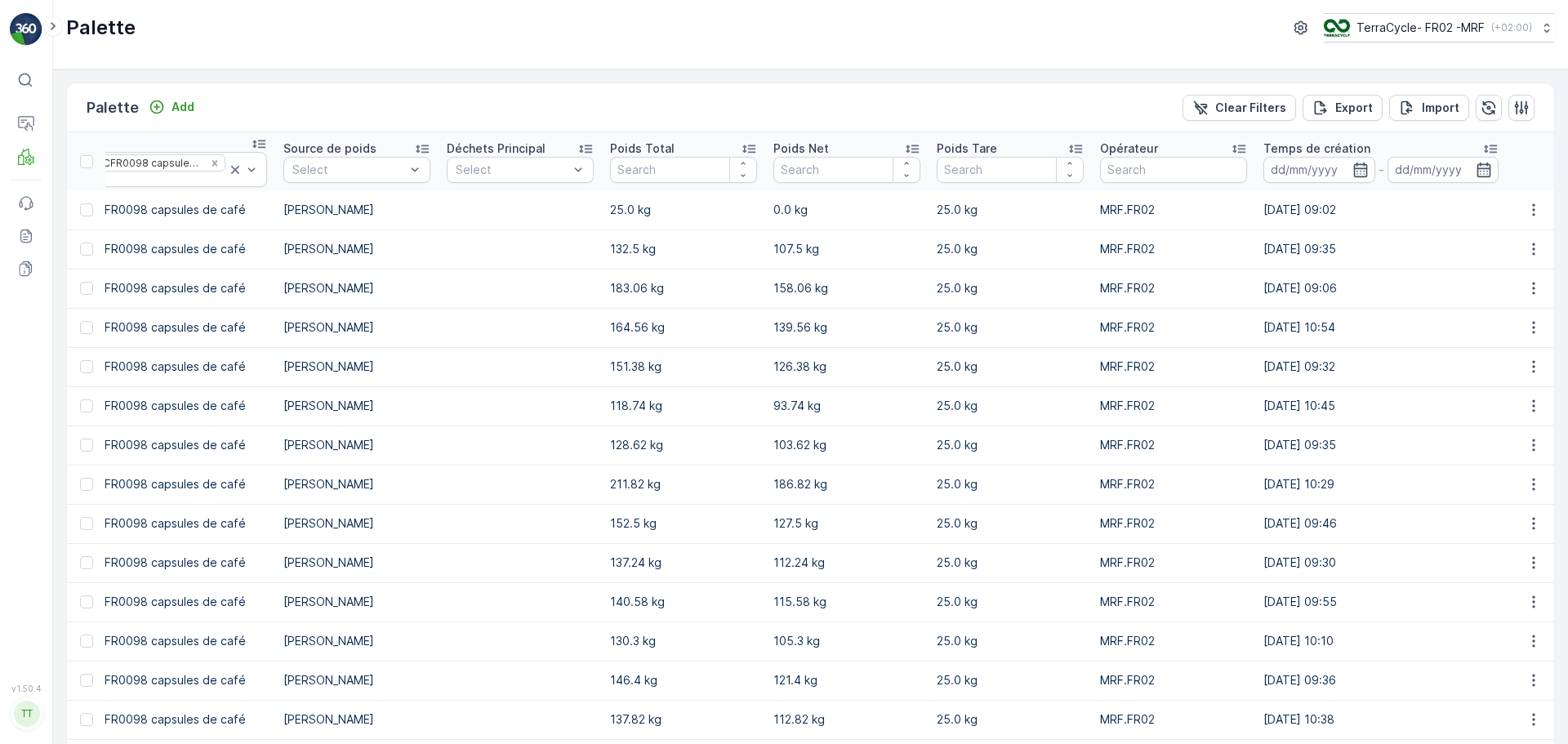
click at [517, 447] on td at bounding box center [520, 445] width 163 height 39
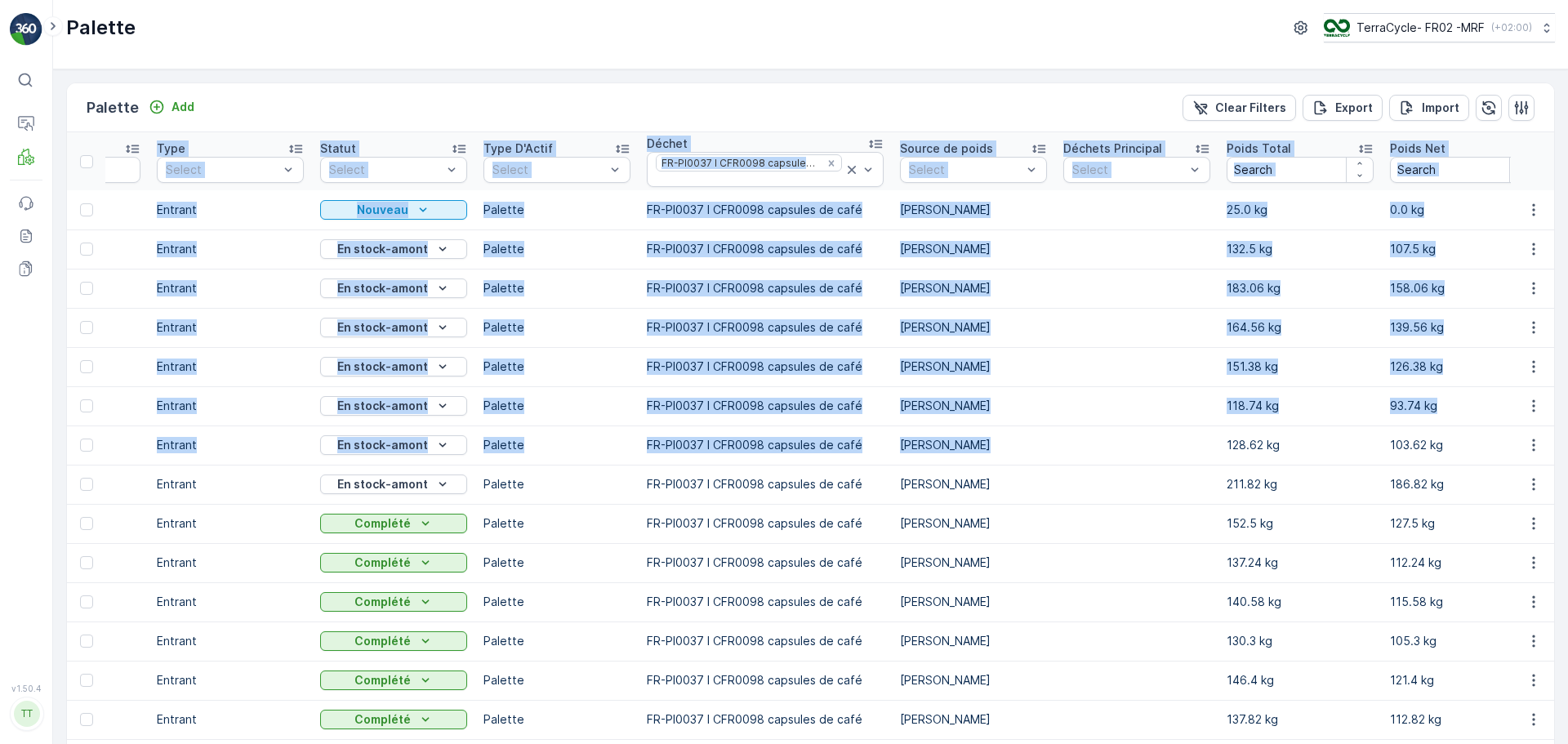
scroll to position [0, 0]
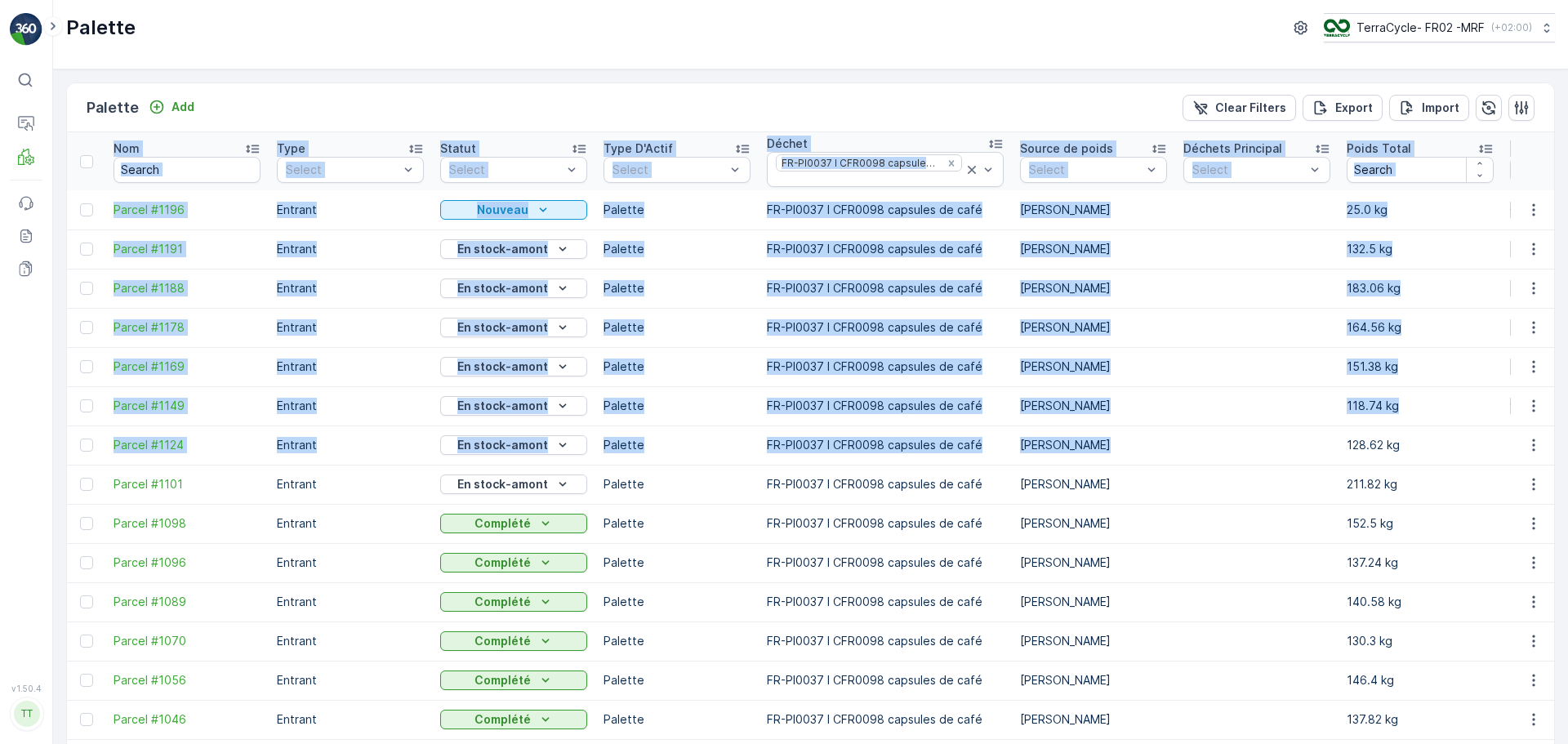
drag, startPoint x: 338, startPoint y: 413, endPoint x: -252, endPoint y: 323, distance: 596.8
click at [0, 323] on html "⌘B Operations MRF Events Reports Documents v 1.50.4 TT [DOMAIN_NAME] Palette Te…" at bounding box center [784, 372] width 1568 height 744
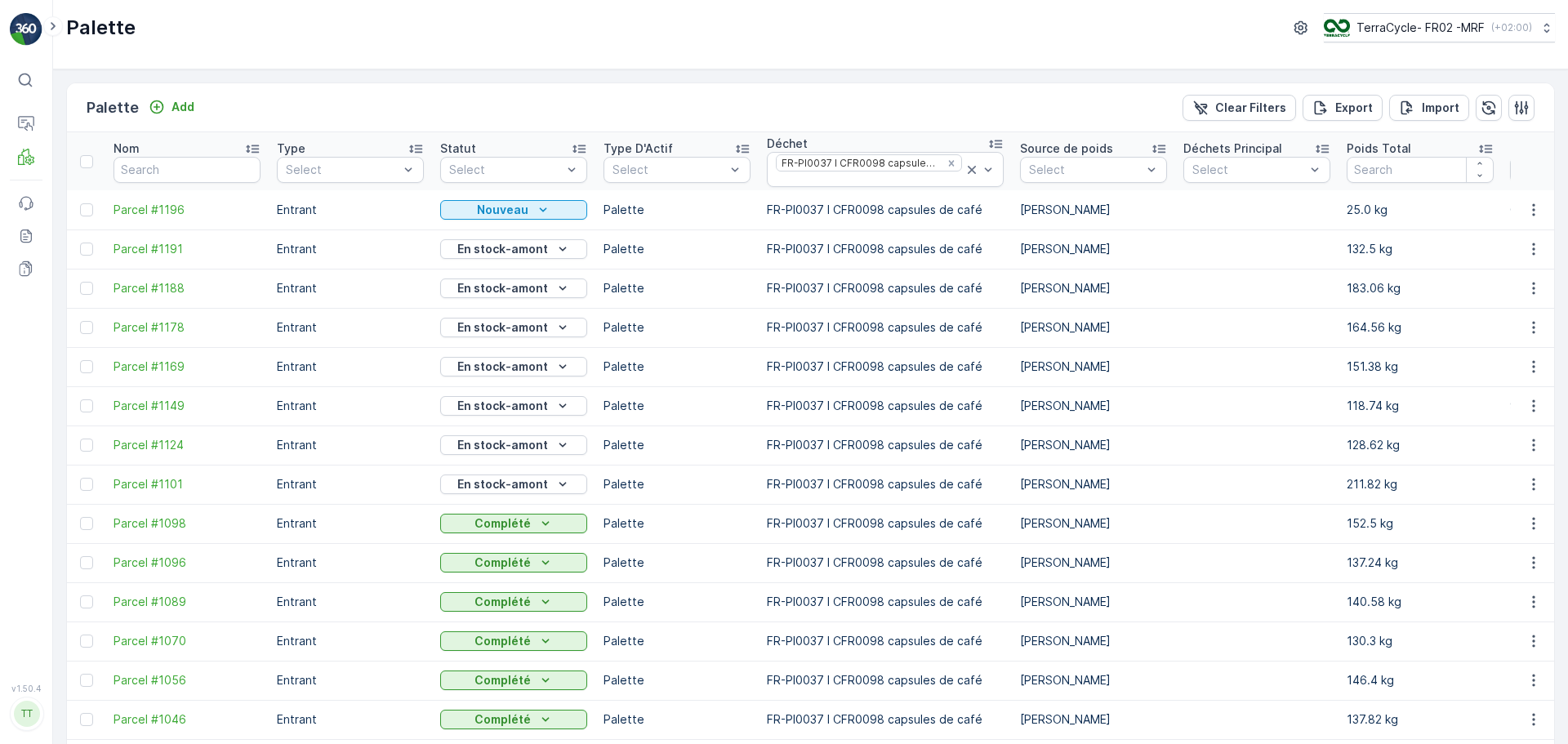
click at [913, 498] on td "FR-PI0037 I CFR0098 capsules de café" at bounding box center [886, 484] width 254 height 39
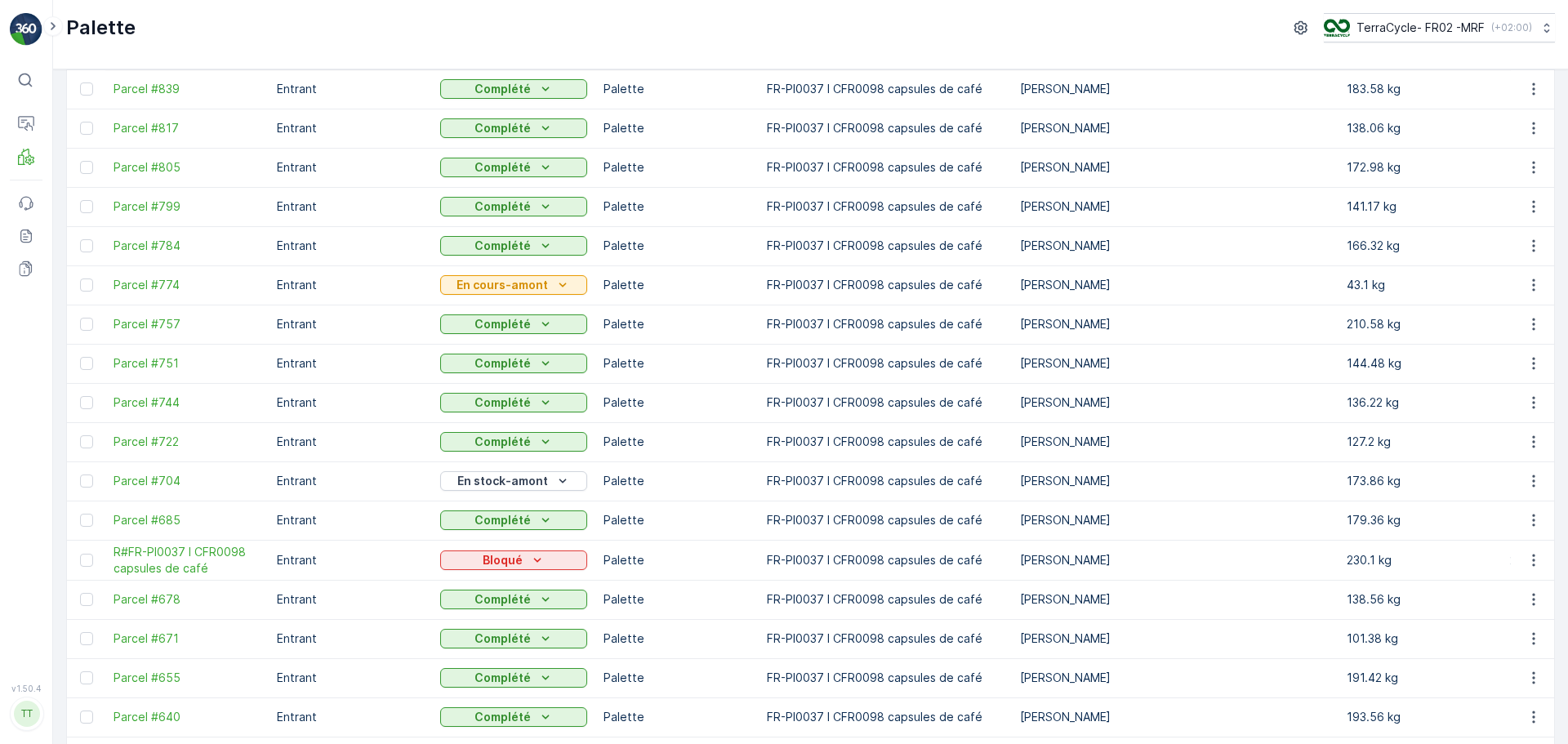
scroll to position [1149, 0]
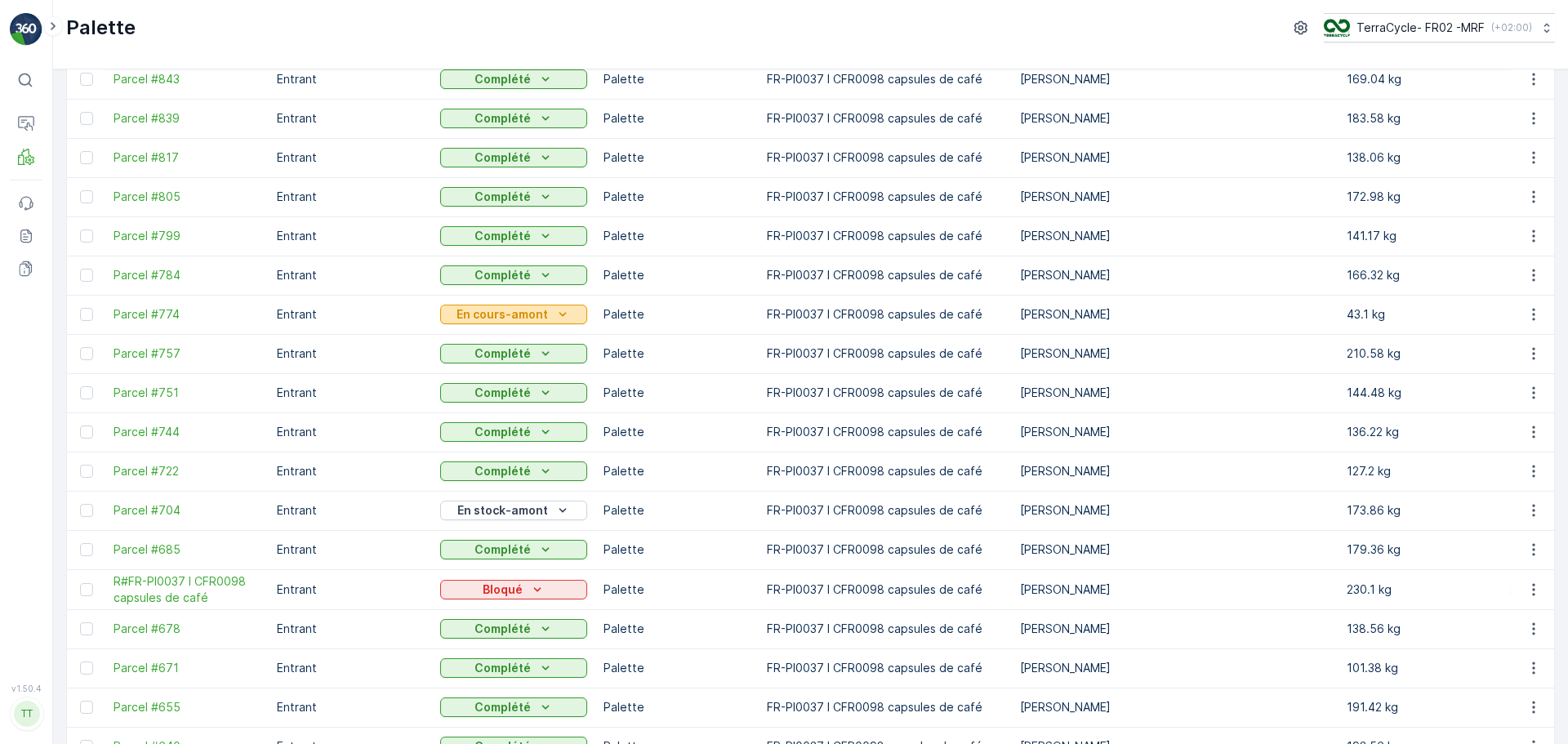
click at [565, 318] on icon "En cours-amont" at bounding box center [563, 315] width 17 height 17
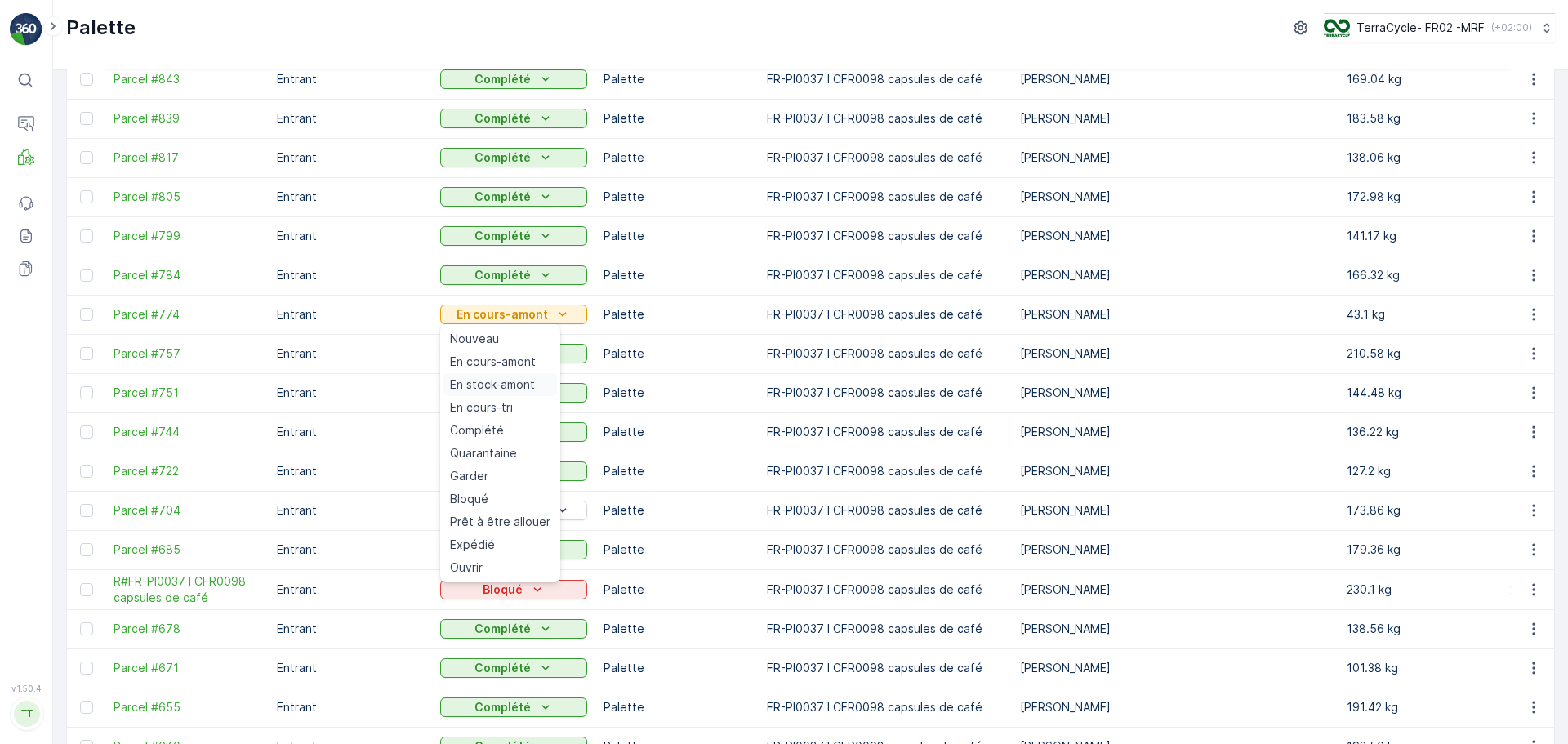
click at [513, 384] on span "En stock-amont" at bounding box center [492, 385] width 85 height 17
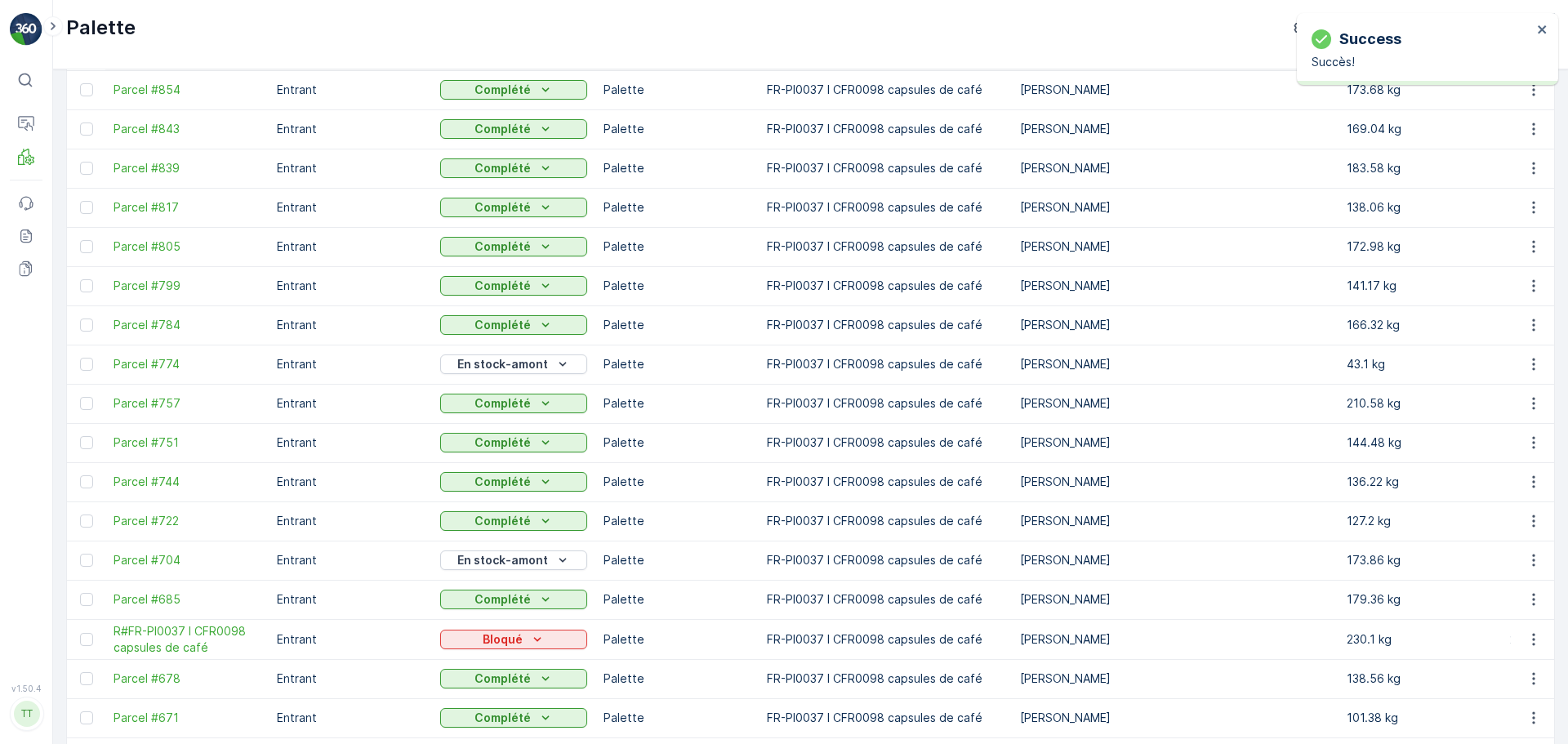
scroll to position [1388, 0]
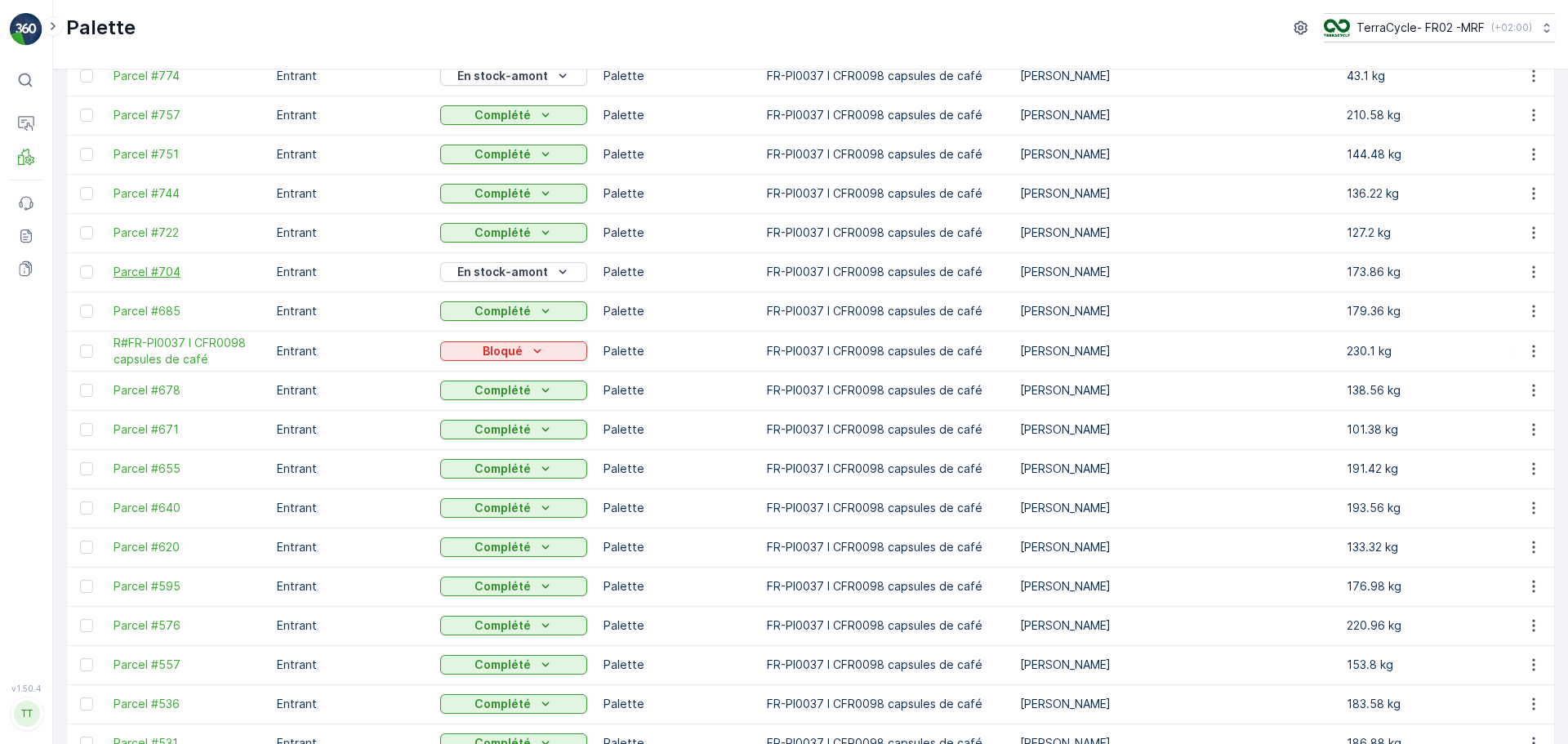
click at [173, 267] on span "Parcel #704" at bounding box center [187, 272] width 147 height 17
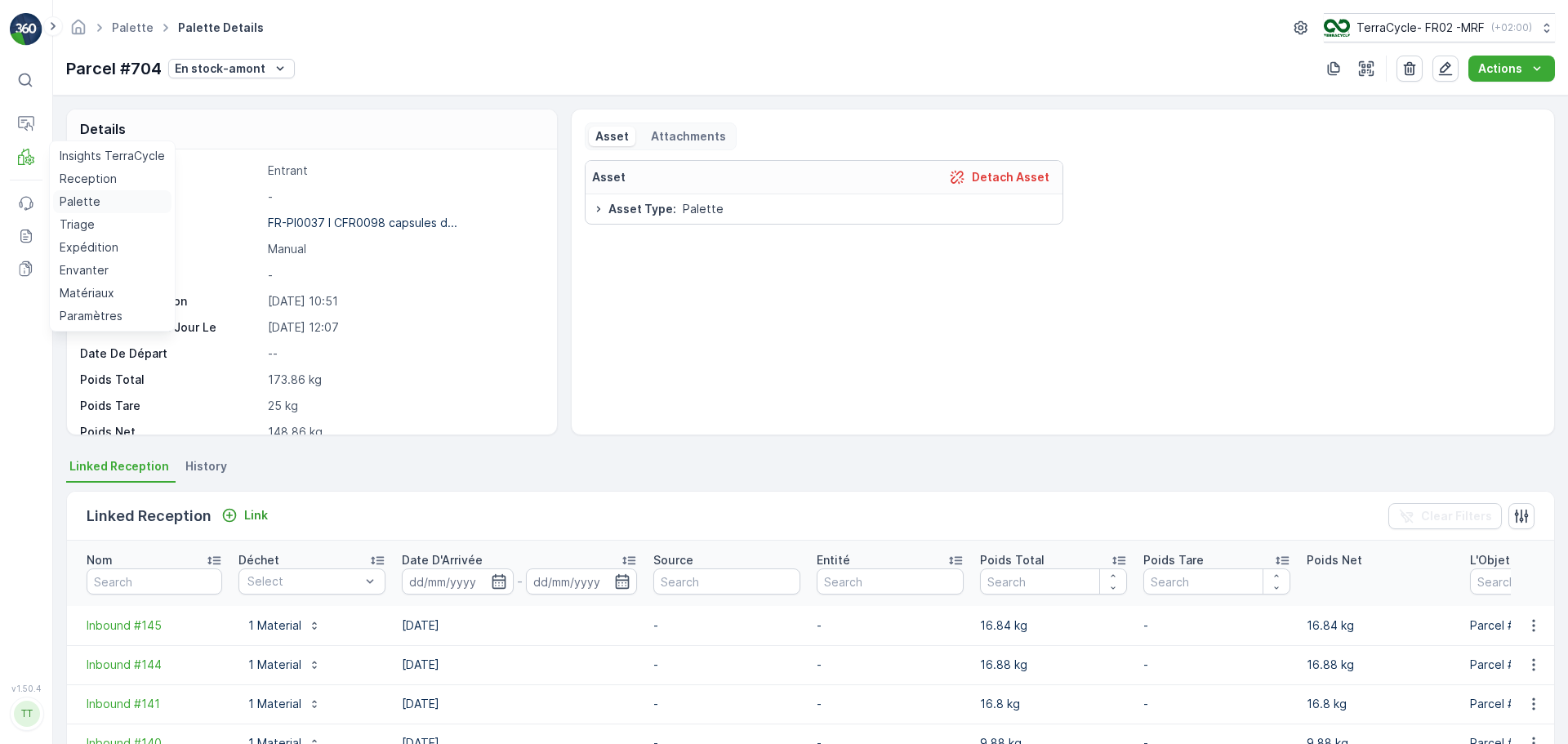
click at [86, 202] on p "Palette" at bounding box center [80, 202] width 41 height 17
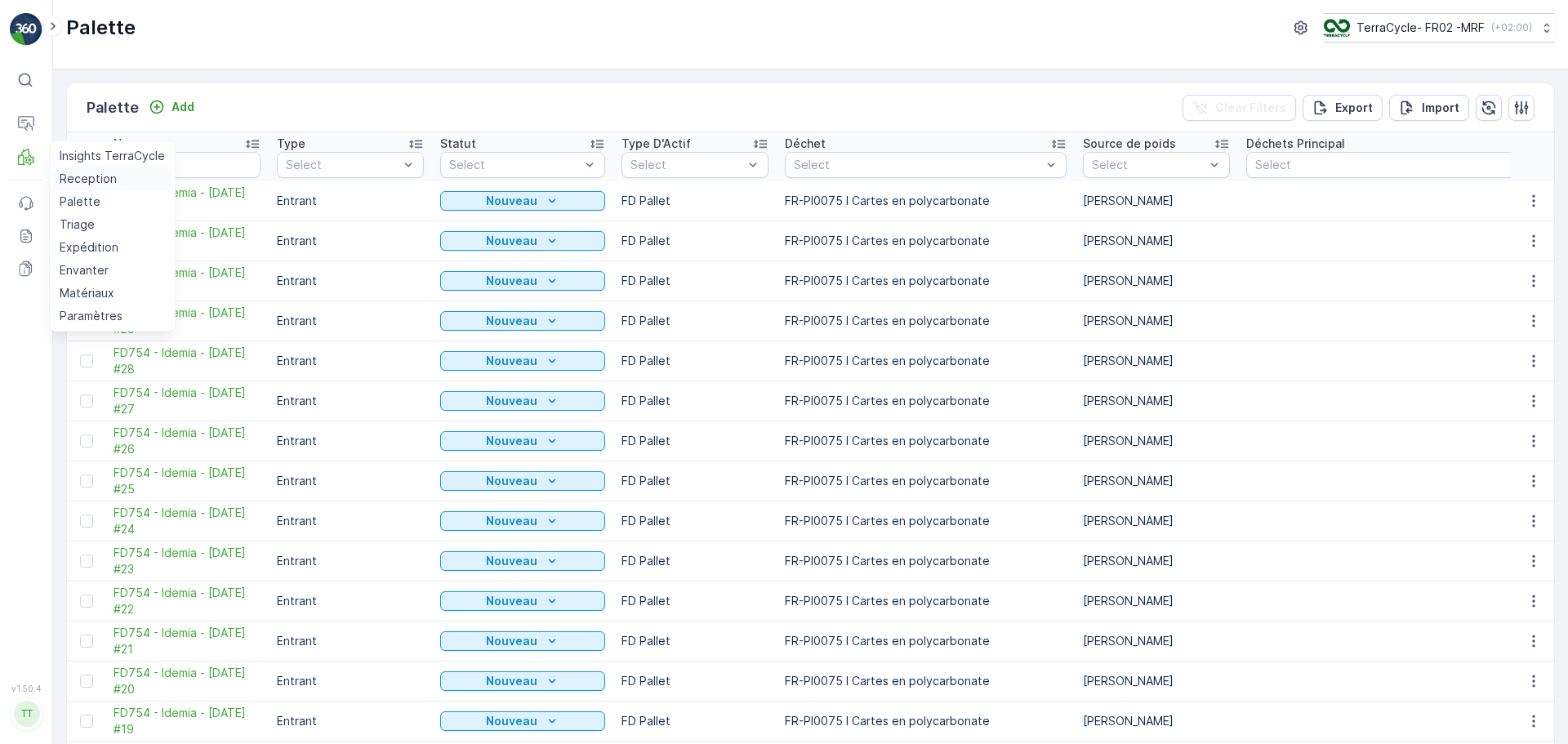
click at [92, 181] on p "Reception" at bounding box center [88, 179] width 57 height 17
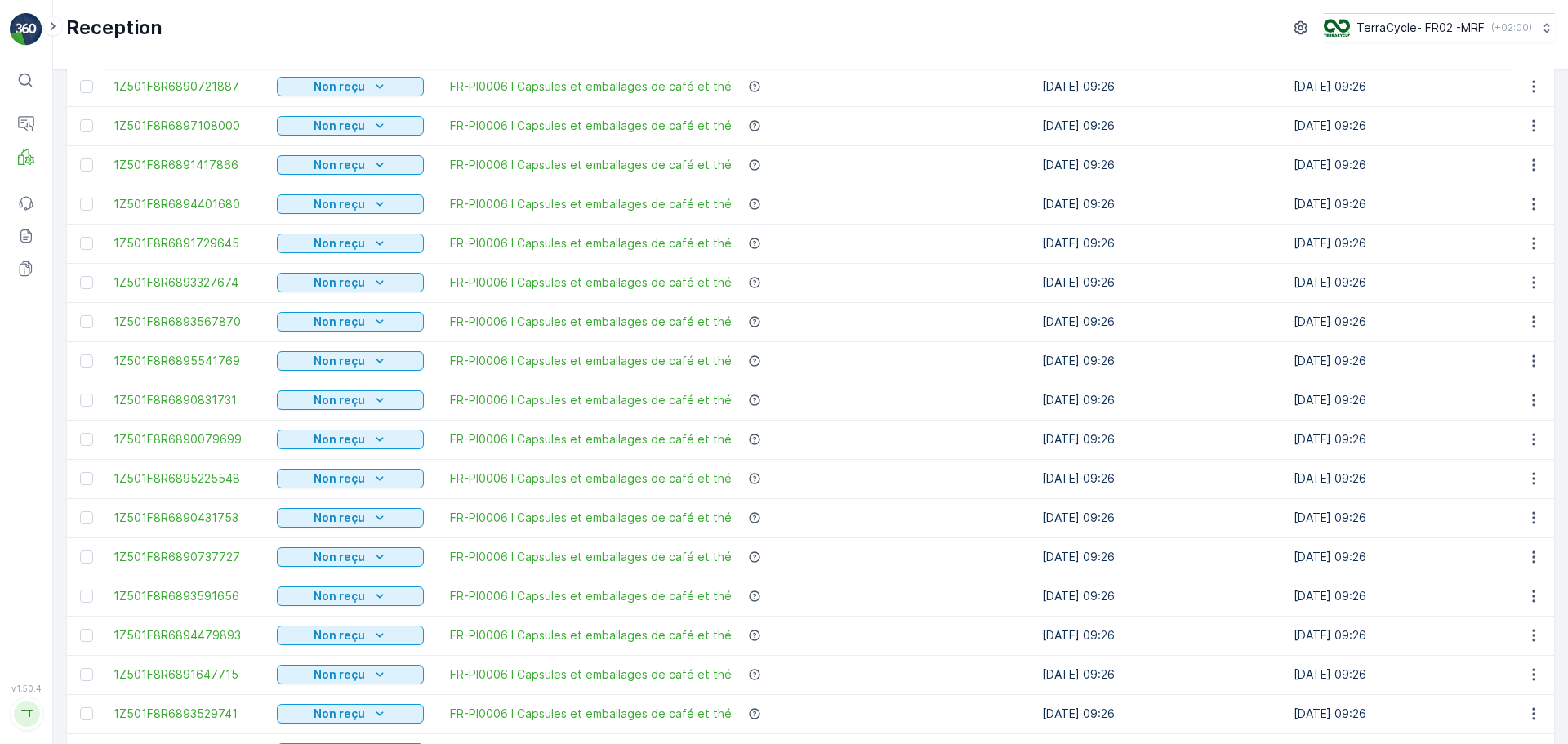
scroll to position [1482, 0]
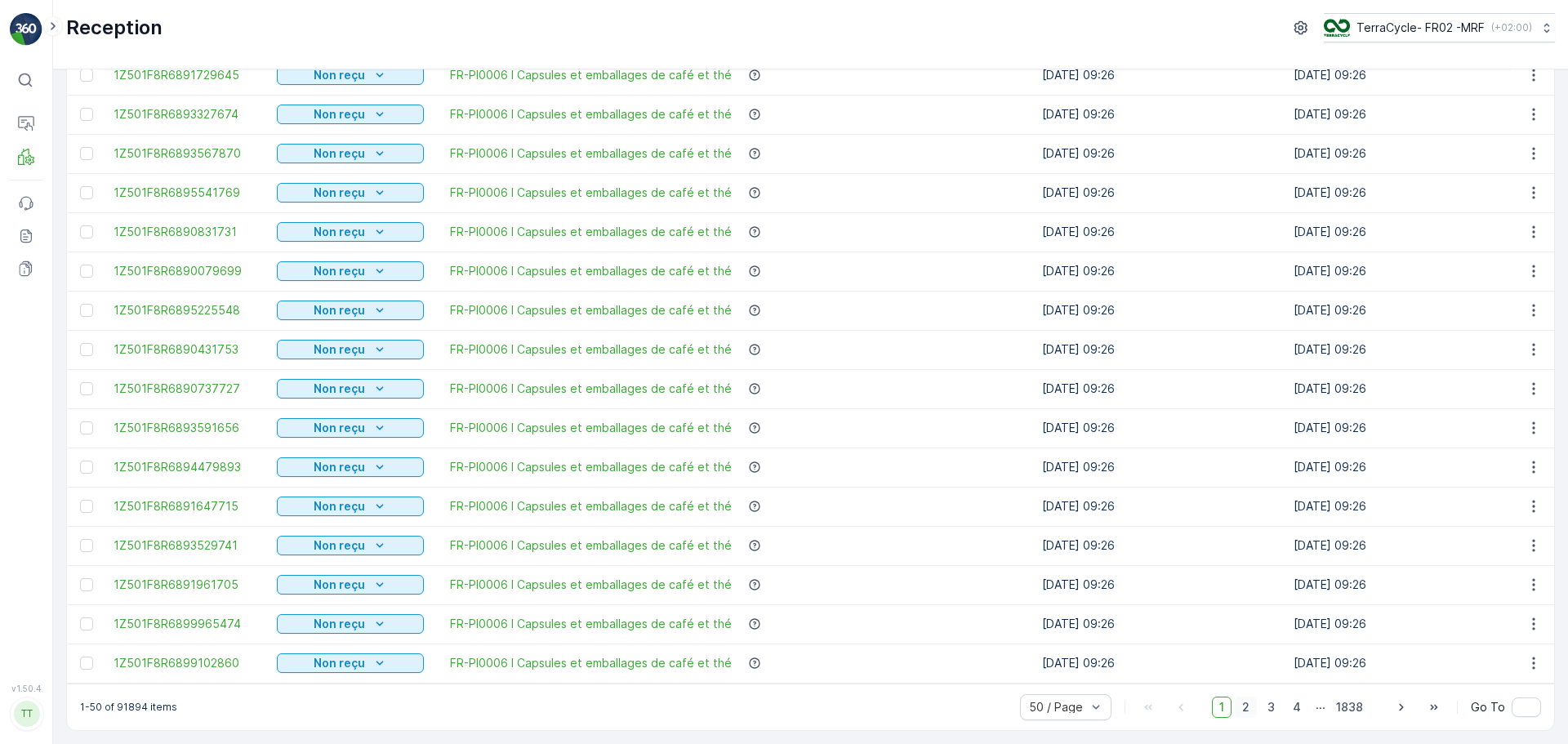
click at [1240, 706] on span "2" at bounding box center [1246, 707] width 22 height 21
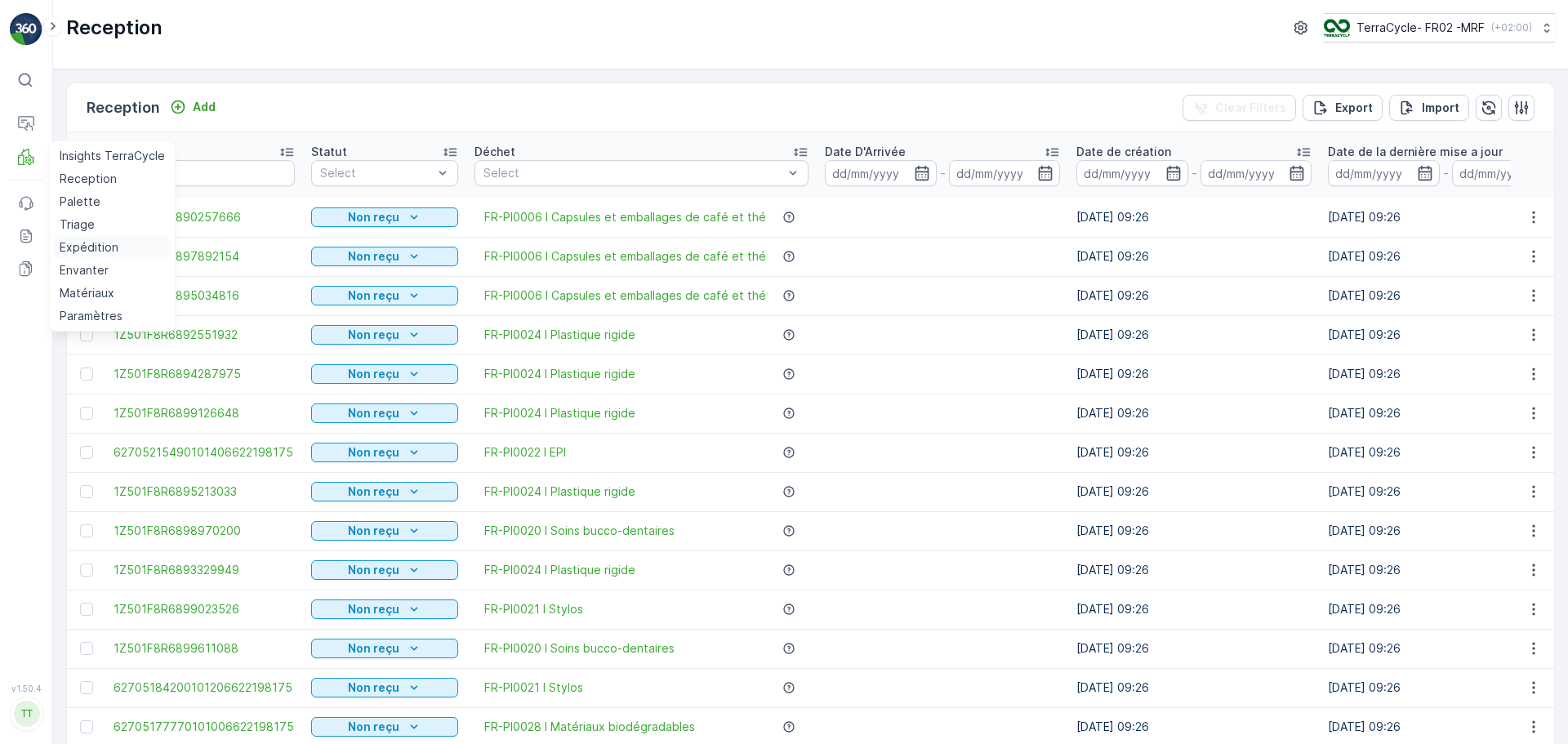
click at [96, 245] on p "Expédition" at bounding box center [89, 248] width 59 height 17
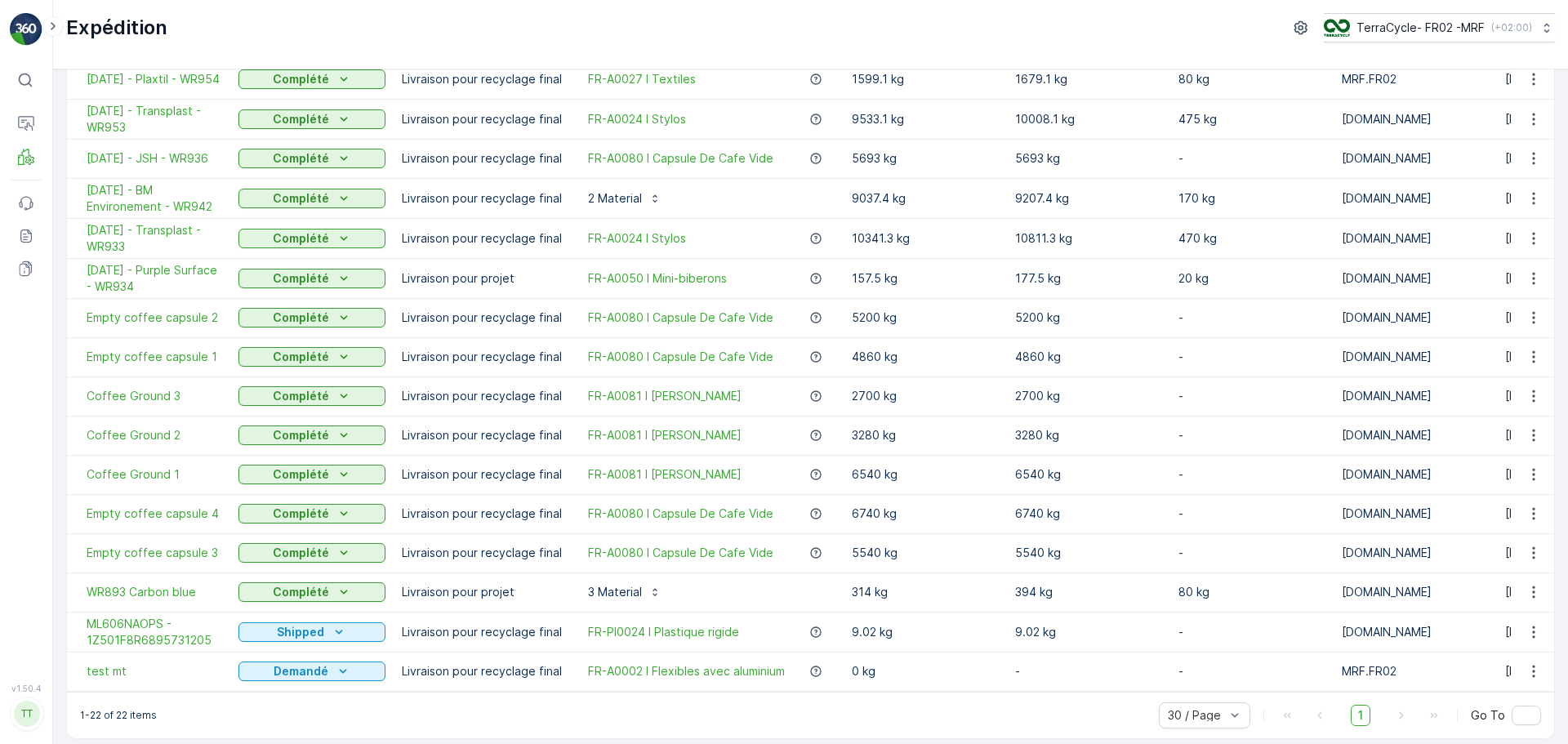
scroll to position [378, 0]
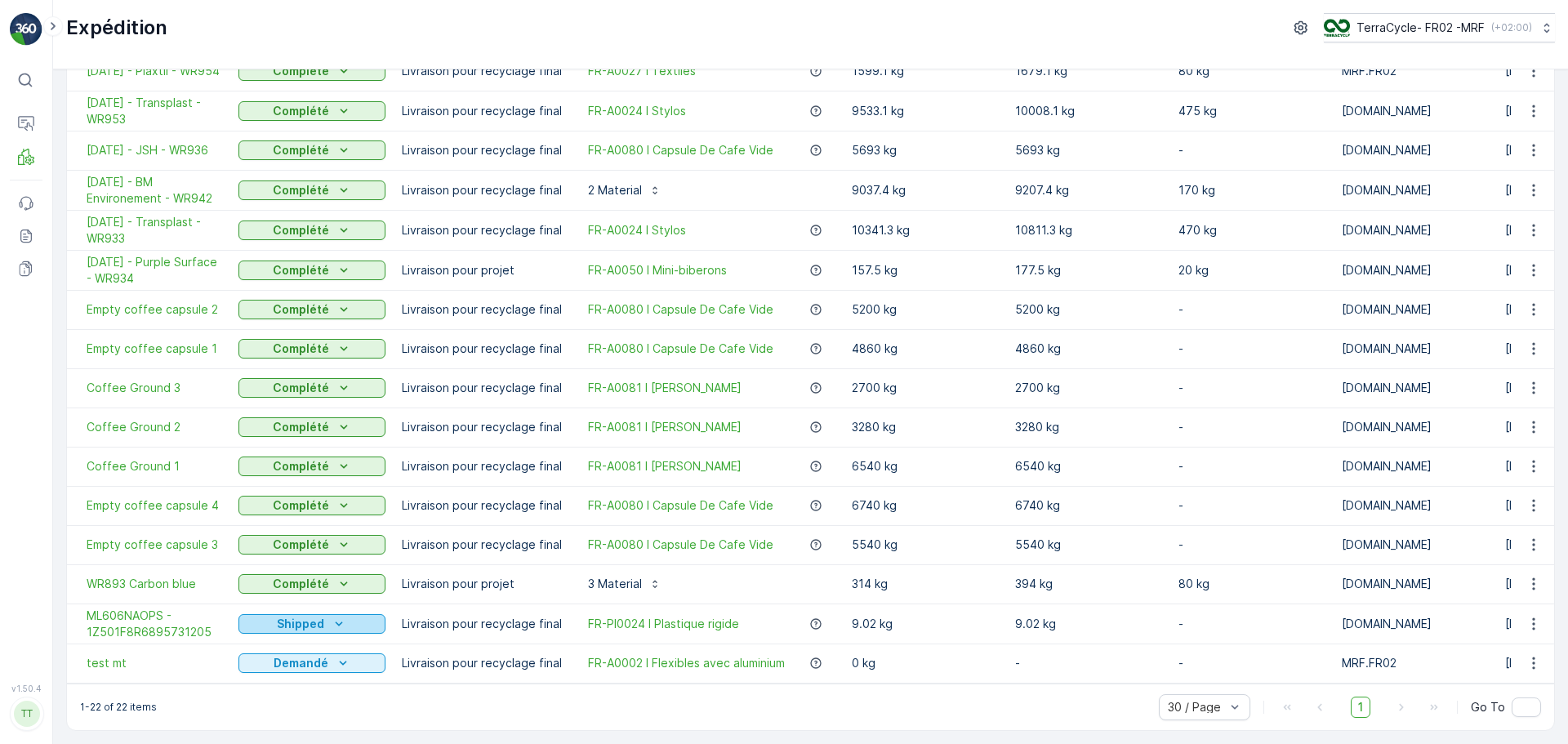
click at [347, 620] on div "Shipped" at bounding box center [312, 624] width 134 height 17
click at [456, 702] on div "1-22 of 22 items 30 / Page 1 Go To" at bounding box center [810, 707] width 1487 height 46
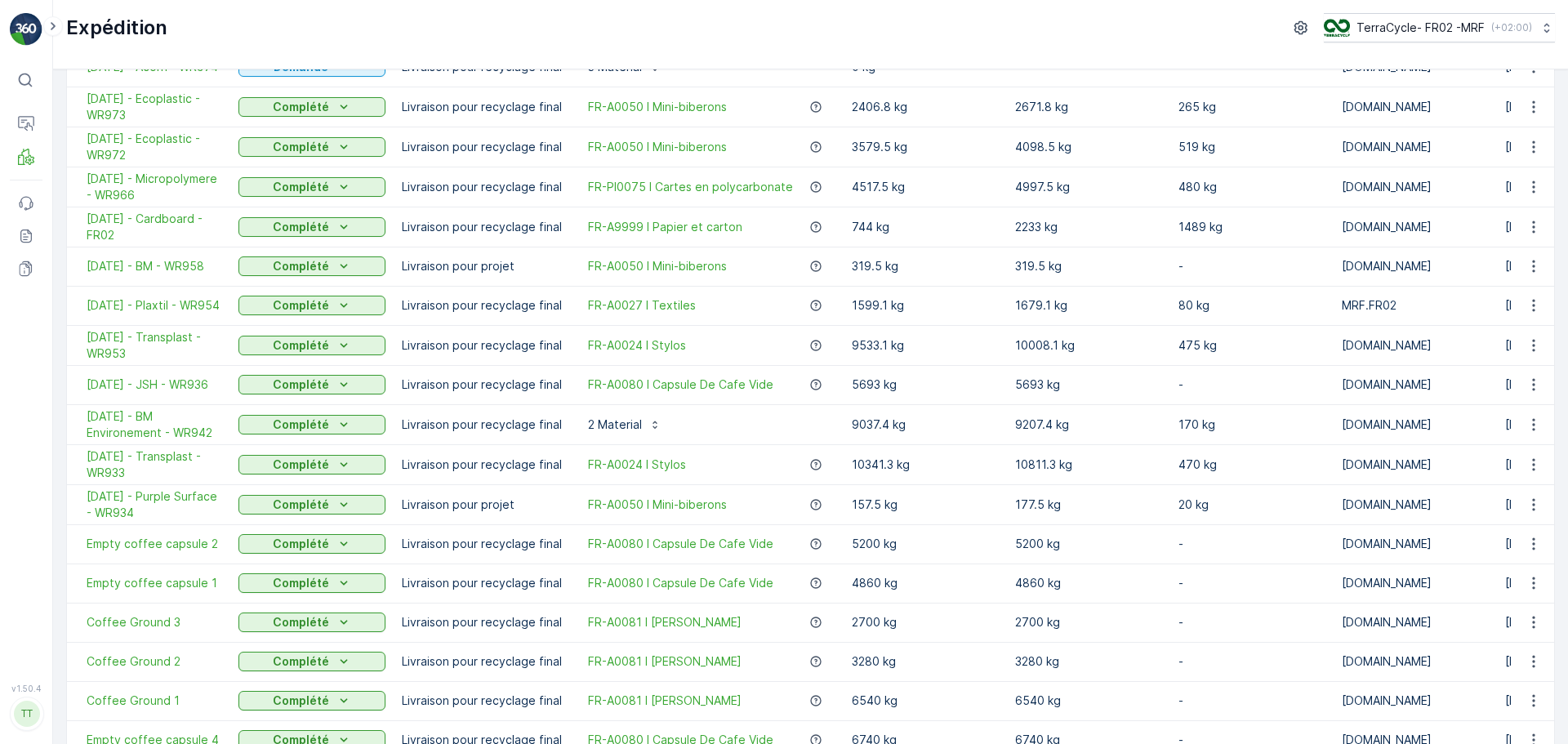
scroll to position [0, 0]
